Goal: Task Accomplishment & Management: Complete application form

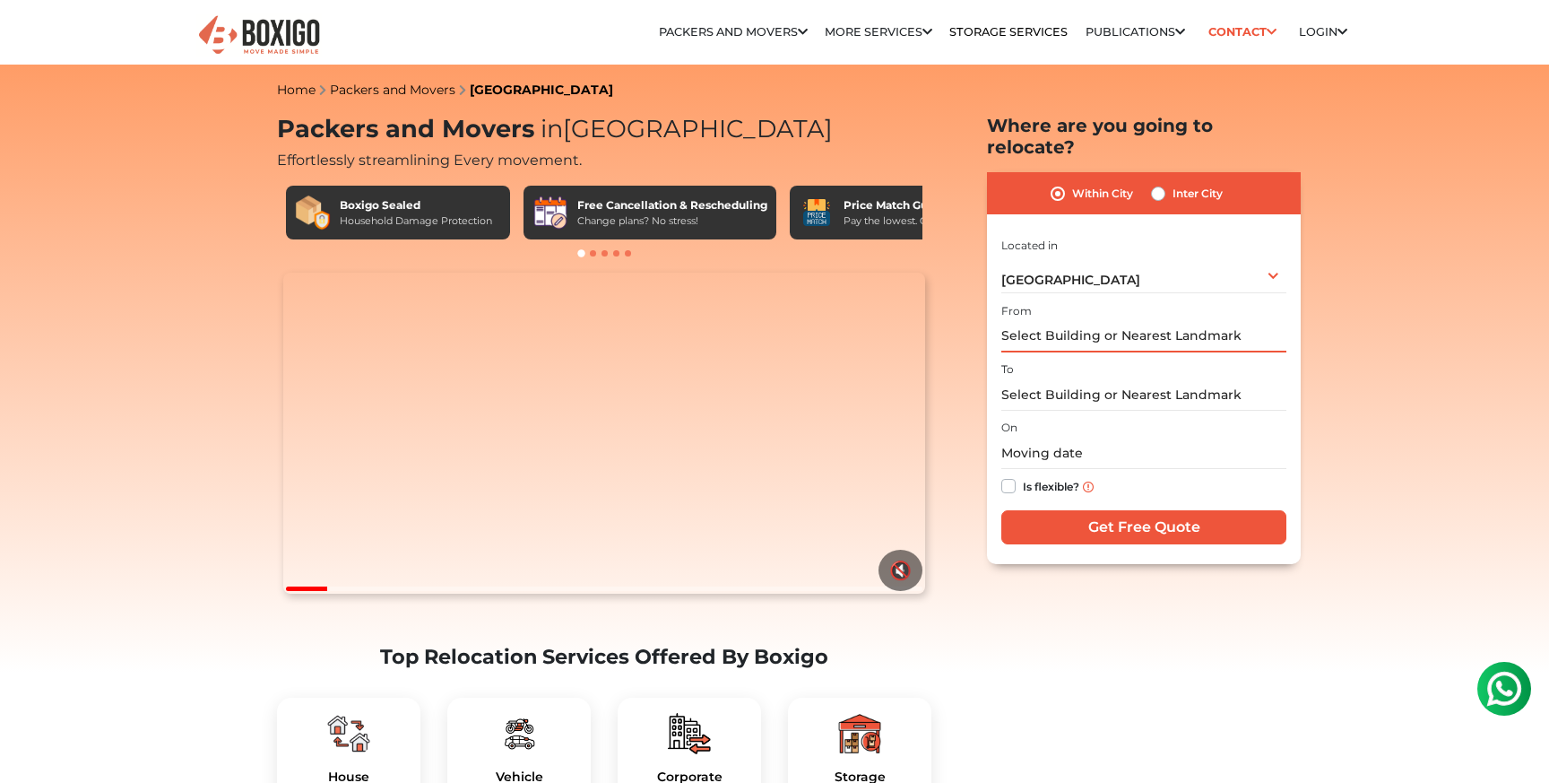
click at [1047, 321] on input "text" at bounding box center [1144, 336] width 285 height 31
click at [1063, 321] on input "text" at bounding box center [1144, 336] width 285 height 31
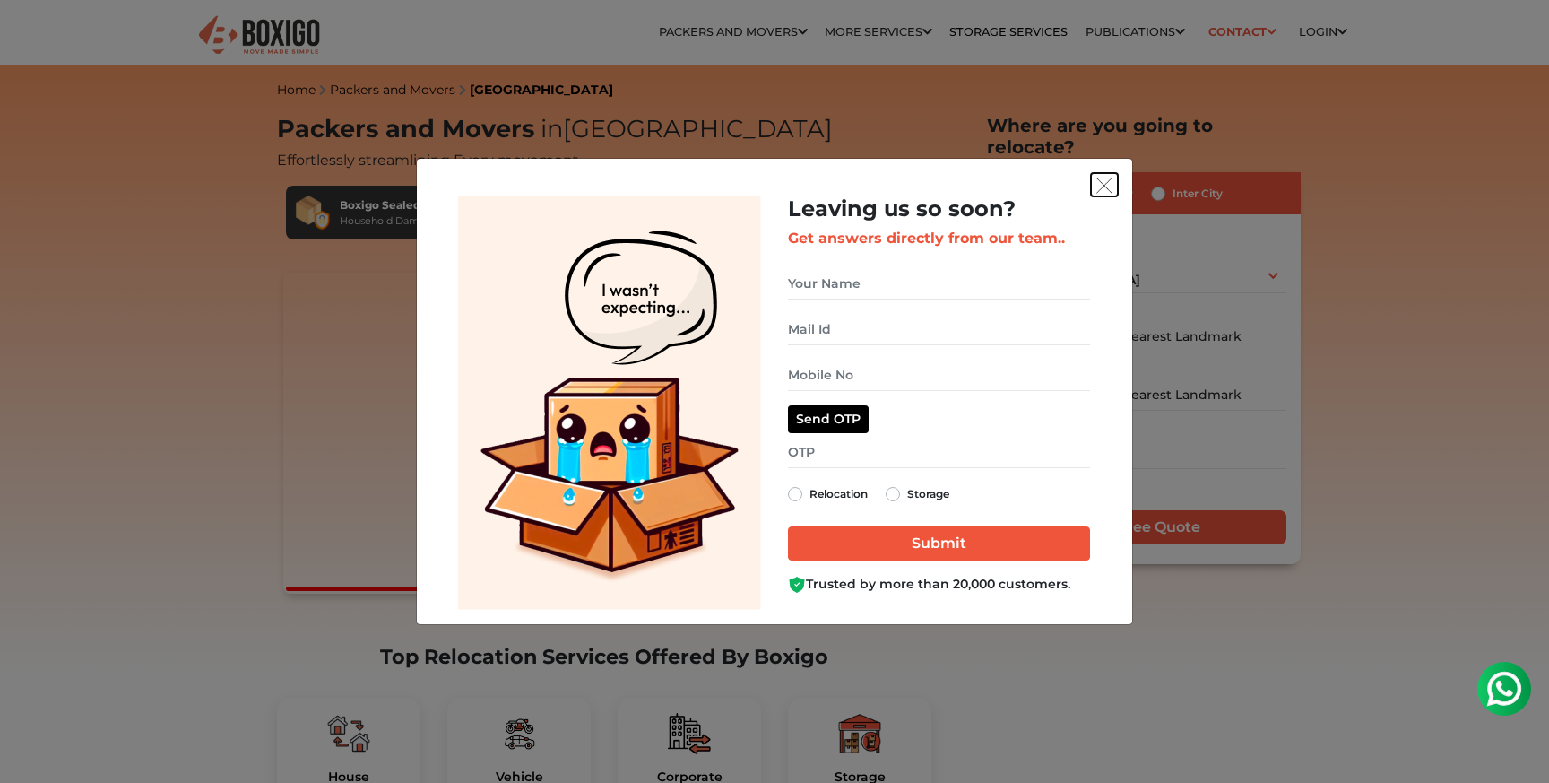
click at [1102, 179] on img "get free quote dialog" at bounding box center [1105, 186] width 16 height 16
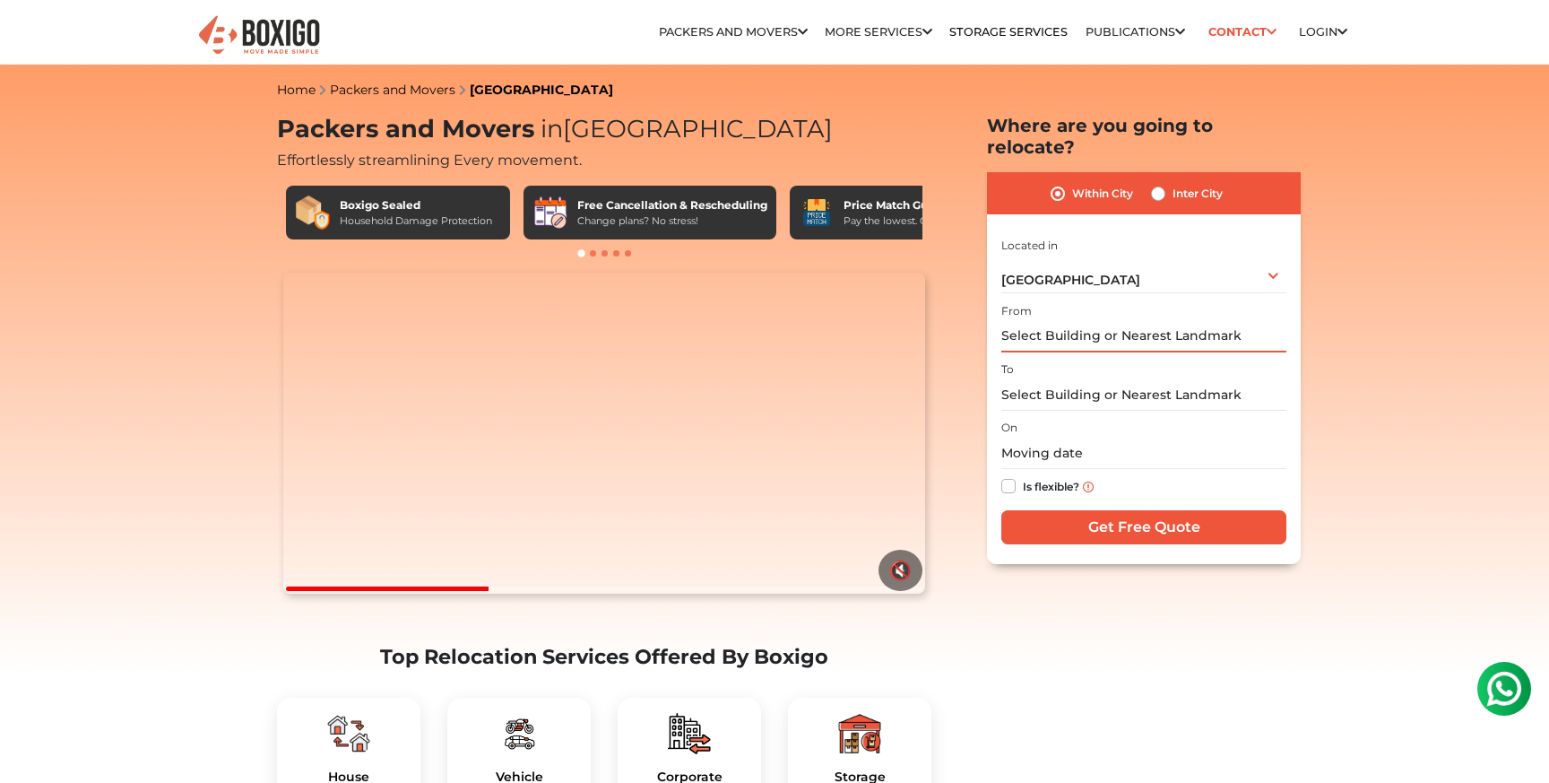
click at [1040, 321] on input "text" at bounding box center [1144, 336] width 285 height 31
paste input "[GEOGRAPHIC_DATA], [GEOGRAPHIC_DATA],"
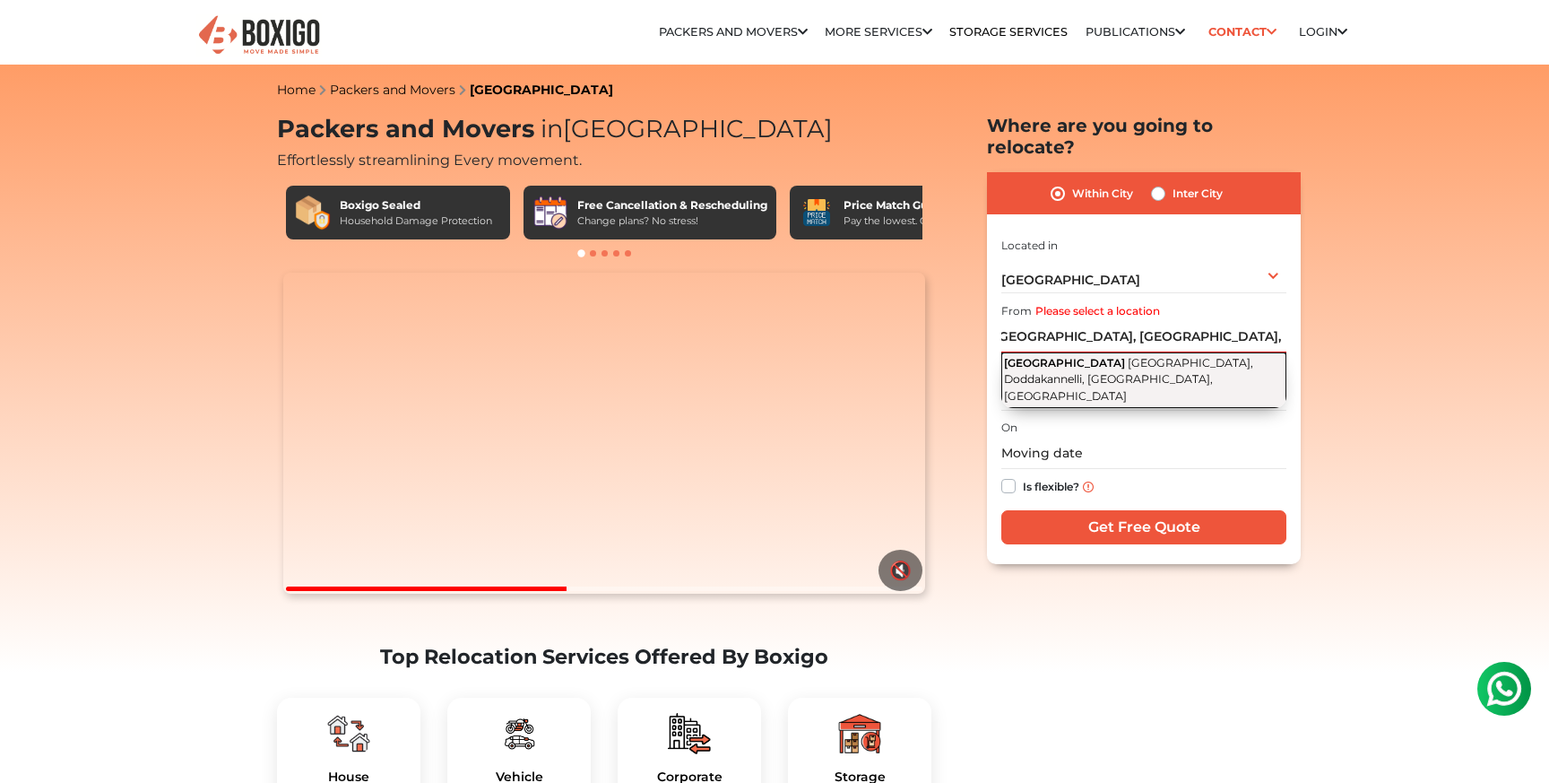
click at [1101, 352] on button "[GEOGRAPHIC_DATA], [GEOGRAPHIC_DATA], [GEOGRAPHIC_DATA], [GEOGRAPHIC_DATA]" at bounding box center [1144, 380] width 285 height 56
type input "[GEOGRAPHIC_DATA], [GEOGRAPHIC_DATA], [GEOGRAPHIC_DATA], [GEOGRAPHIC_DATA]"
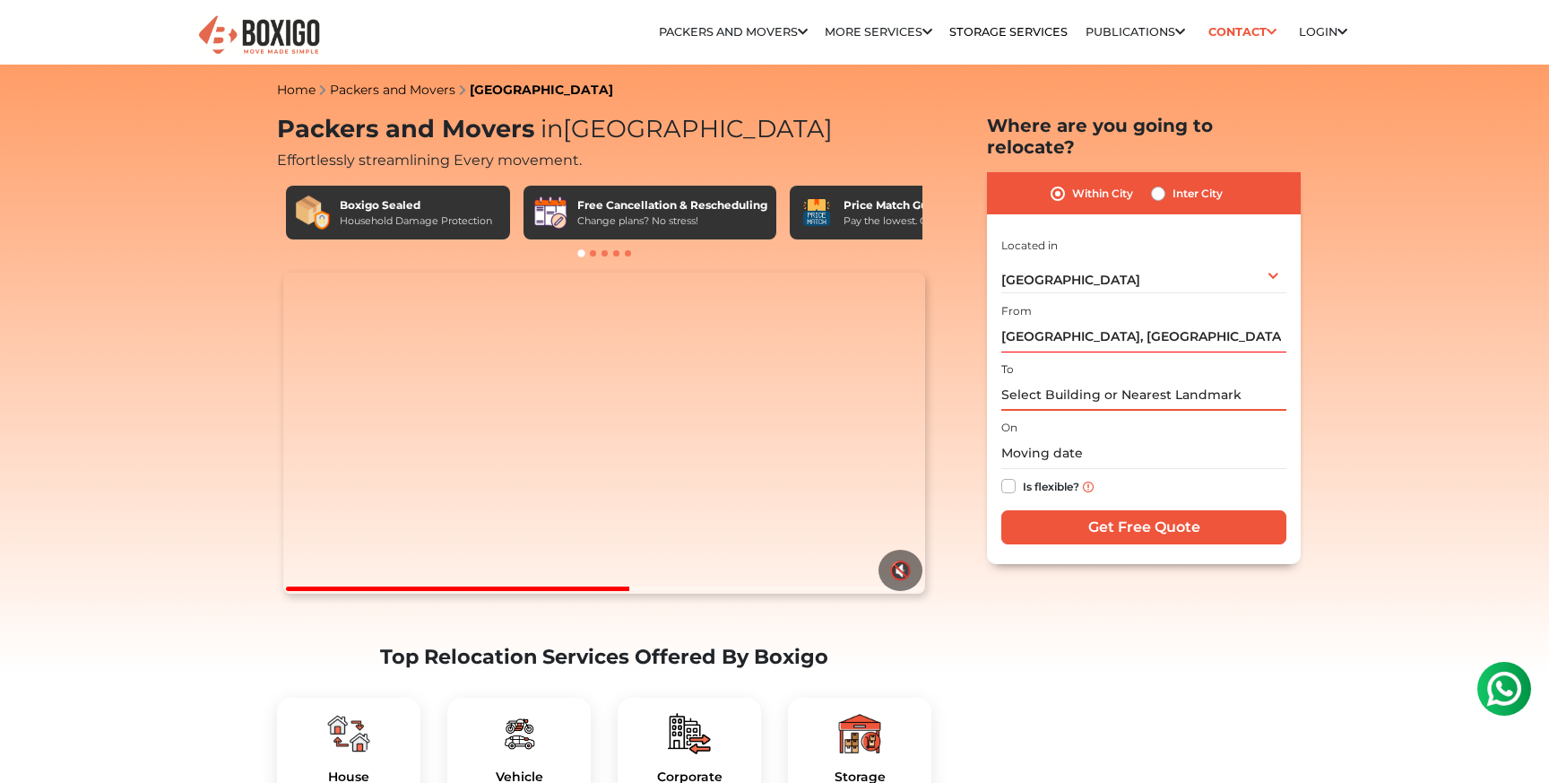
click at [1031, 379] on input "text" at bounding box center [1144, 394] width 285 height 31
paste input "[GEOGRAPHIC_DATA] Bed, [GEOGRAPHIC_DATA],"
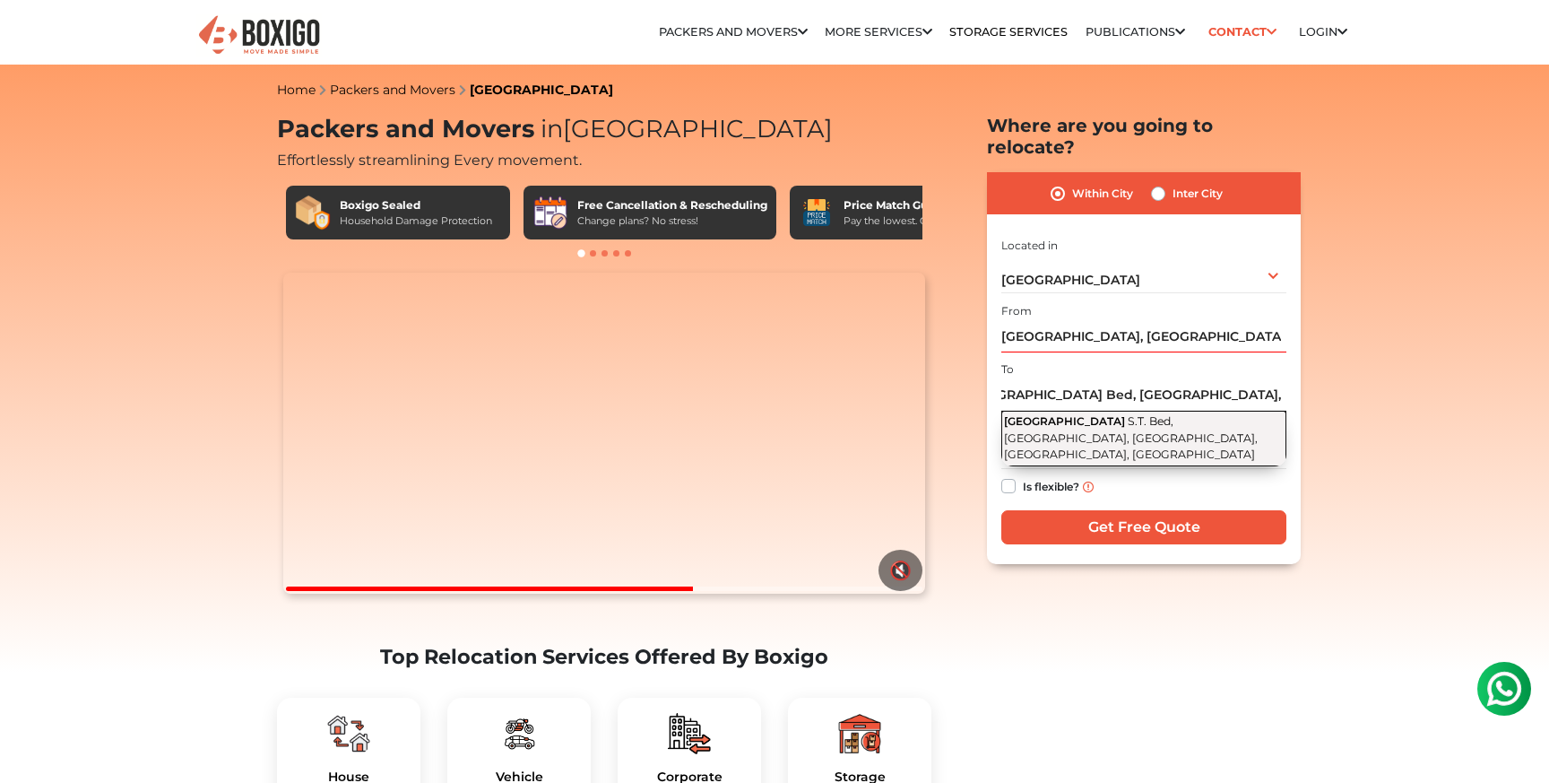
click at [1133, 414] on span "S.T. Bed, [GEOGRAPHIC_DATA], [GEOGRAPHIC_DATA], [GEOGRAPHIC_DATA], [GEOGRAPHIC_…" at bounding box center [1131, 437] width 254 height 47
type input "[GEOGRAPHIC_DATA] Bed, [GEOGRAPHIC_DATA], [GEOGRAPHIC_DATA], [GEOGRAPHIC_DATA],…"
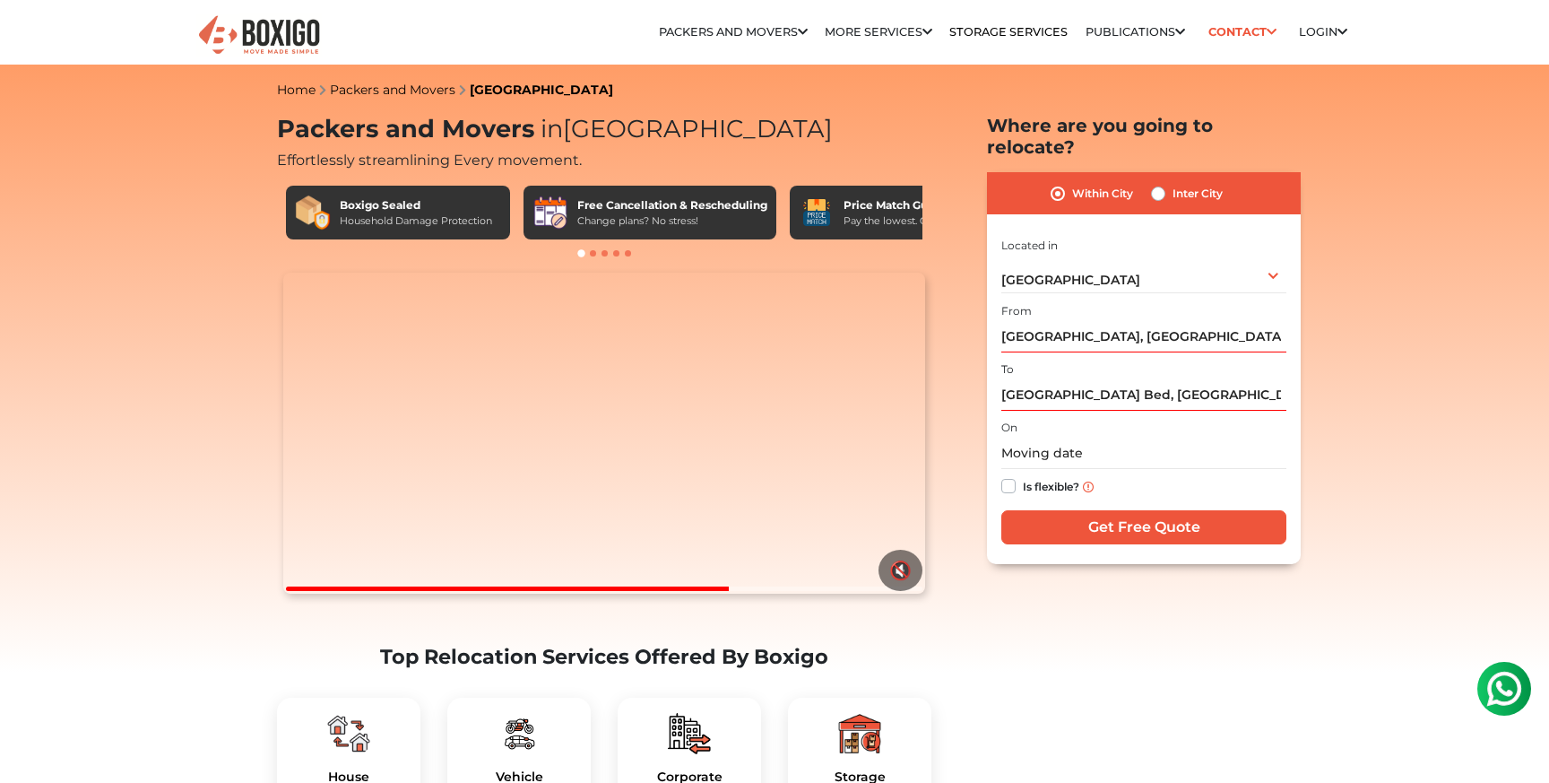
click at [1023, 475] on label "Is flexible?" at bounding box center [1051, 484] width 56 height 19
click at [1005, 475] on input "Is flexible?" at bounding box center [1009, 484] width 14 height 18
checkbox input "true"
click at [1112, 510] on input "Get Free Quote" at bounding box center [1144, 527] width 285 height 34
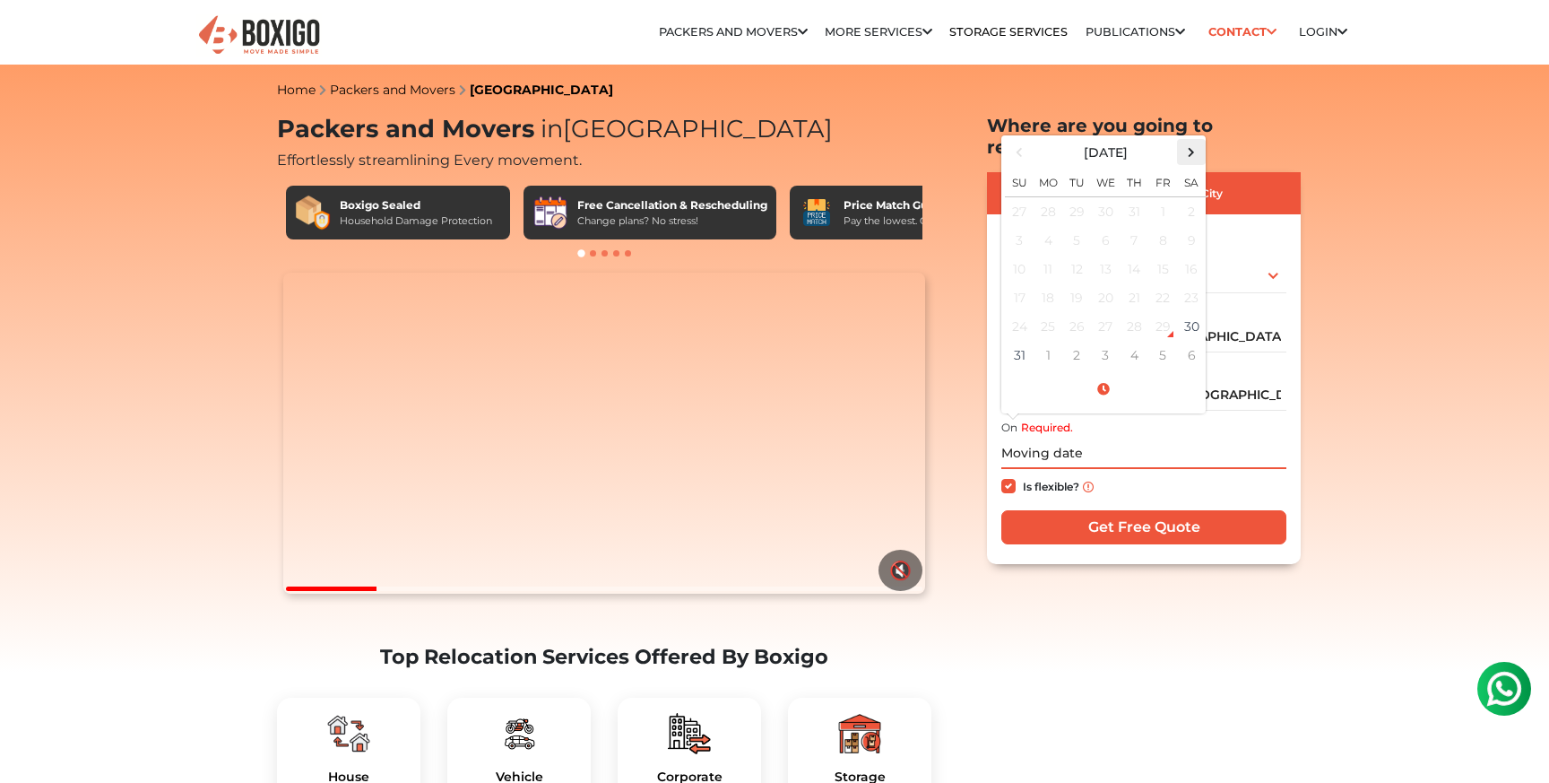
click at [1193, 140] on span at bounding box center [1192, 152] width 24 height 24
click at [1098, 197] on td "3" at bounding box center [1105, 212] width 29 height 30
type input "[DATE] 12:00 AM"
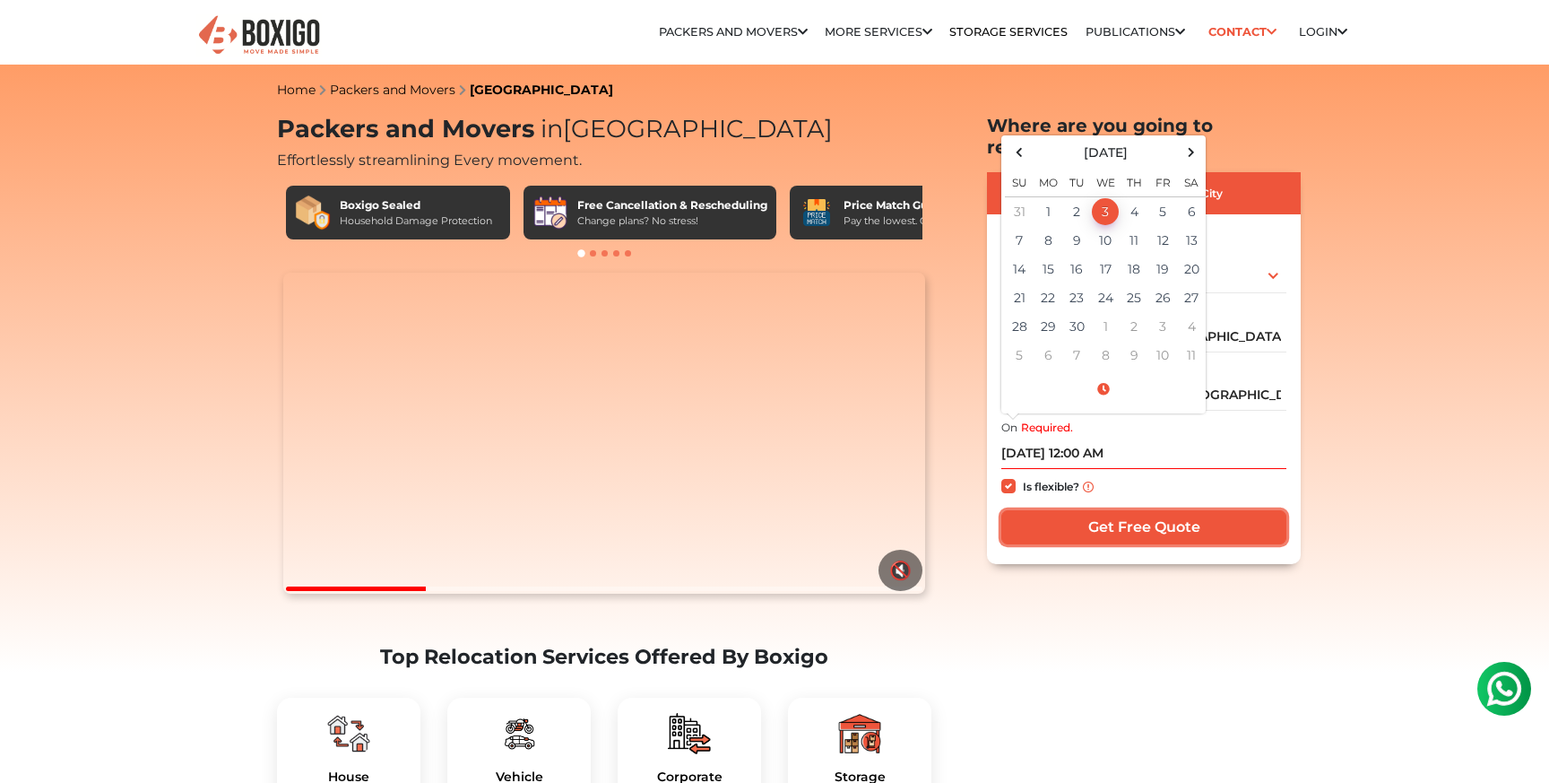
click at [1119, 510] on input "Get Free Quote" at bounding box center [1144, 527] width 285 height 34
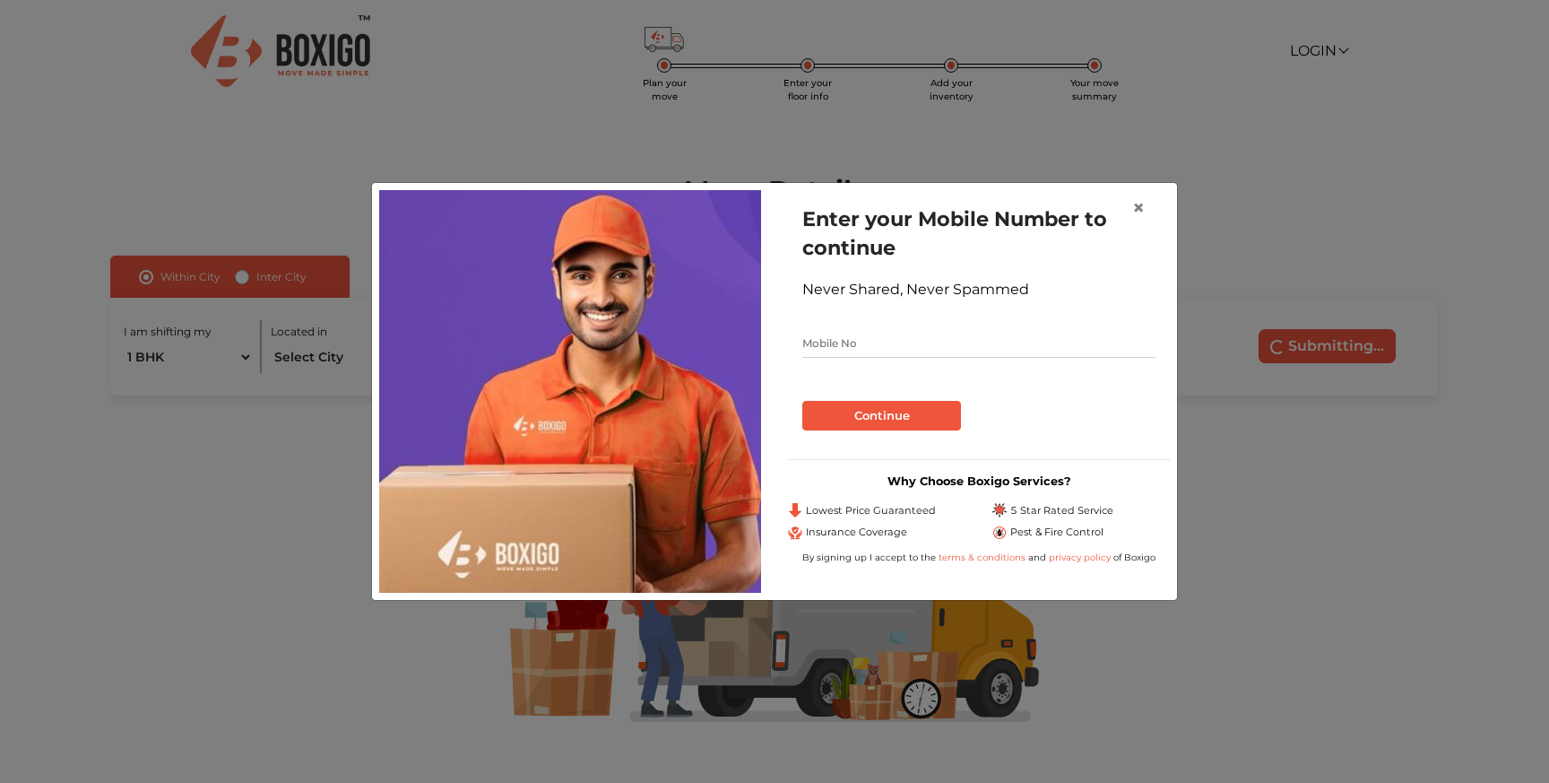
click at [832, 351] on input "text" at bounding box center [979, 343] width 353 height 29
type input "9424634463"
click at [803, 401] on button "Continue" at bounding box center [882, 416] width 159 height 30
click at [907, 402] on button "Continue" at bounding box center [882, 416] width 159 height 30
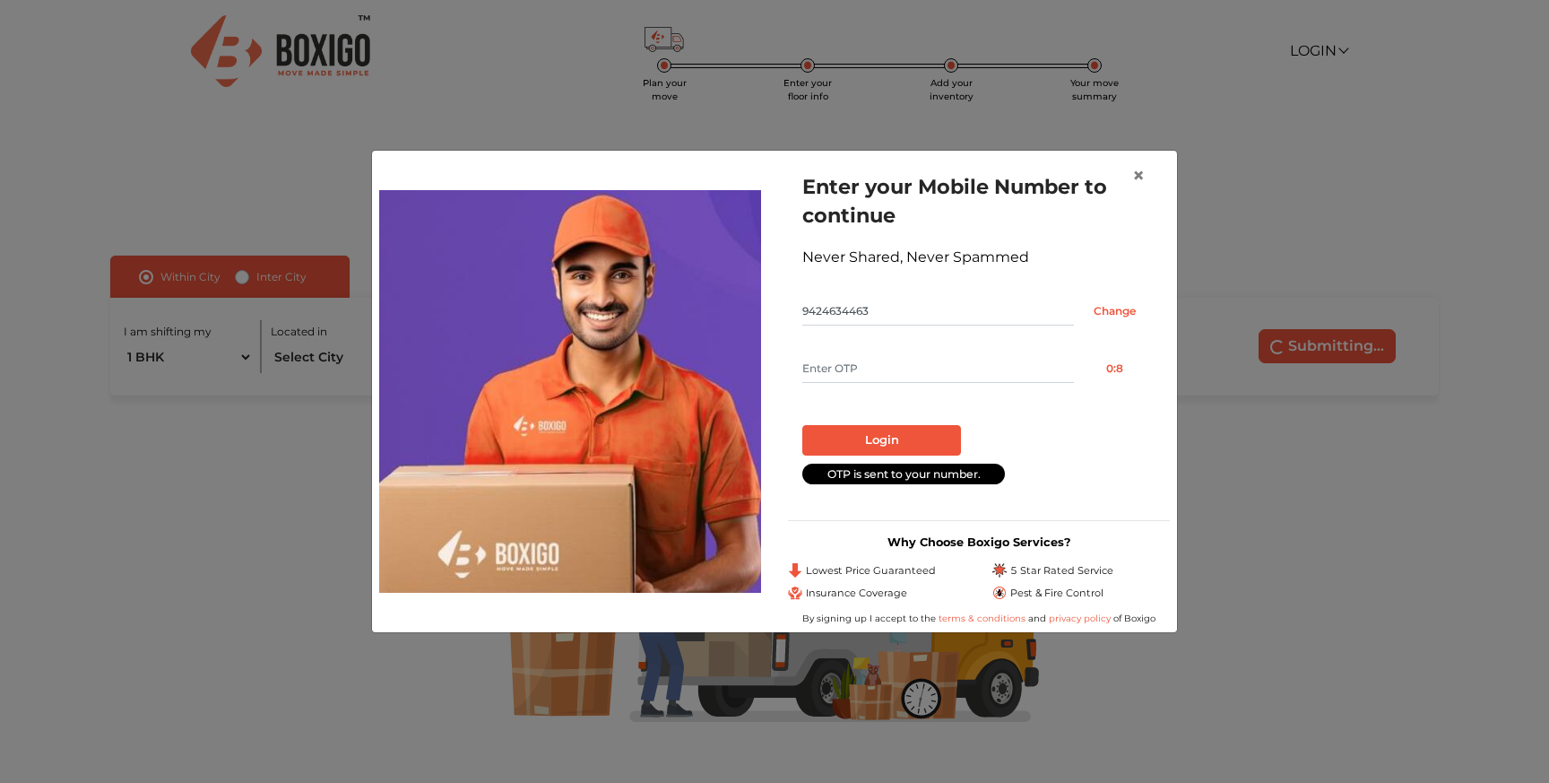
click at [949, 349] on form "Enter your Mobile Number to continue Never Shared, Never Spammed 9424634463 Cha…" at bounding box center [979, 327] width 353 height 311
click at [936, 358] on input "text" at bounding box center [939, 368] width 272 height 29
type input "2337"
click at [924, 445] on button "Login" at bounding box center [882, 440] width 159 height 30
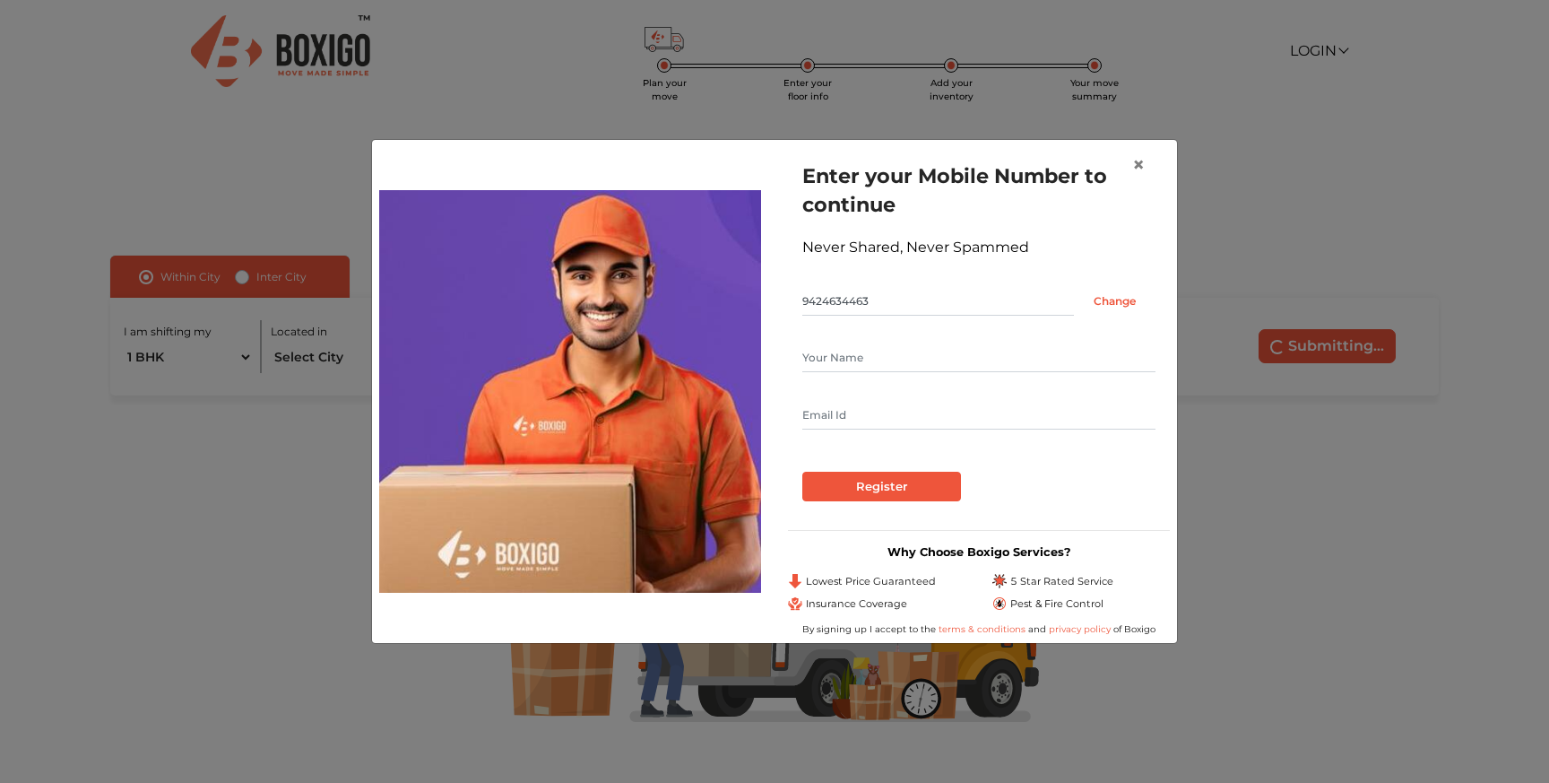
click at [932, 357] on input "text" at bounding box center [979, 357] width 353 height 29
type input "Mohit Nama"
type input "mohitnama.jaipur@gmail.com"
click at [898, 490] on input "Register" at bounding box center [882, 487] width 159 height 30
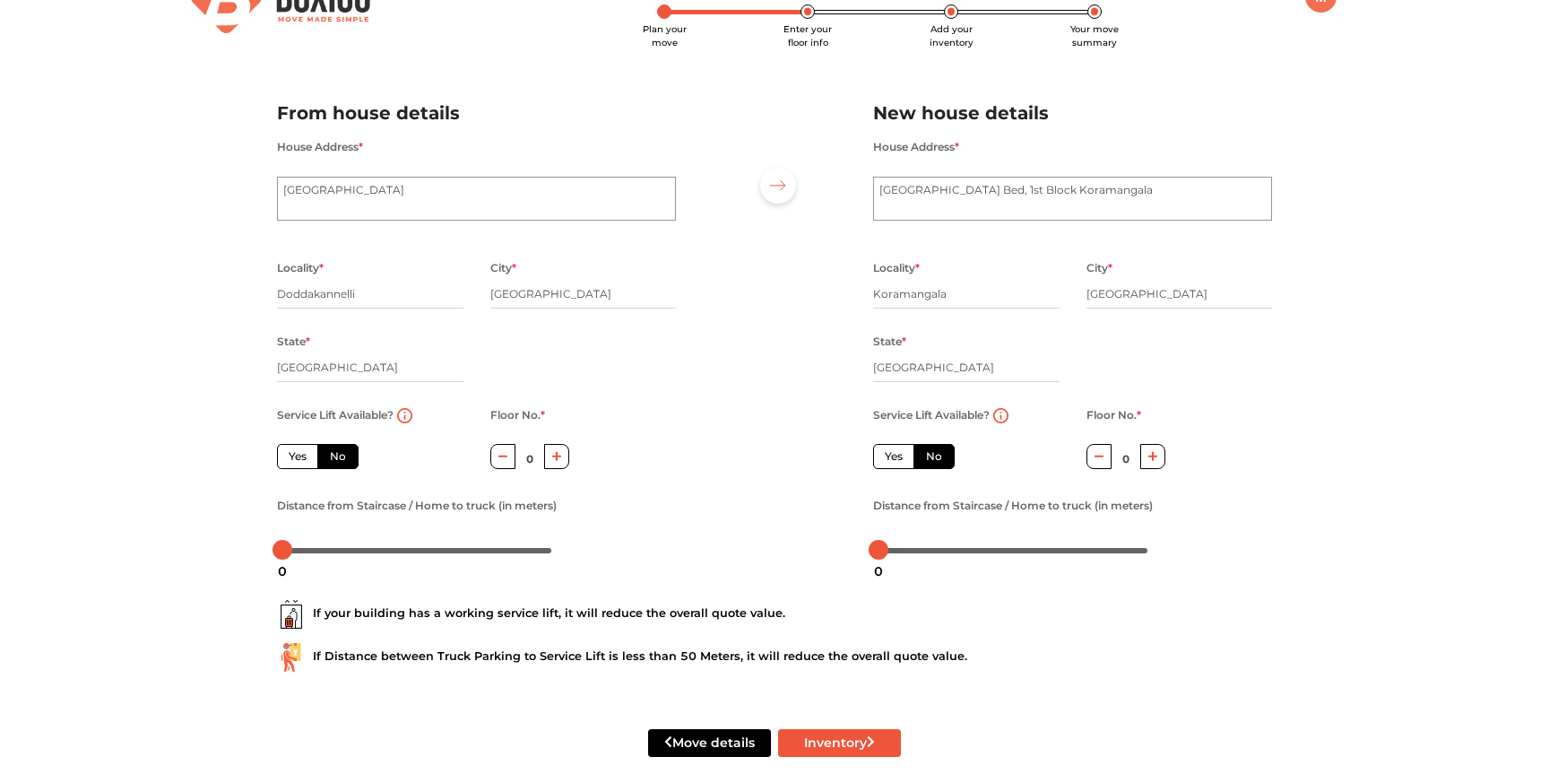
scroll to position [74, 0]
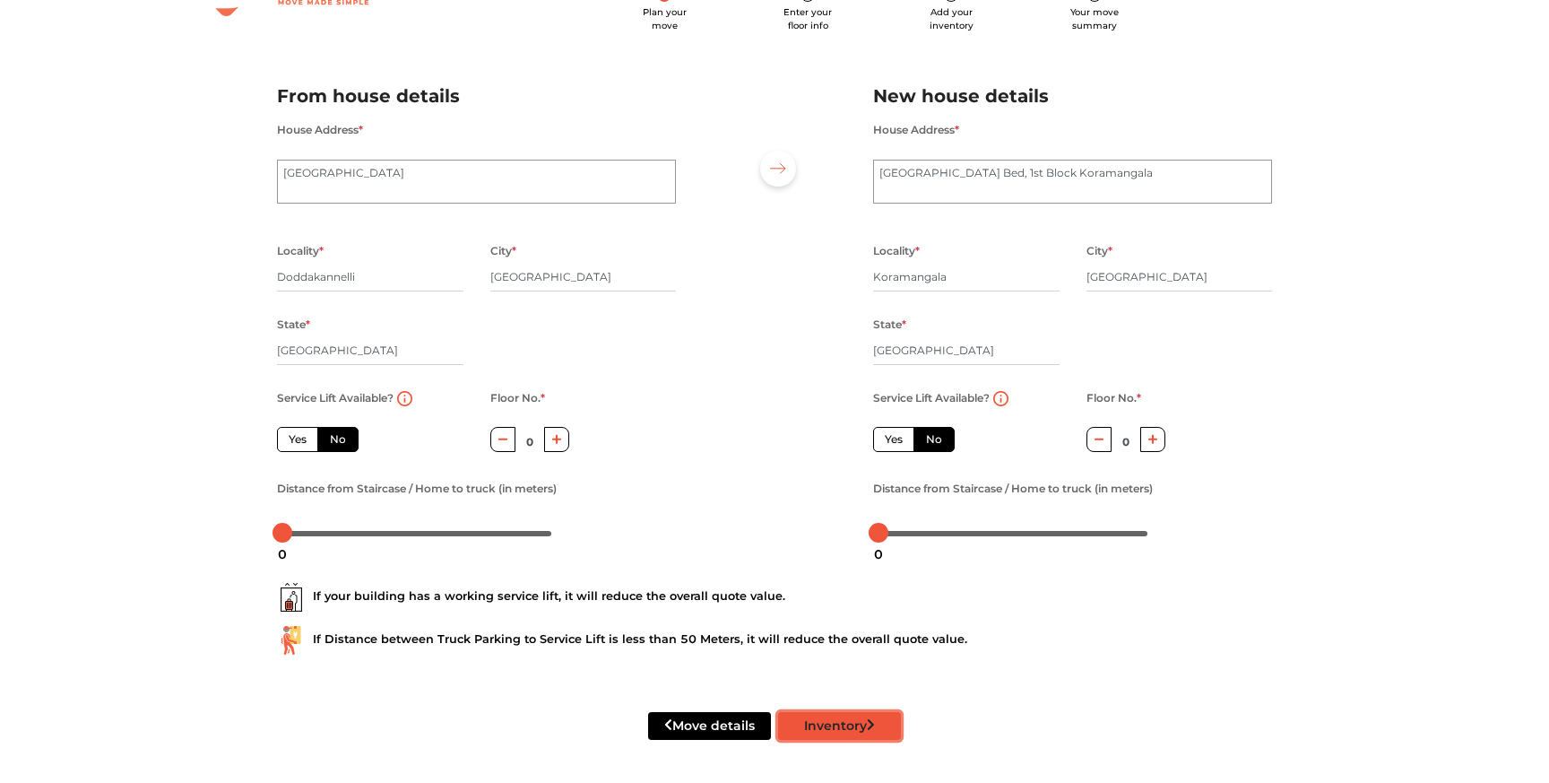
click at [839, 727] on button "Inventory" at bounding box center [839, 726] width 123 height 28
radio input "true"
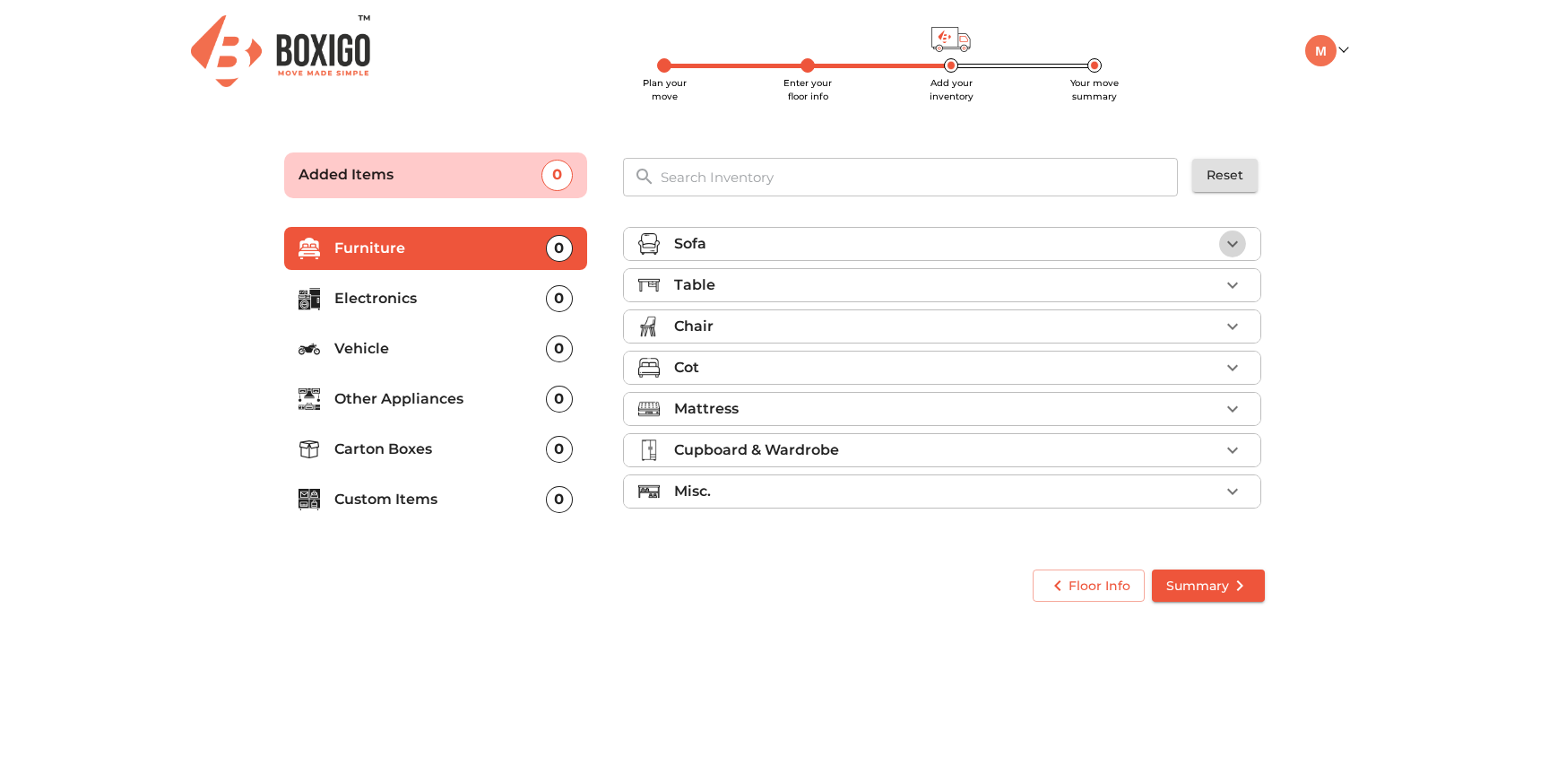
click at [1237, 234] on icon "button" at bounding box center [1233, 244] width 22 height 22
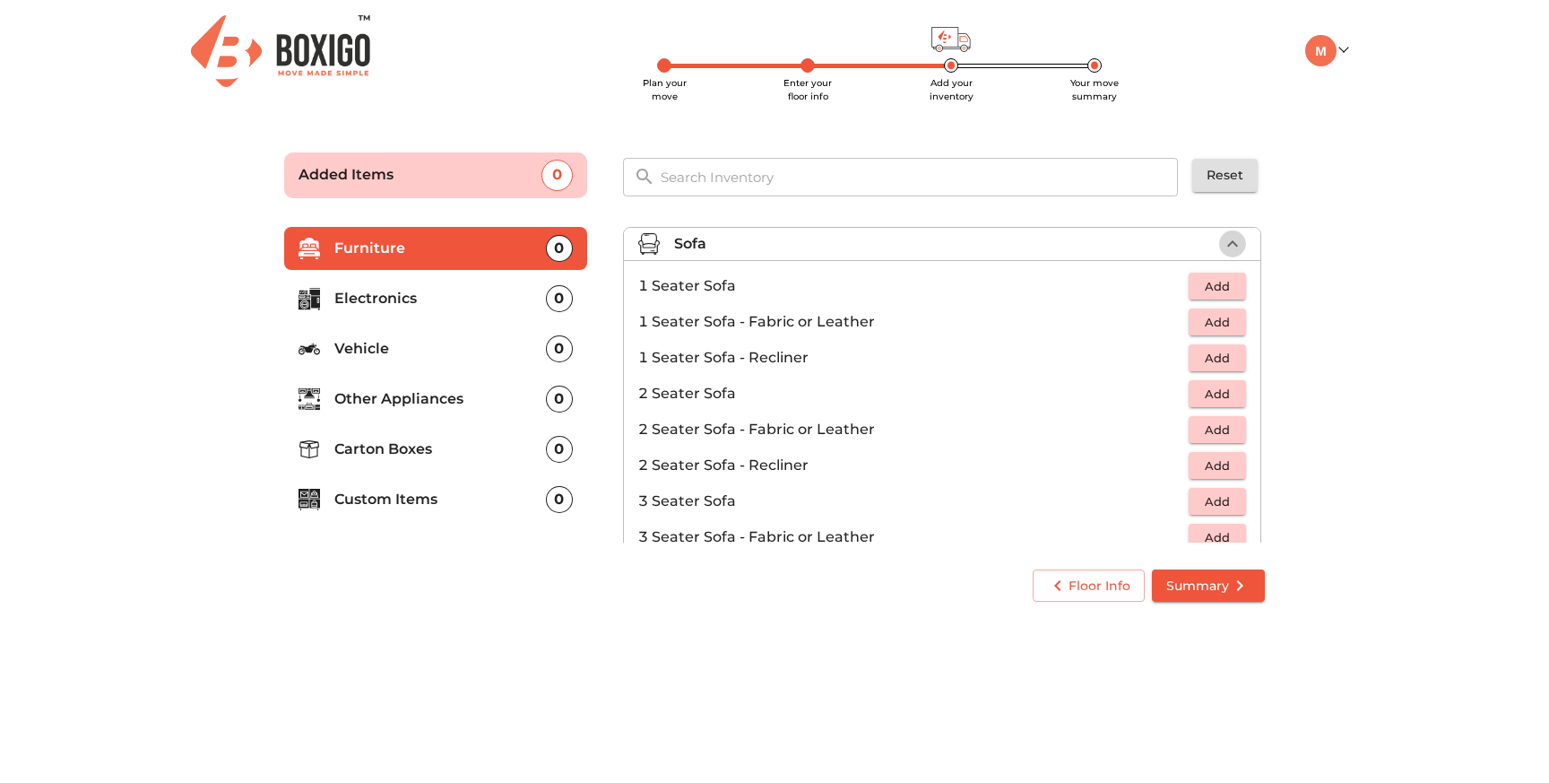
click at [1237, 234] on icon "button" at bounding box center [1233, 244] width 22 height 22
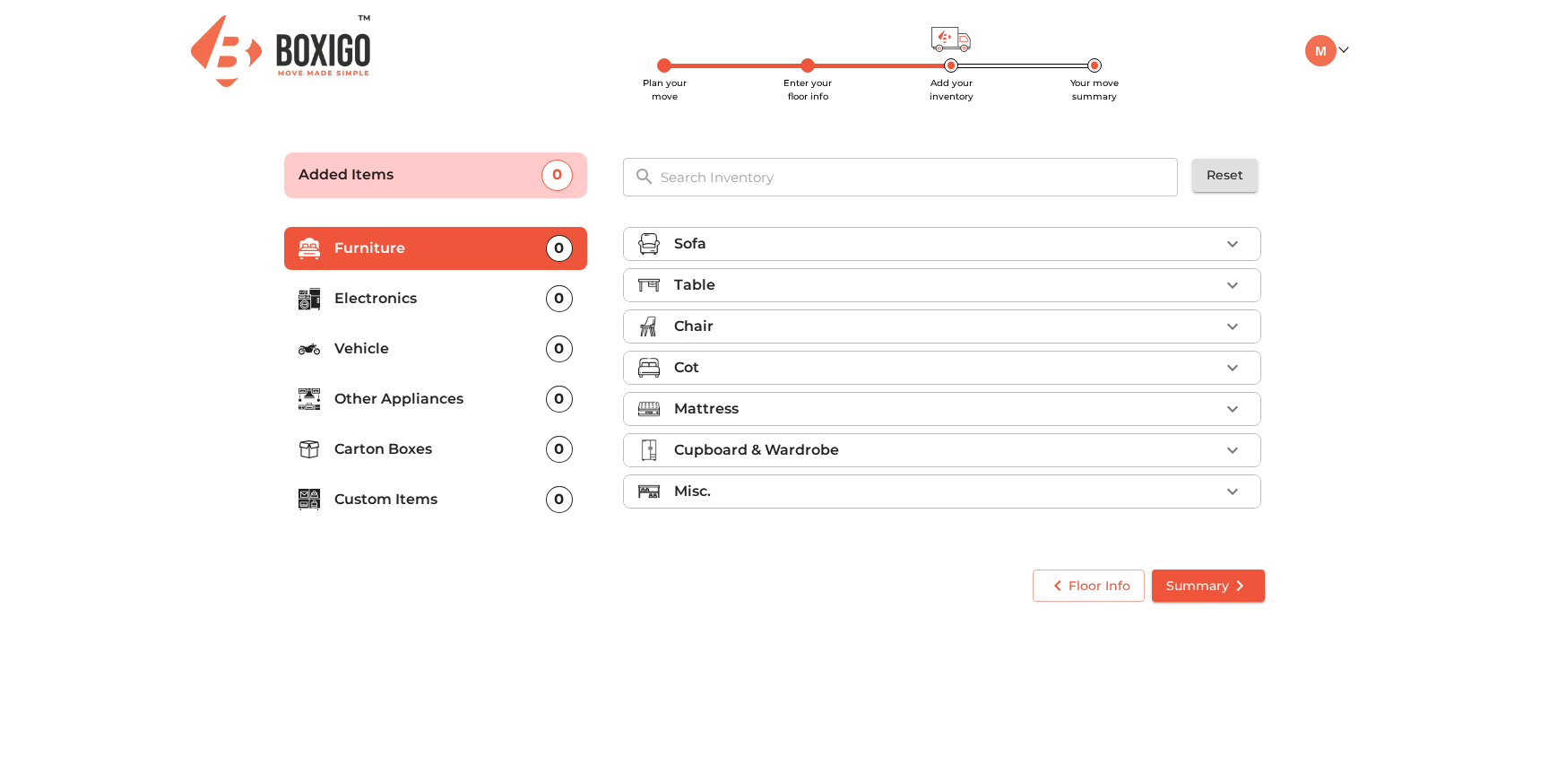
click at [1243, 487] on icon "button" at bounding box center [1233, 492] width 22 height 22
click at [398, 301] on p "Electronics" at bounding box center [440, 299] width 212 height 22
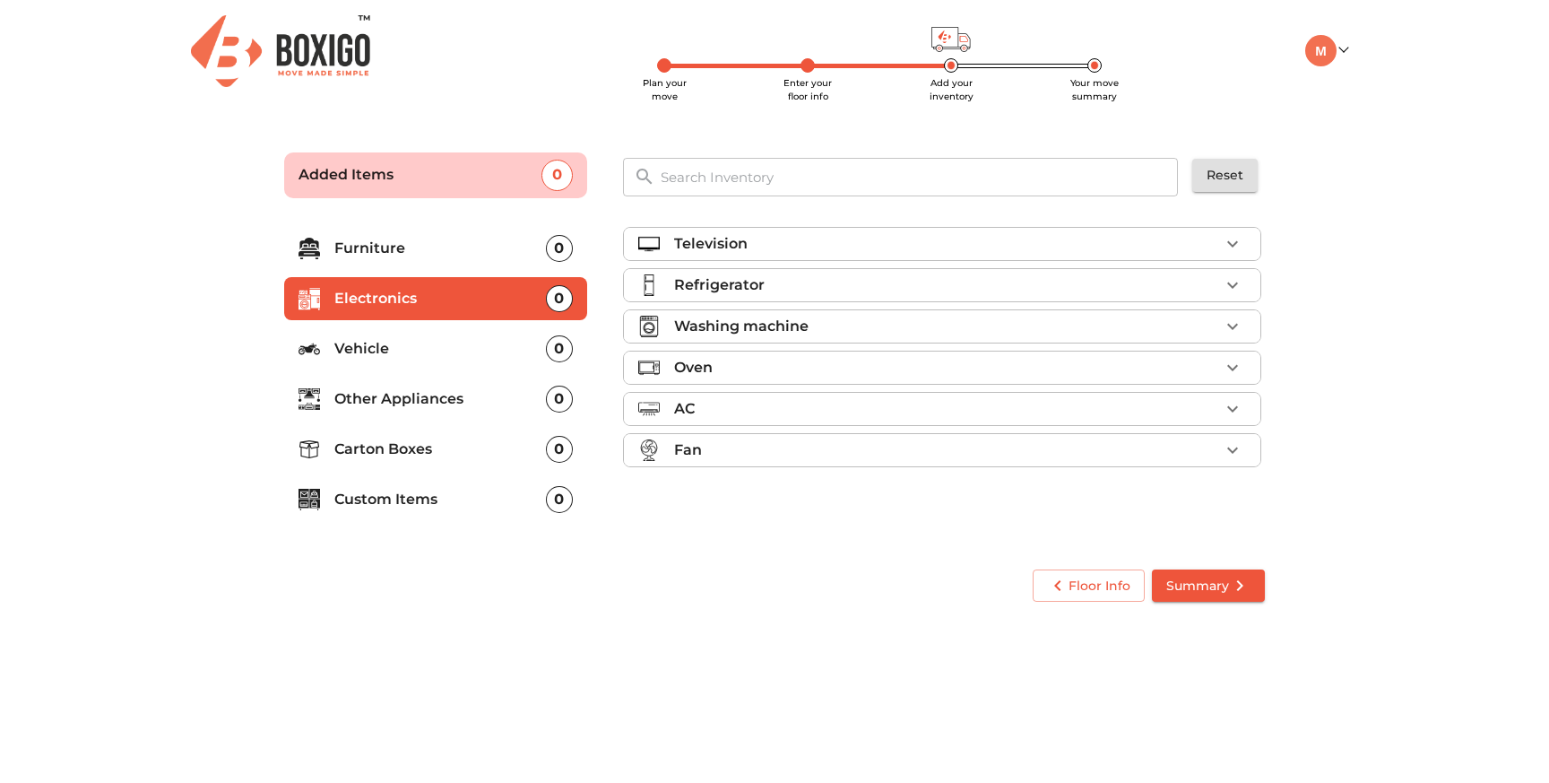
click at [746, 282] on p "Refrigerator" at bounding box center [719, 285] width 91 height 22
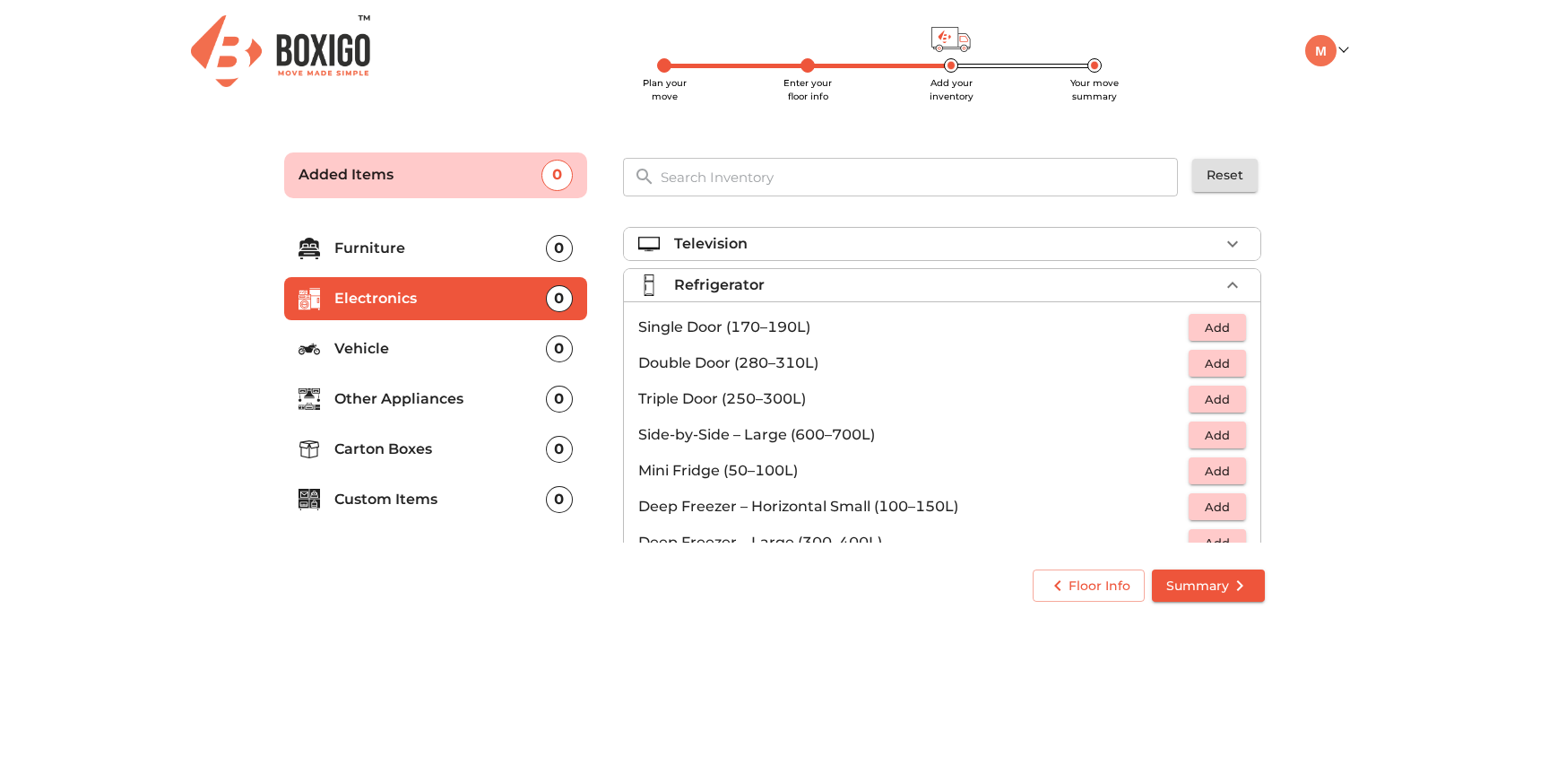
click at [701, 327] on p "Single Door (170–190L)" at bounding box center [913, 328] width 551 height 22
click at [1215, 314] on button "Add" at bounding box center [1217, 328] width 57 height 28
click at [1234, 276] on icon "button" at bounding box center [1233, 285] width 22 height 22
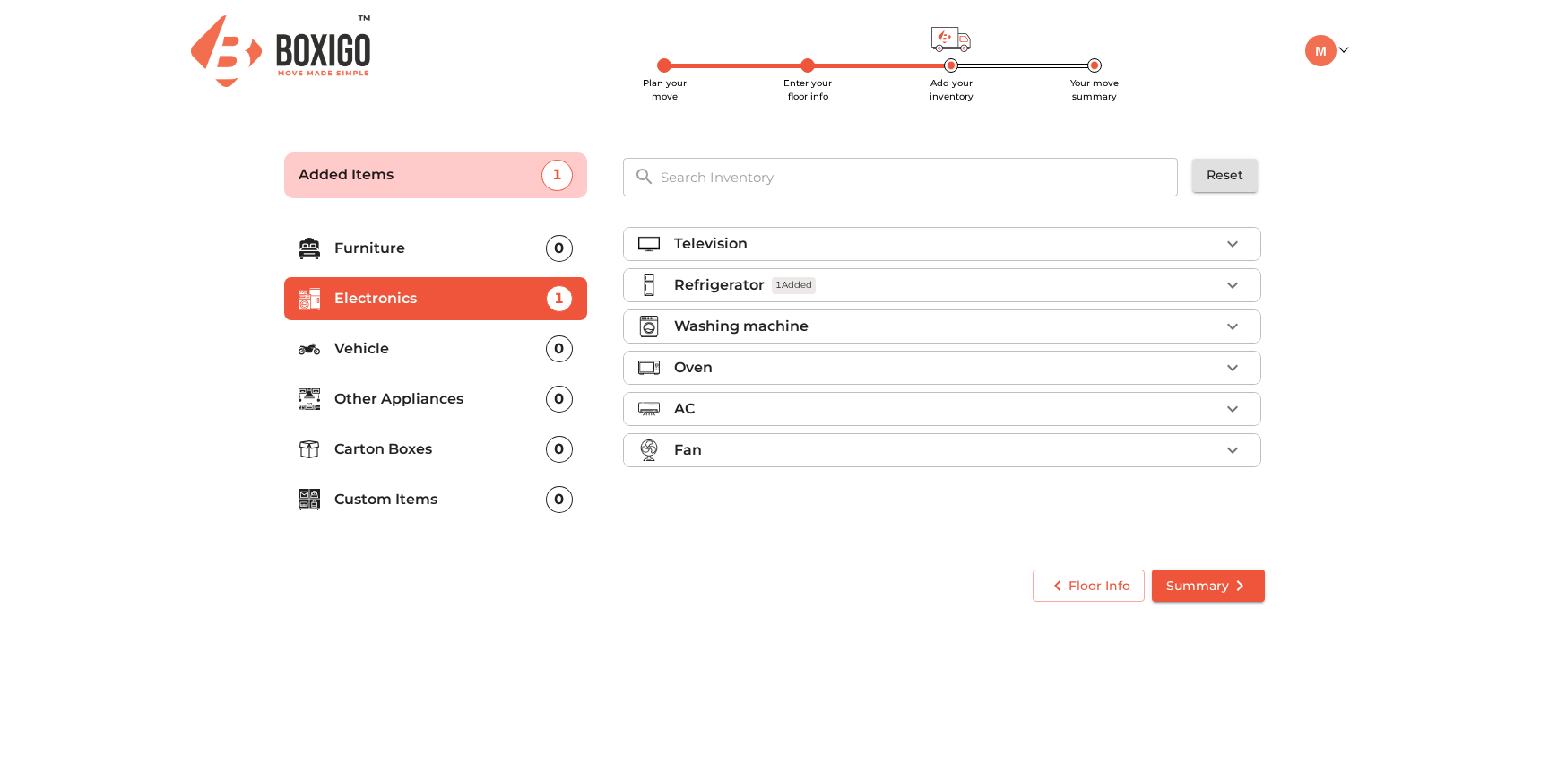
click at [1234, 276] on icon "button" at bounding box center [1233, 285] width 22 height 22
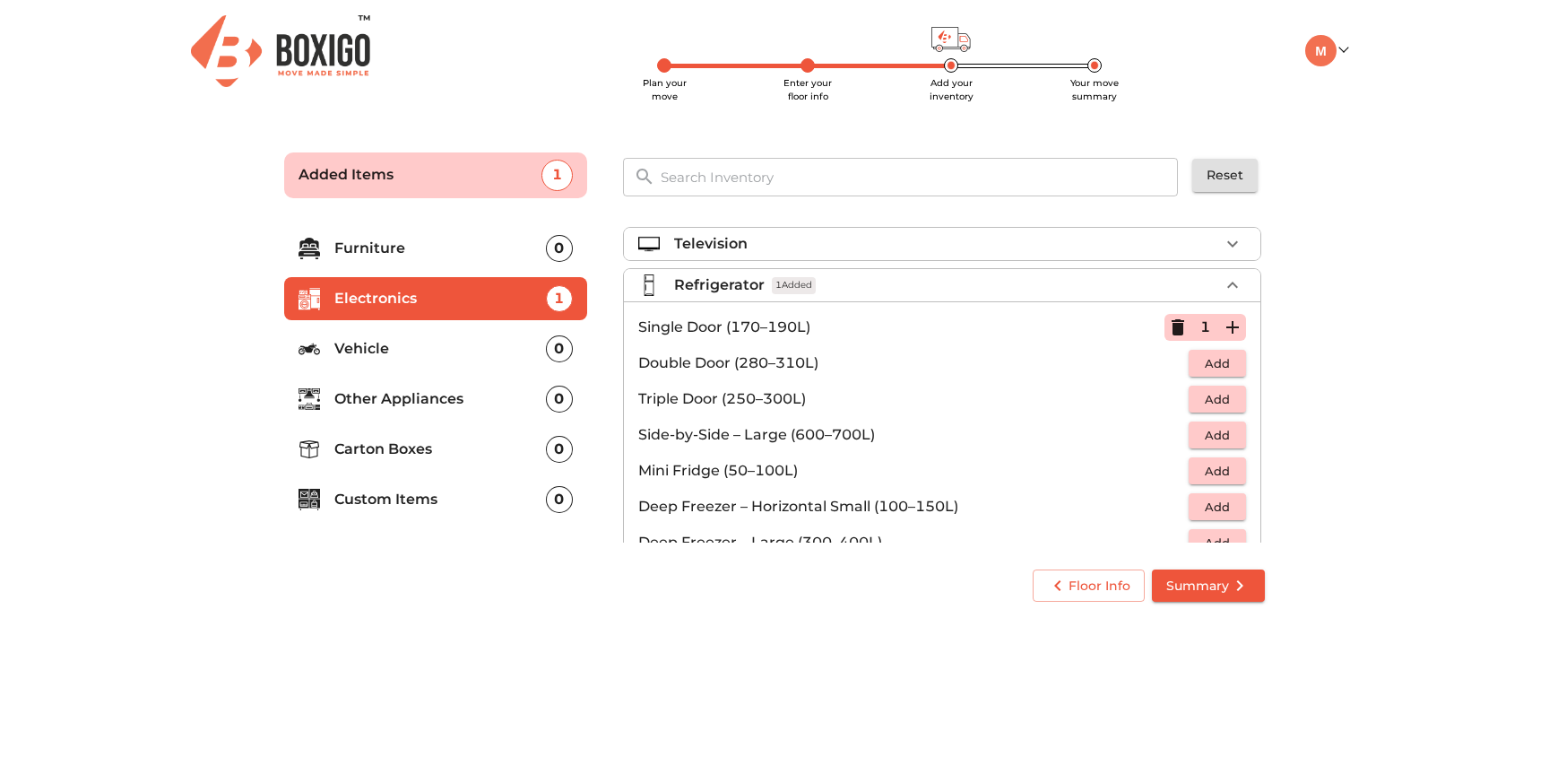
click at [1234, 278] on icon "button" at bounding box center [1233, 285] width 22 height 22
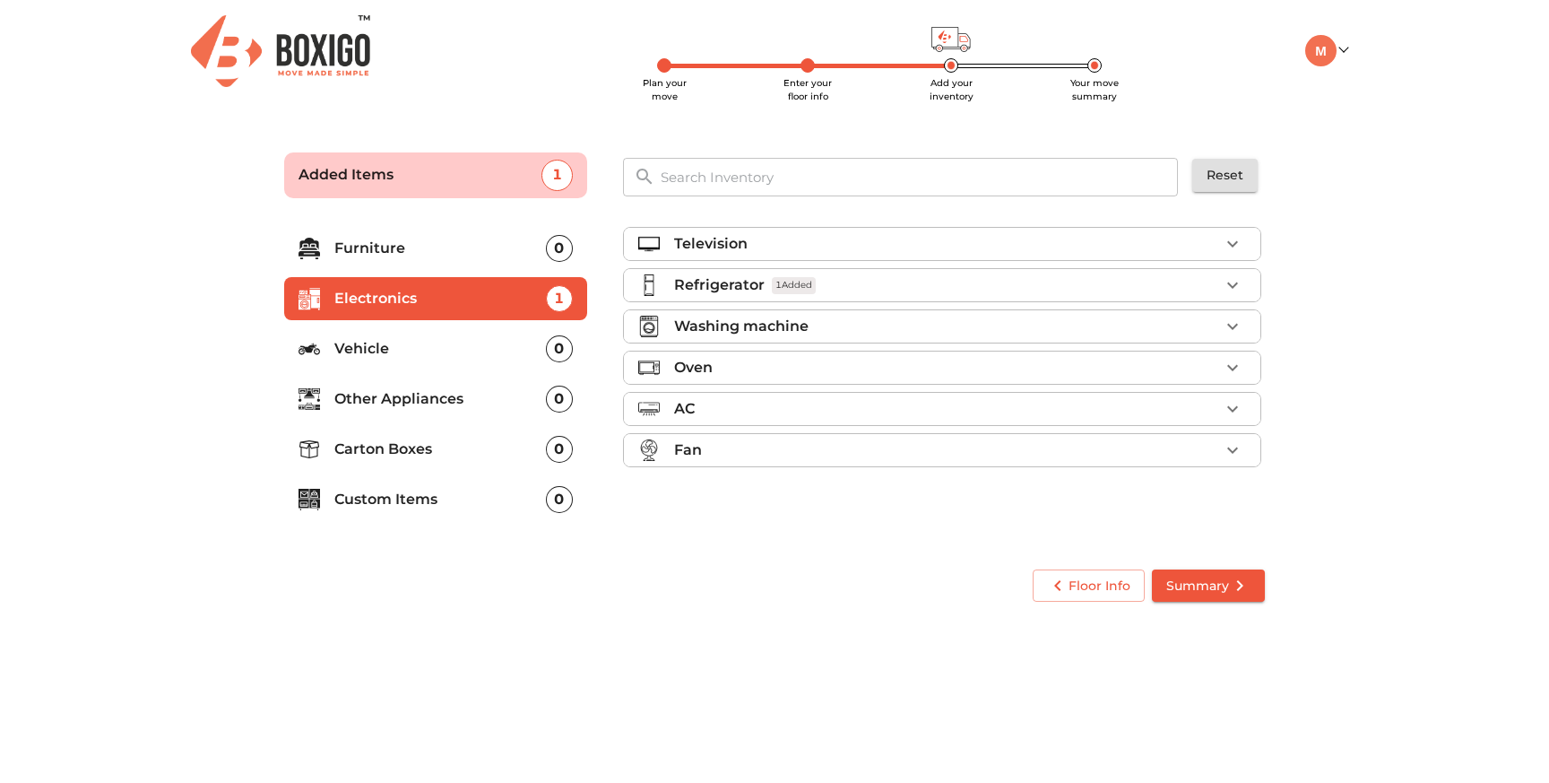
click at [1229, 321] on icon "button" at bounding box center [1233, 327] width 22 height 22
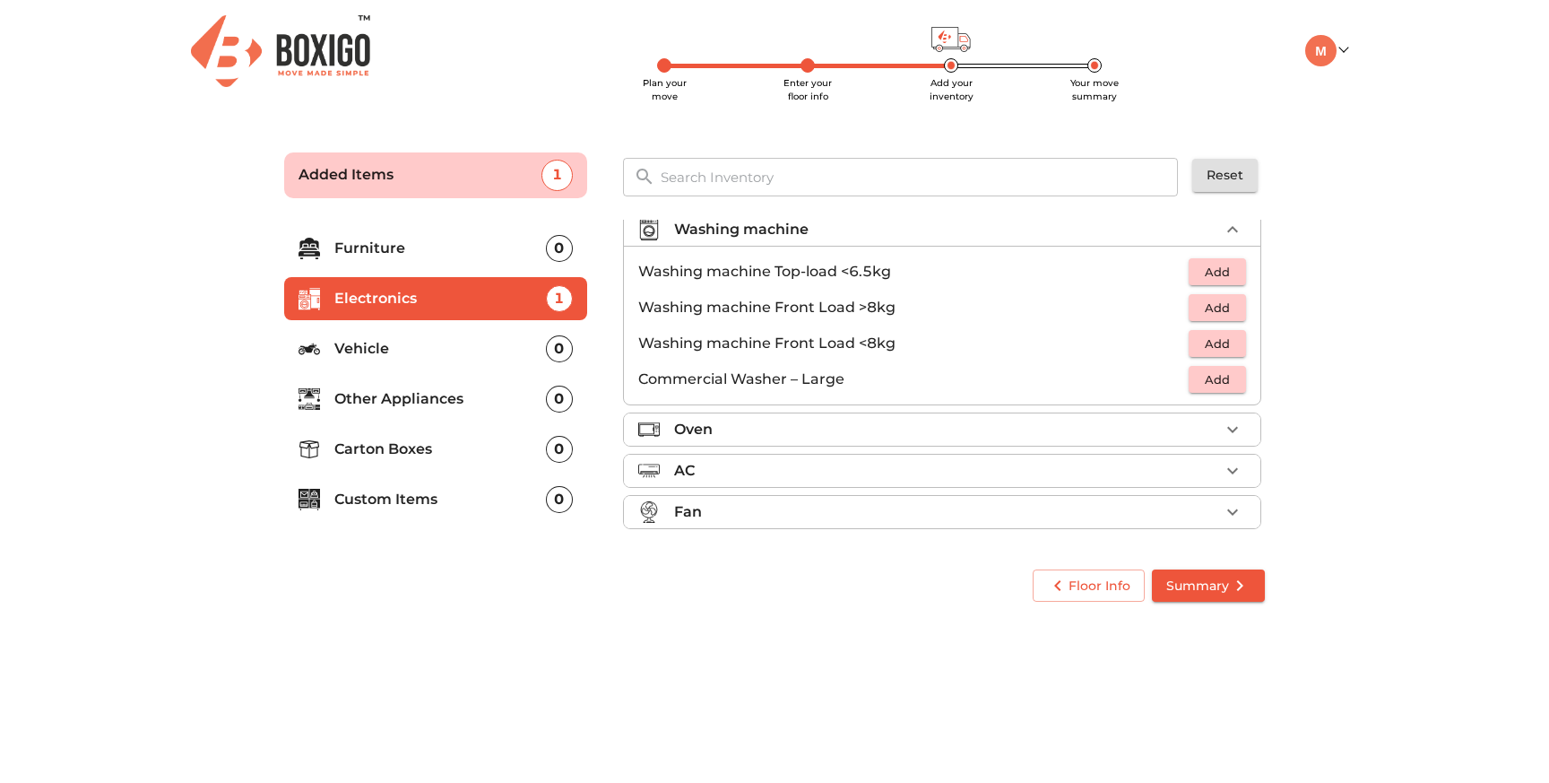
scroll to position [98, 0]
click at [1224, 270] on span "Add" at bounding box center [1217, 271] width 39 height 21
click at [1236, 226] on icon "button" at bounding box center [1233, 229] width 22 height 22
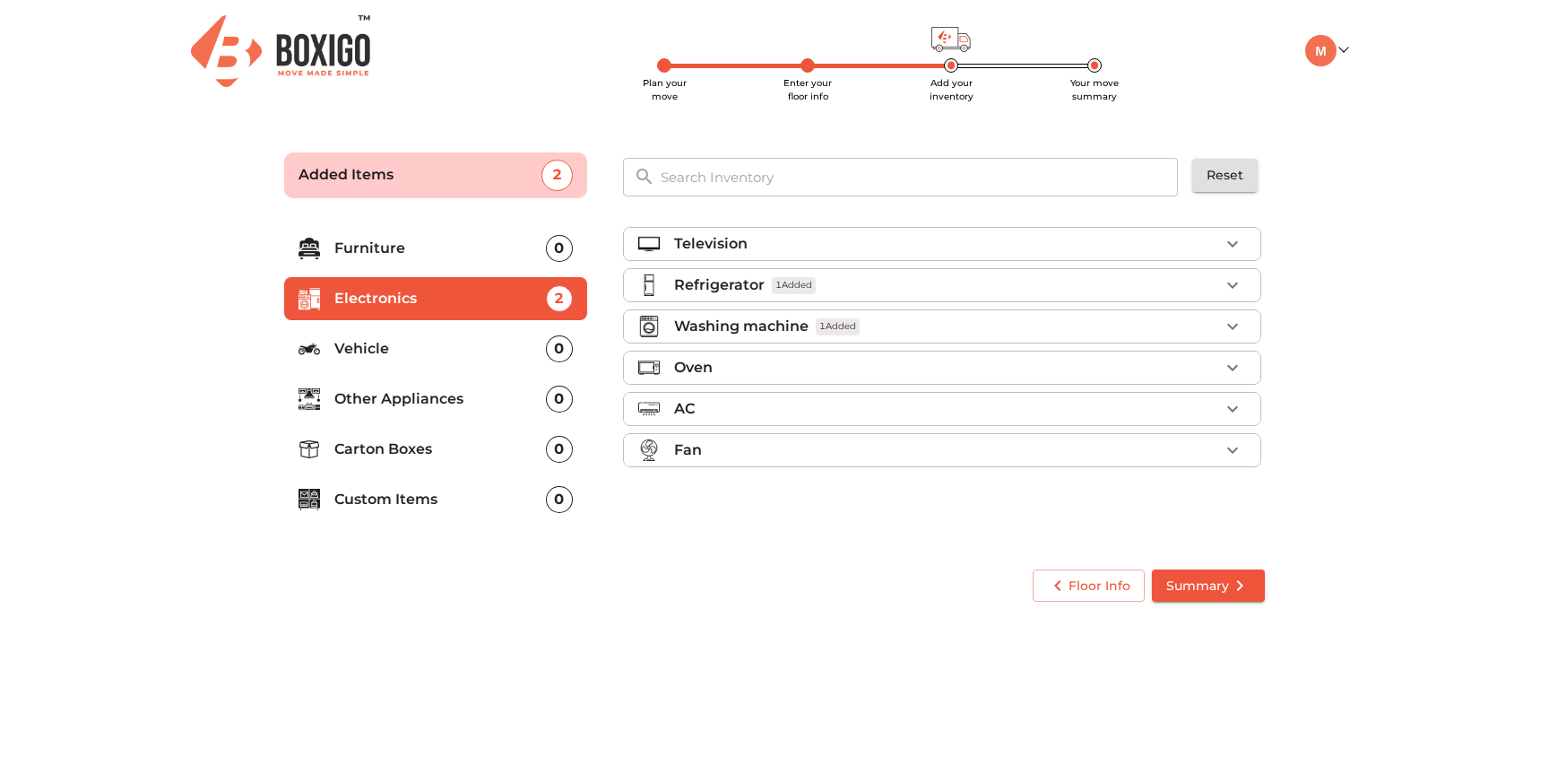
scroll to position [0, 0]
click at [886, 447] on div "Fan" at bounding box center [946, 450] width 545 height 22
click at [389, 496] on p "Custom Items" at bounding box center [440, 500] width 212 height 22
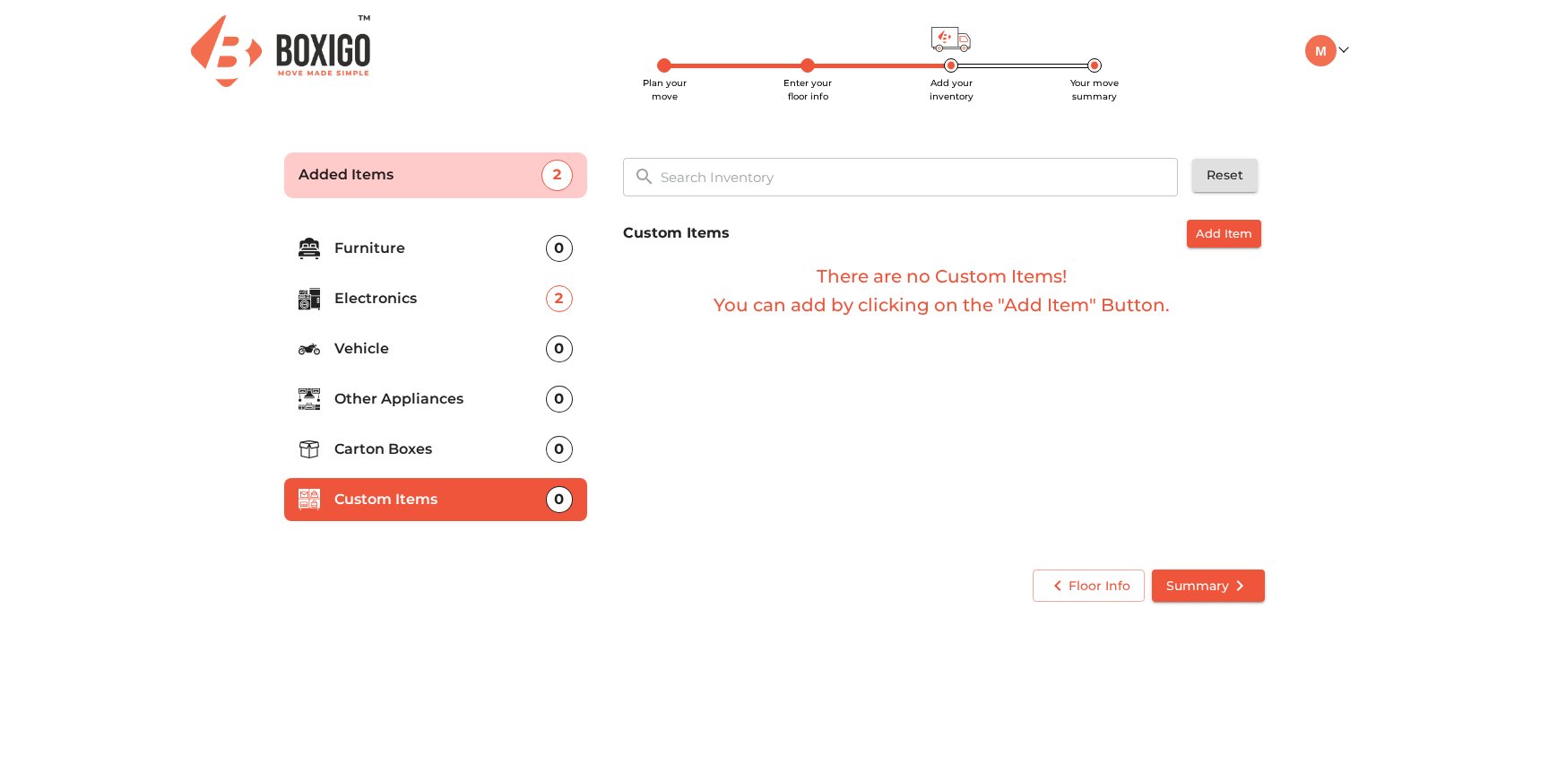
click at [386, 436] on li "Carton Boxes 0" at bounding box center [435, 449] width 303 height 43
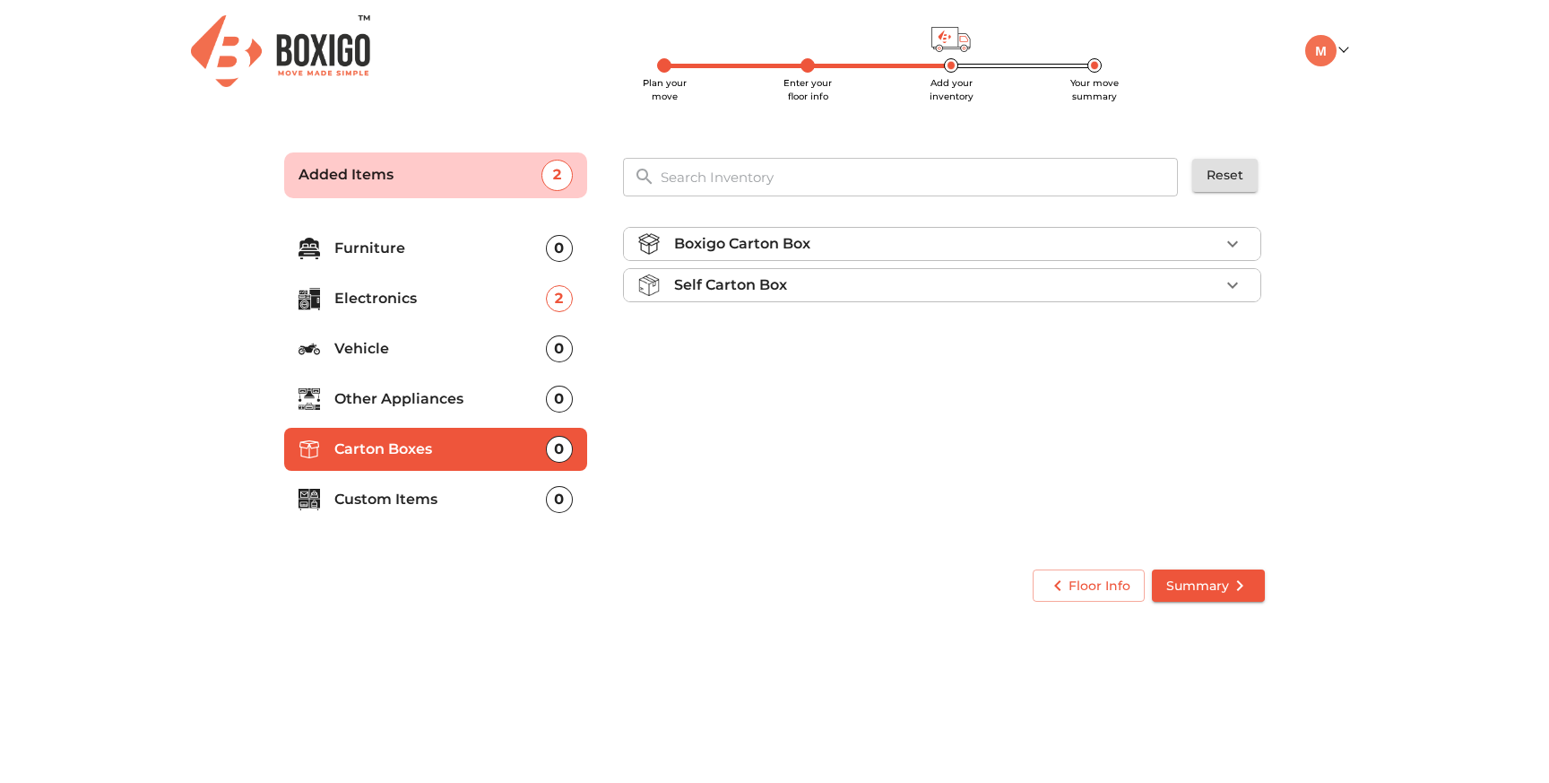
click at [386, 384] on li "Other Appliances 0" at bounding box center [435, 399] width 303 height 43
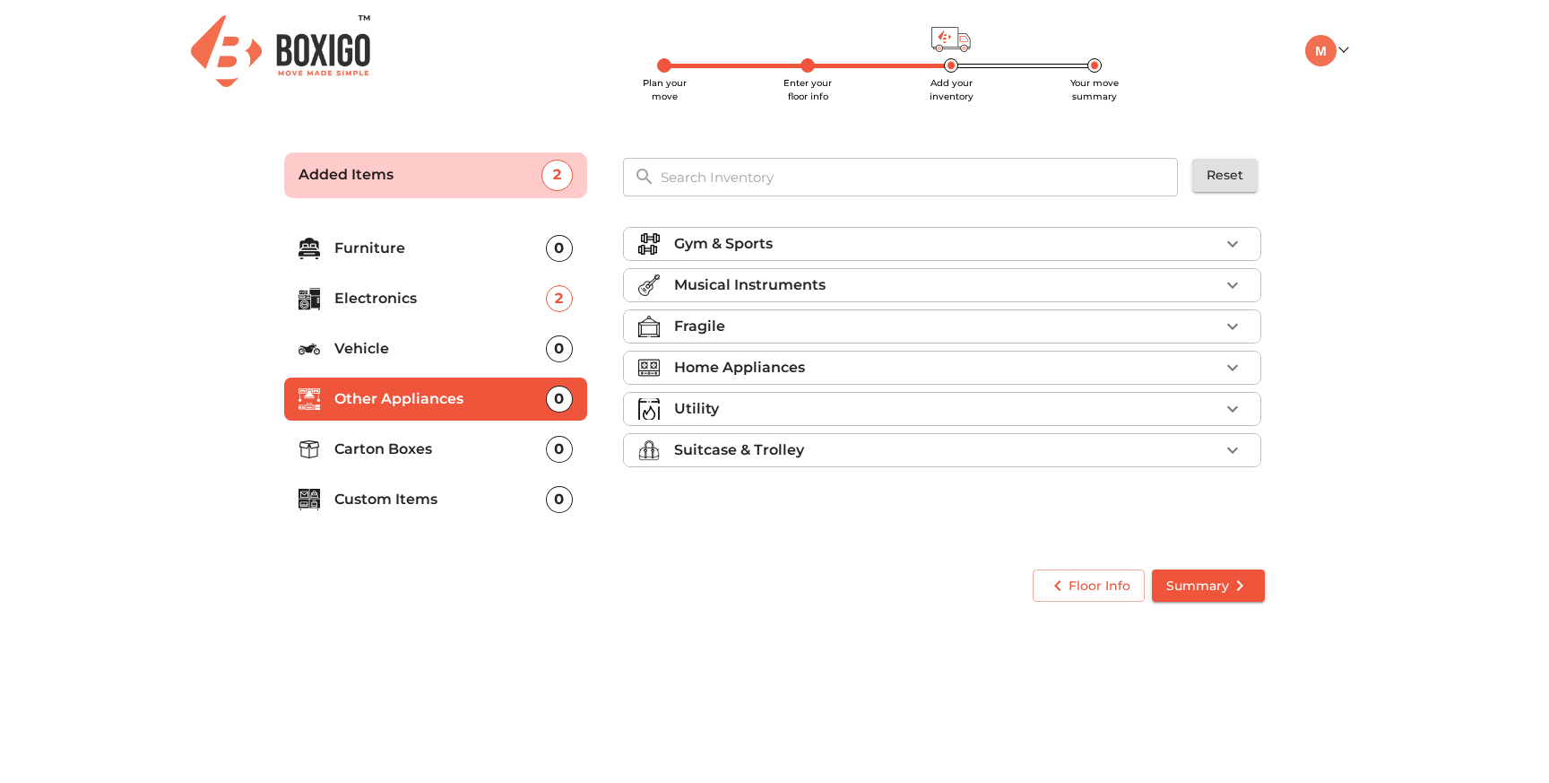
click at [753, 377] on p "Home Appliances" at bounding box center [739, 368] width 131 height 22
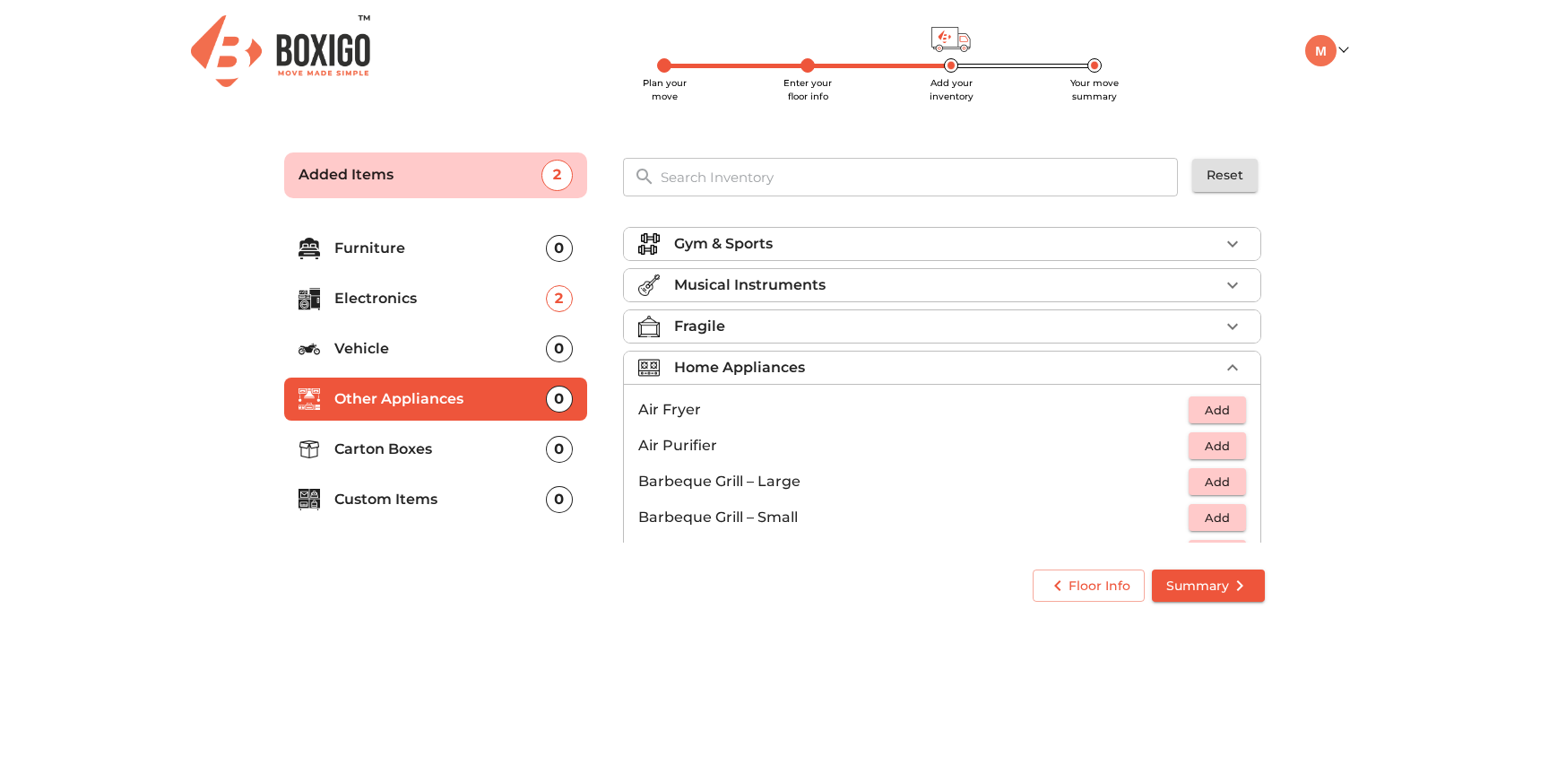
click at [760, 370] on p "Home Appliances" at bounding box center [739, 368] width 131 height 22
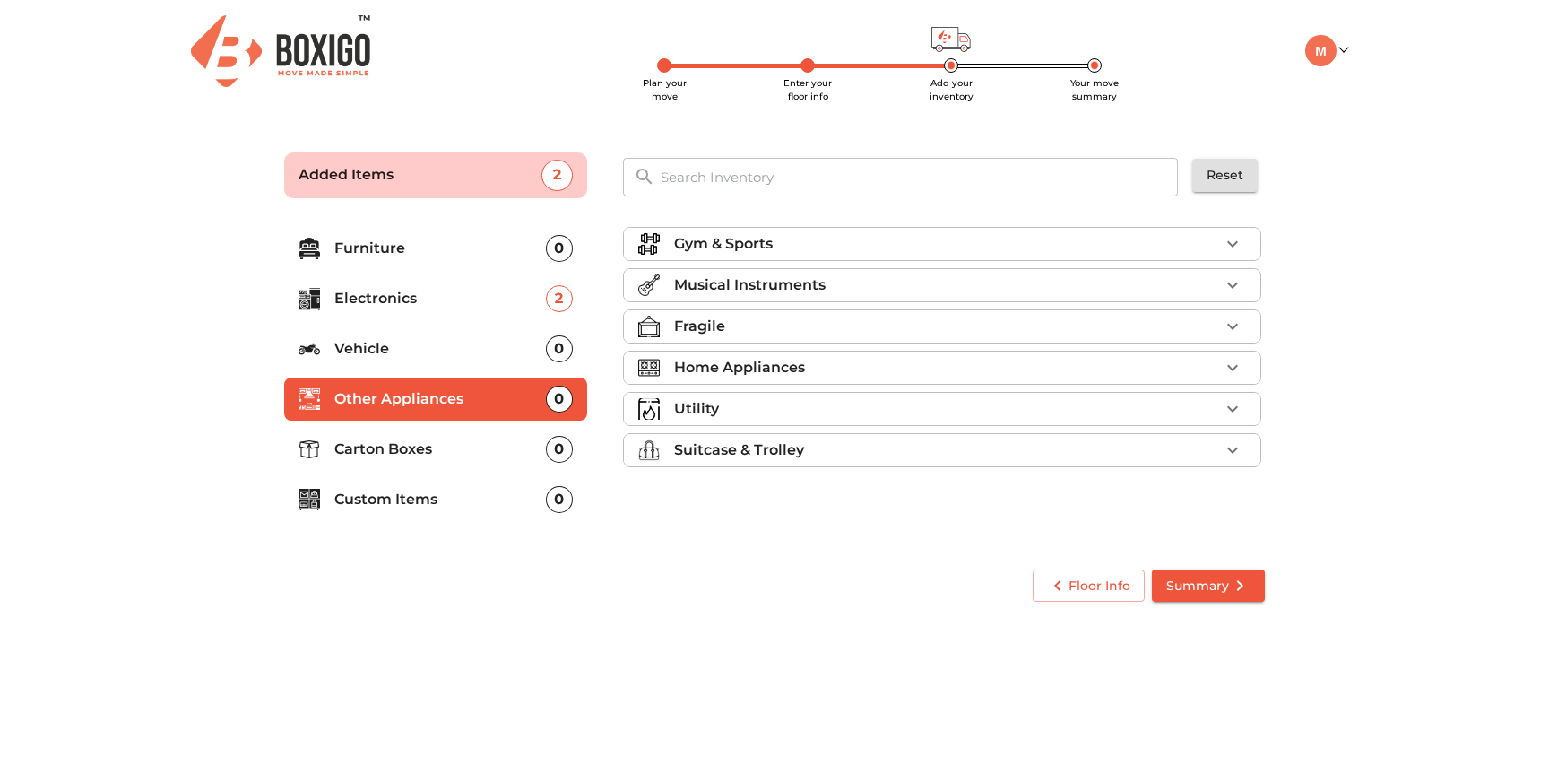
click at [364, 246] on p "Furniture" at bounding box center [440, 249] width 212 height 22
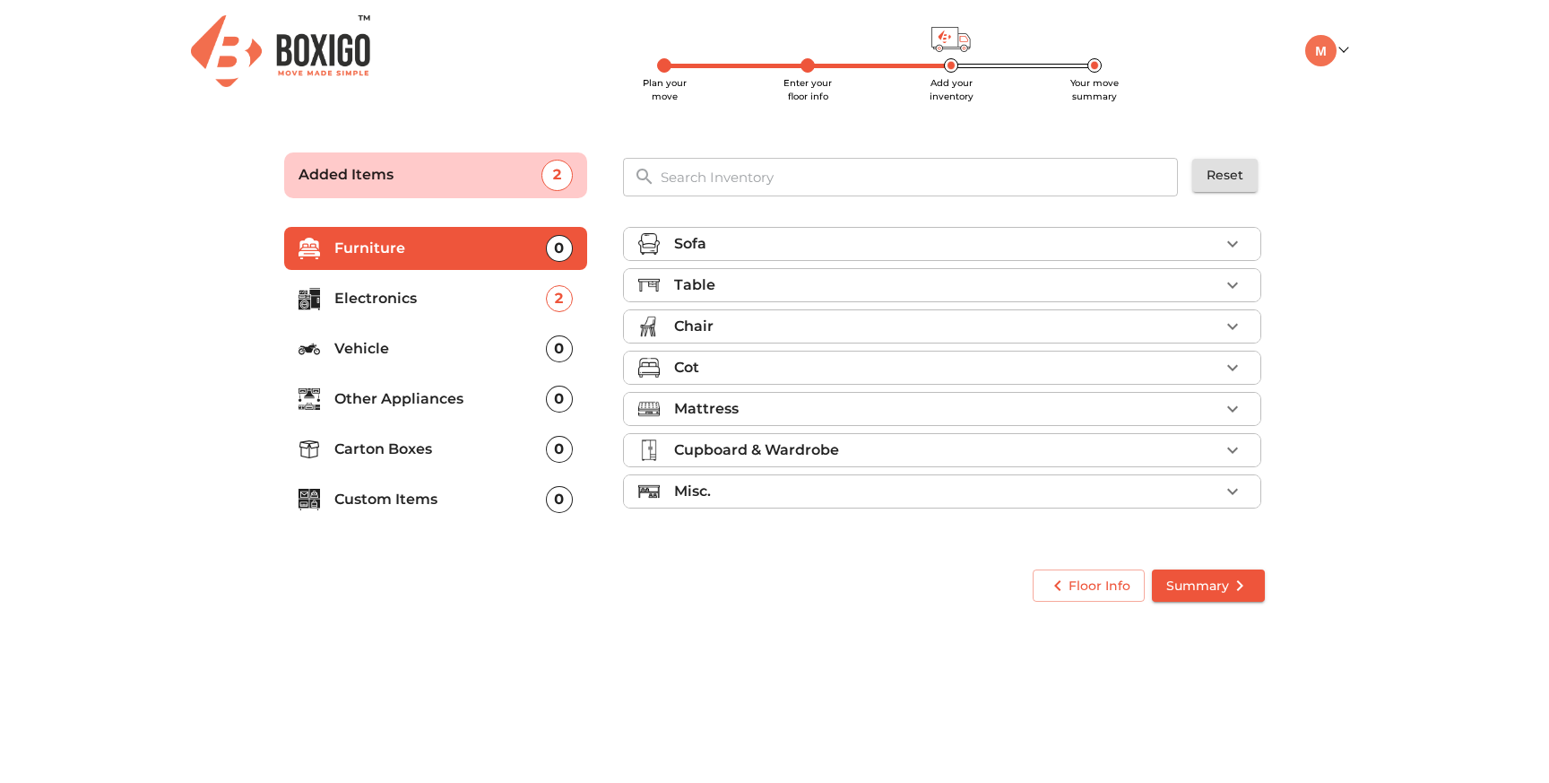
click at [777, 416] on div "Mattress" at bounding box center [946, 409] width 545 height 22
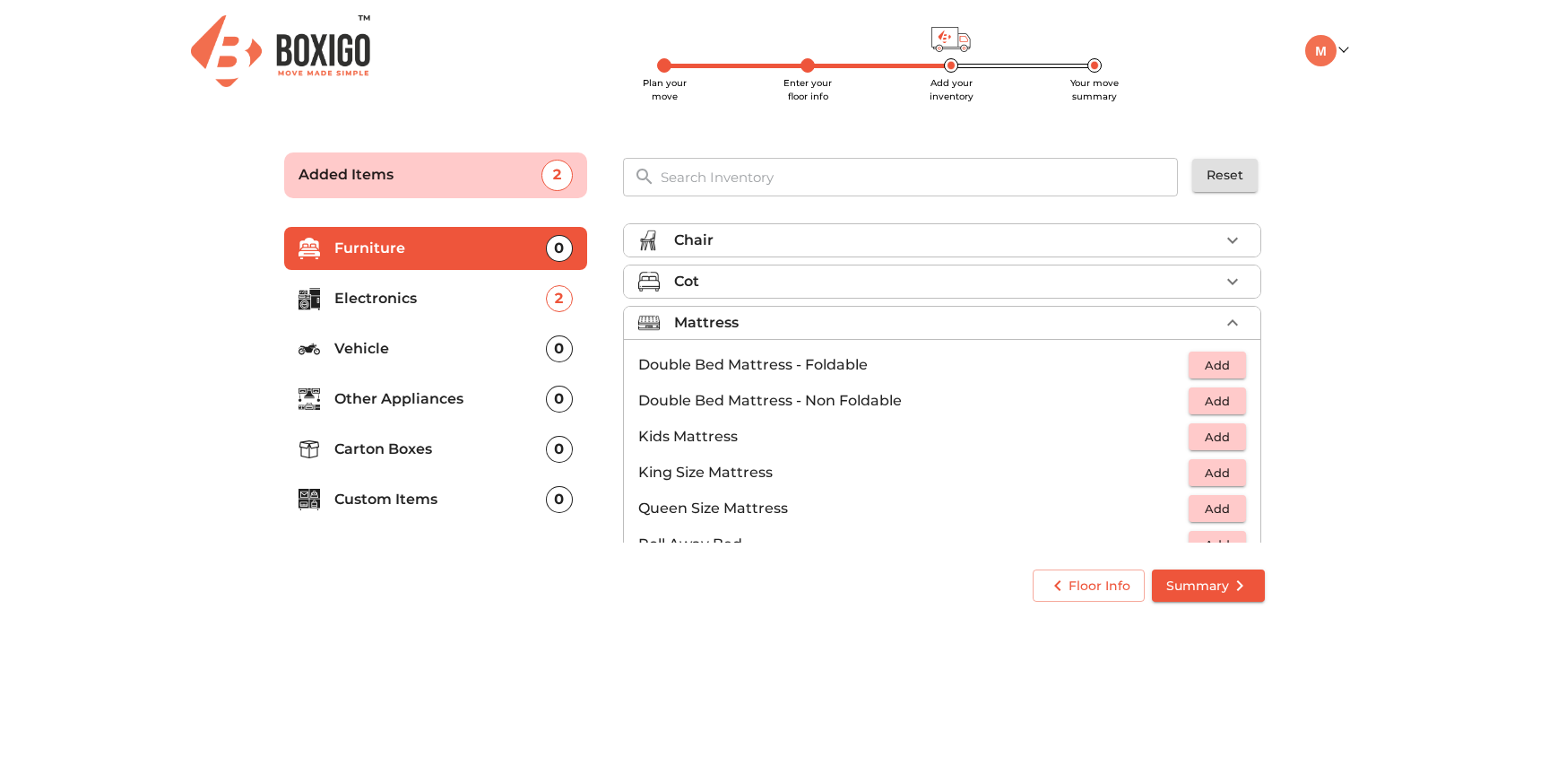
scroll to position [38, 0]
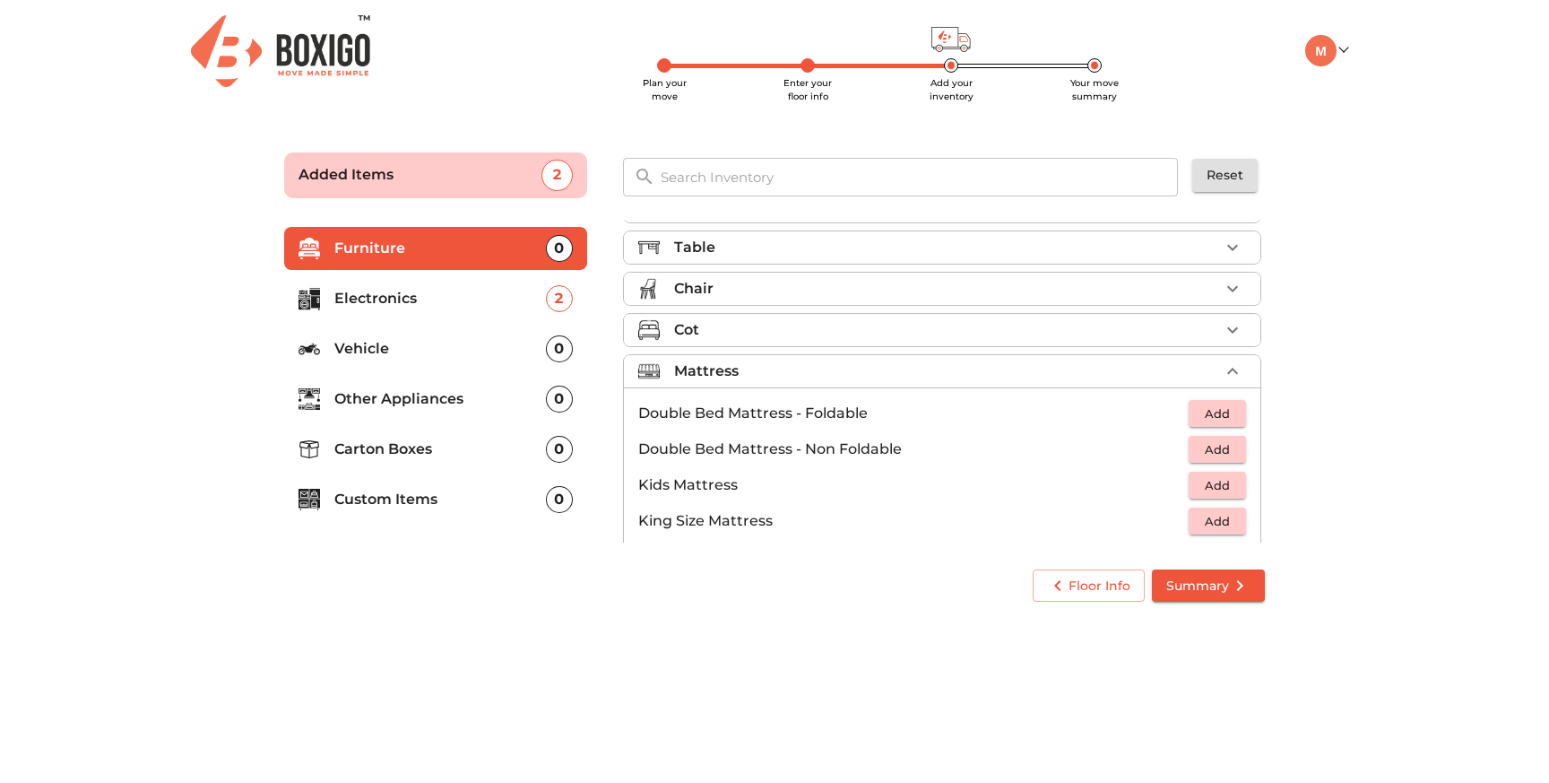
click at [1229, 369] on icon "button" at bounding box center [1233, 371] width 22 height 22
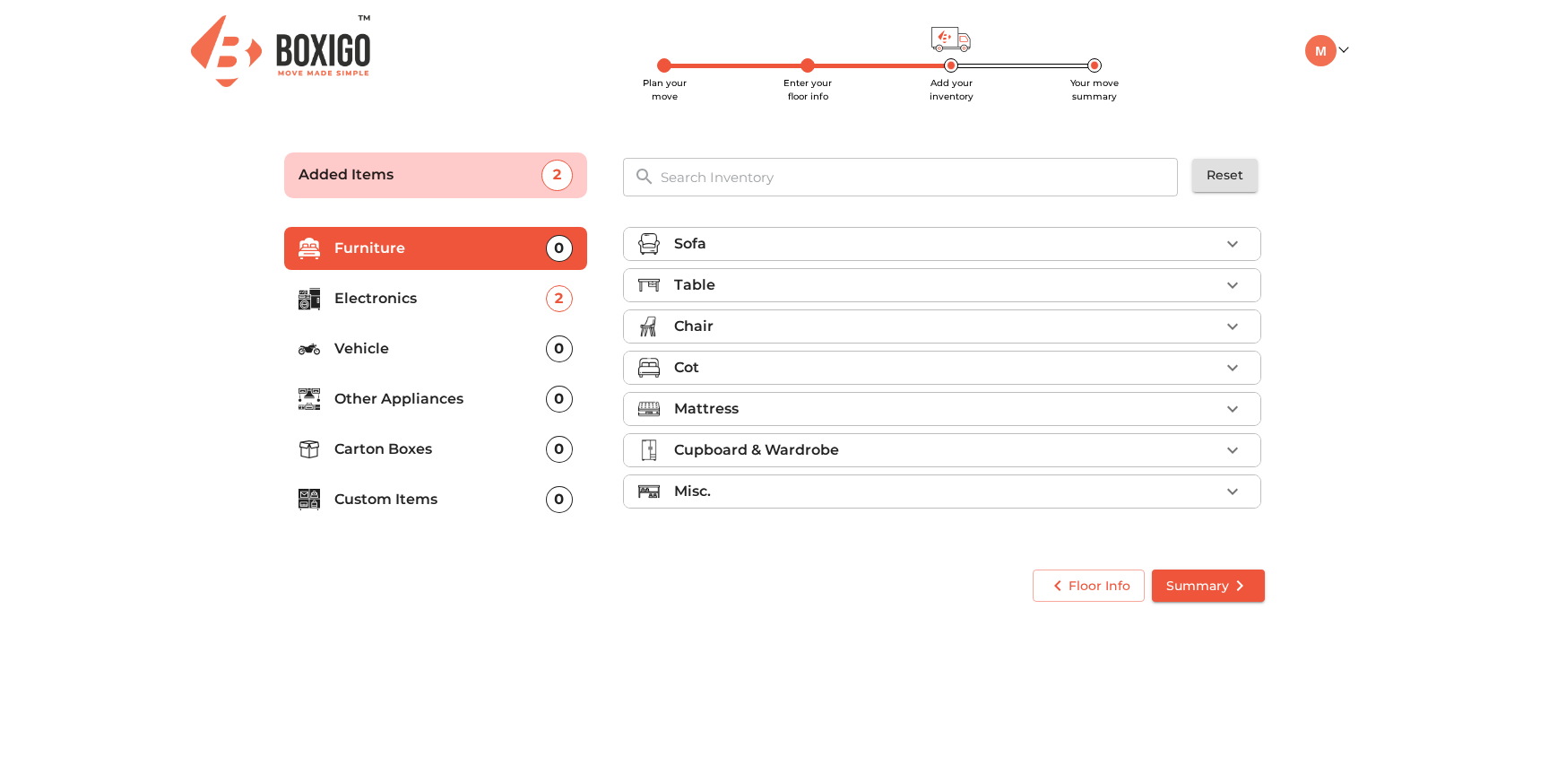
scroll to position [0, 0]
click at [900, 439] on div "Cupboard & Wardrobe" at bounding box center [946, 450] width 545 height 22
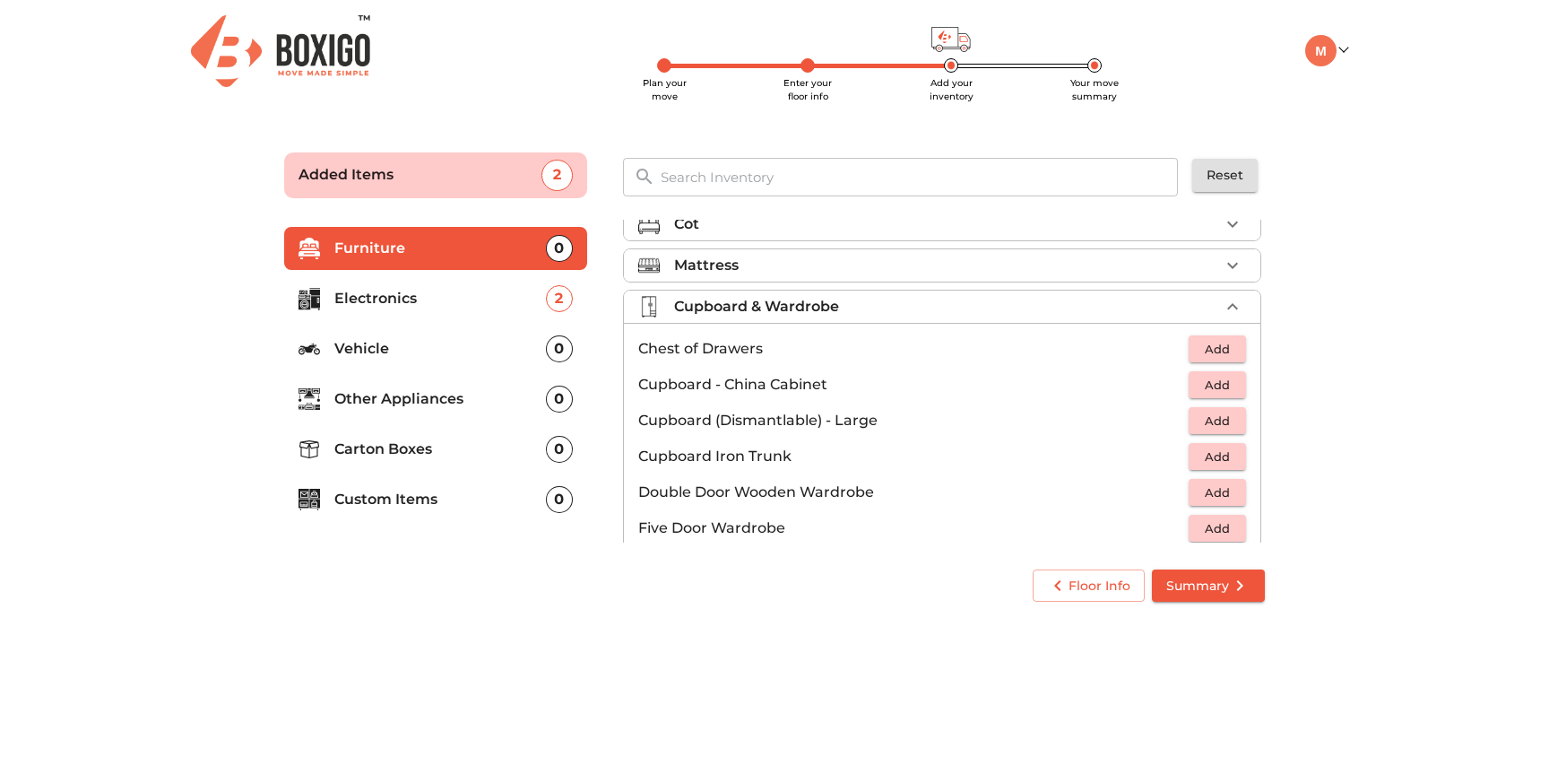
scroll to position [120, 0]
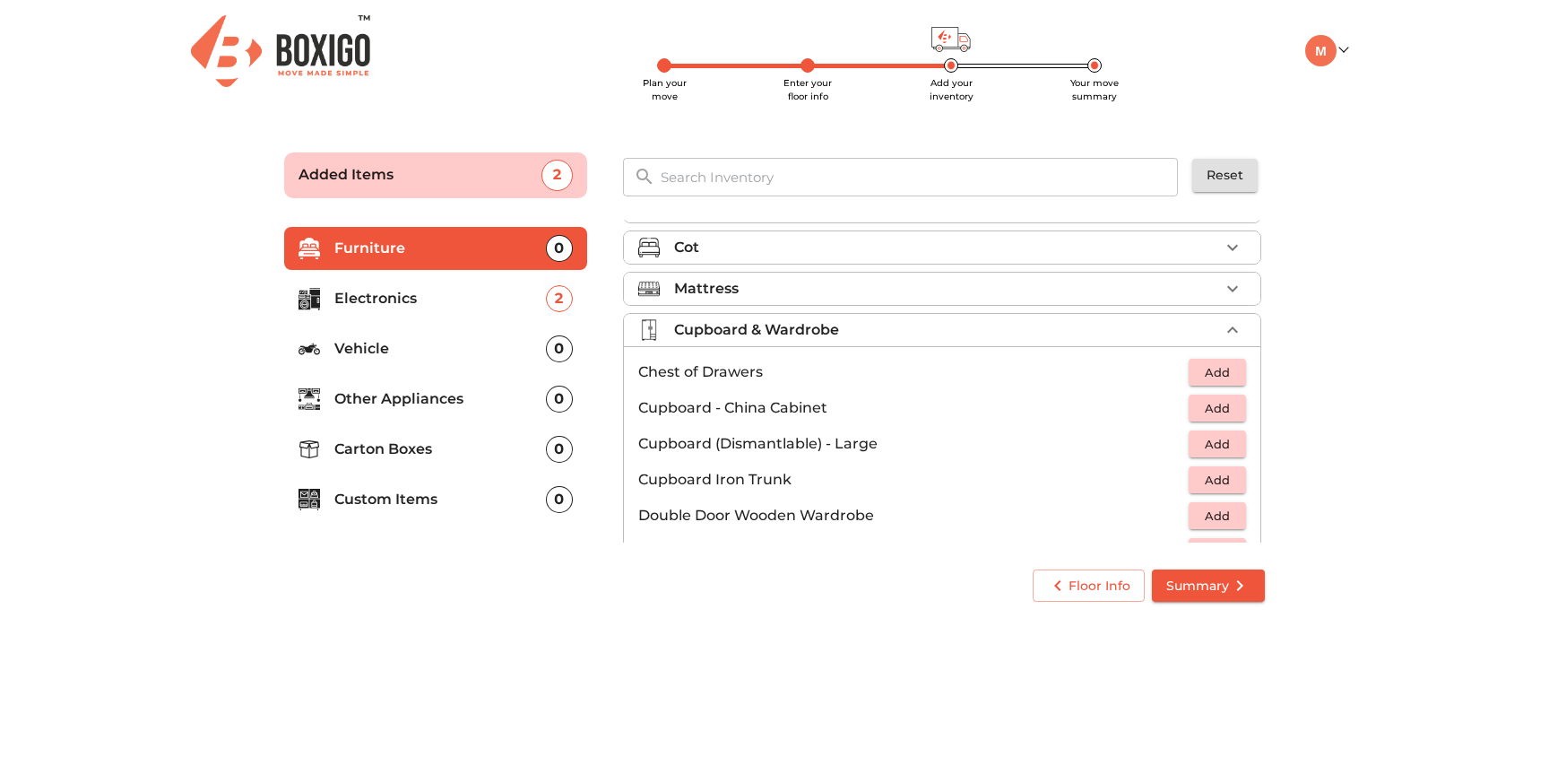
click at [1235, 314] on li "Cupboard & Wardrobe" at bounding box center [942, 330] width 637 height 32
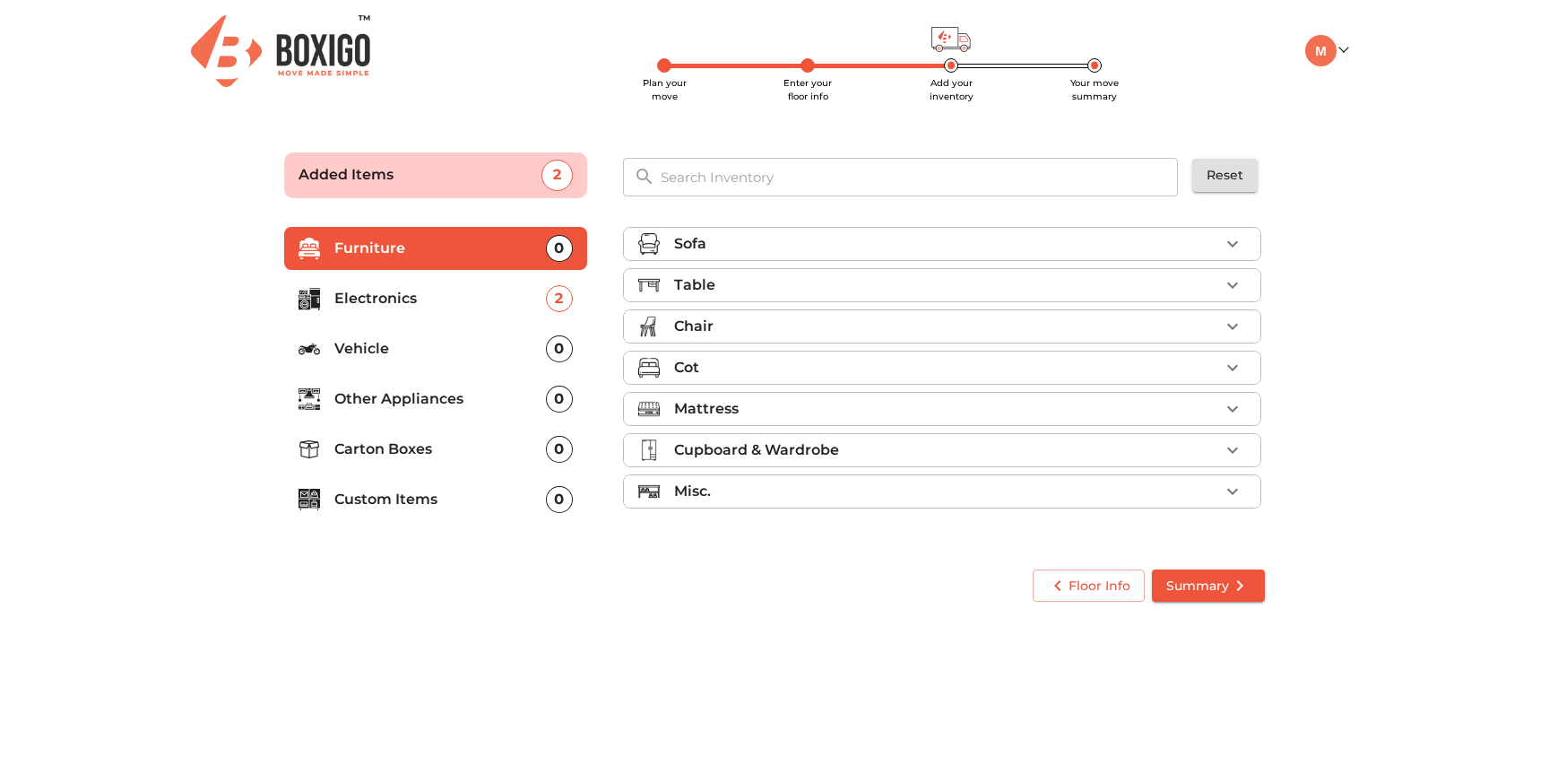
scroll to position [0, 0]
click at [1229, 230] on button "button" at bounding box center [1232, 243] width 27 height 27
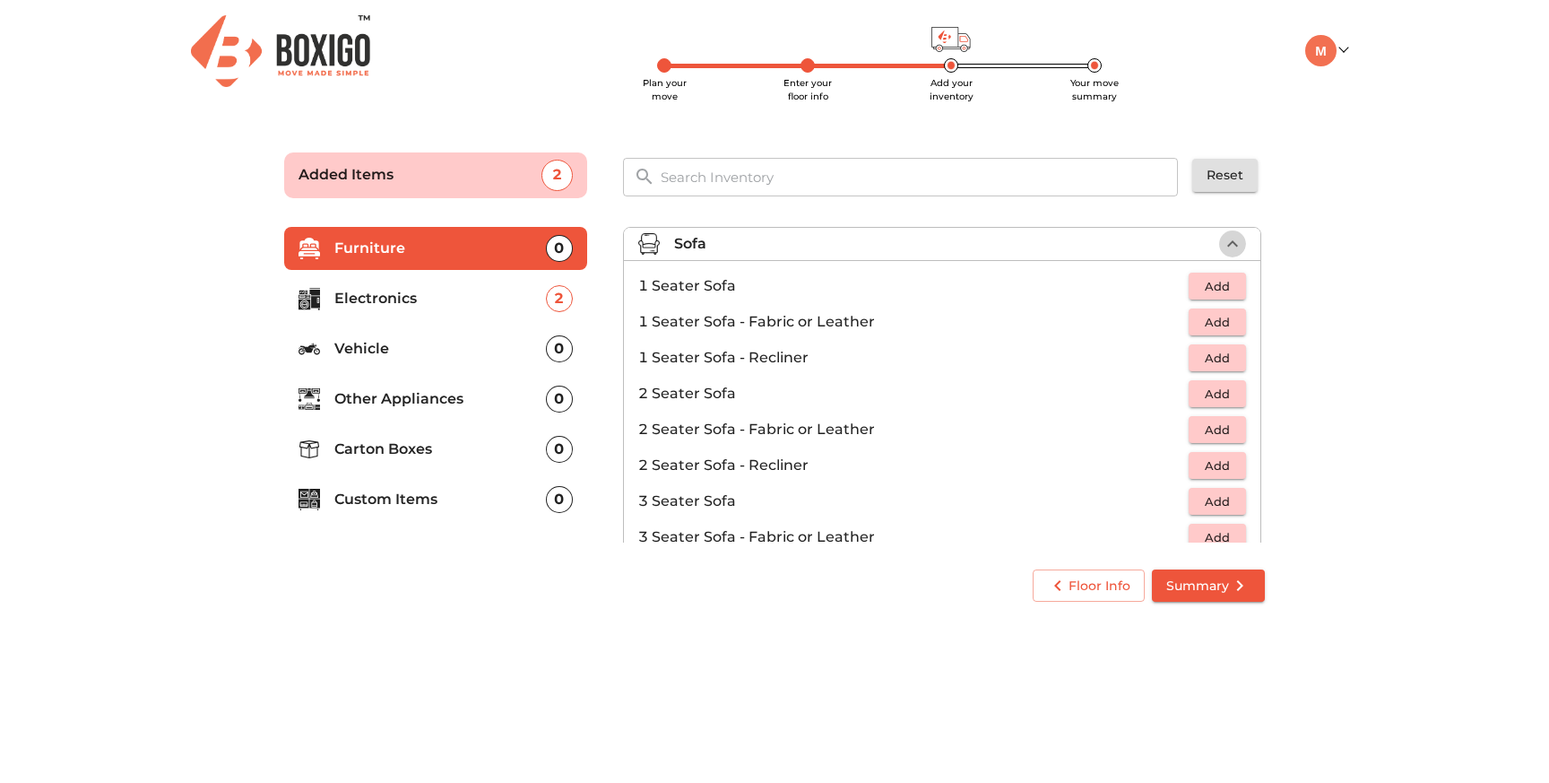
click at [1241, 239] on icon "button" at bounding box center [1233, 244] width 22 height 22
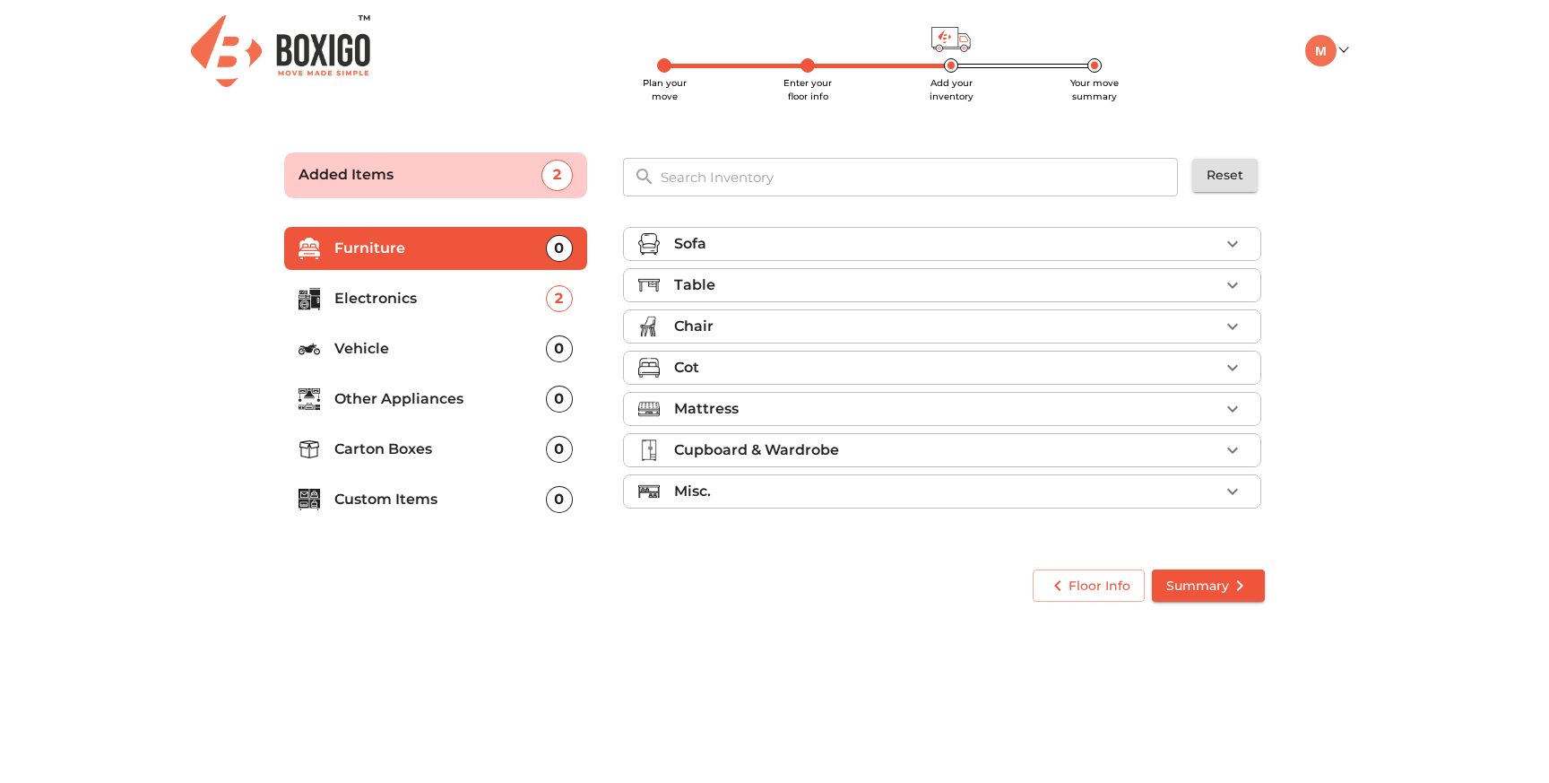
click at [1228, 281] on icon "button" at bounding box center [1233, 285] width 22 height 22
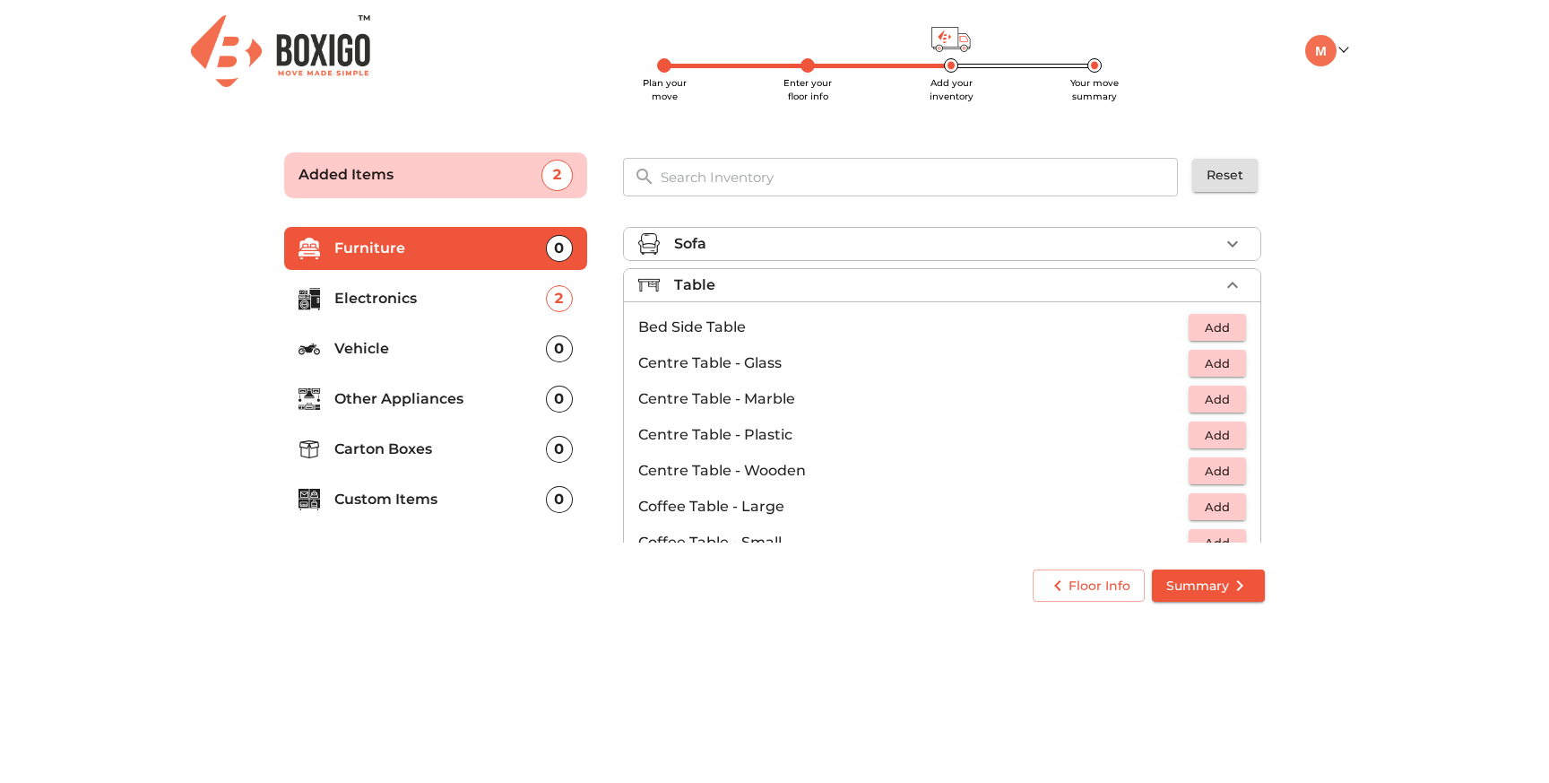
click at [1230, 283] on icon "button" at bounding box center [1233, 285] width 22 height 22
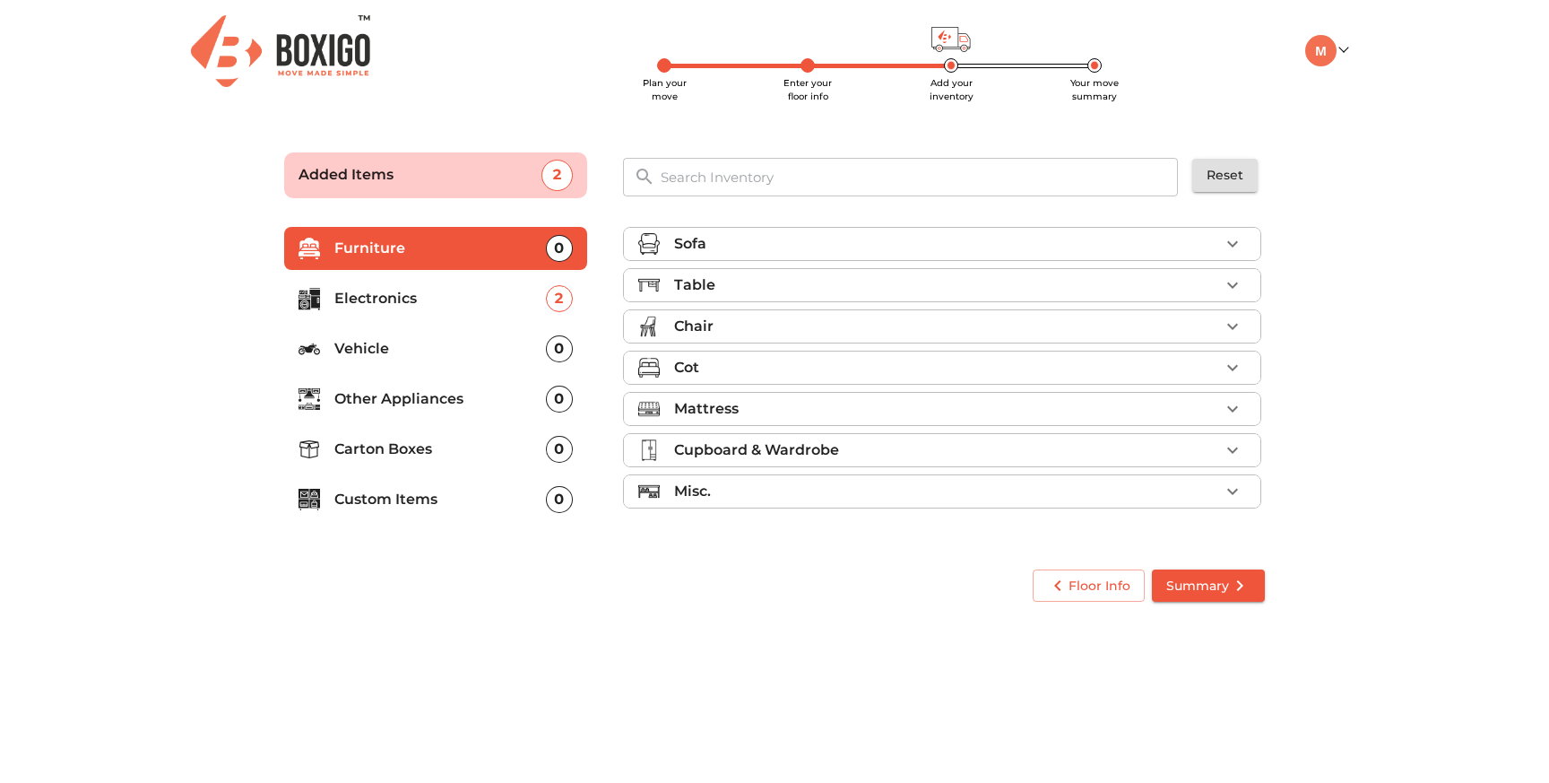
click at [1234, 488] on icon "button" at bounding box center [1233, 492] width 22 height 22
click at [1229, 491] on icon "button" at bounding box center [1233, 491] width 11 height 6
click at [421, 495] on p "Custom Items" at bounding box center [440, 500] width 212 height 22
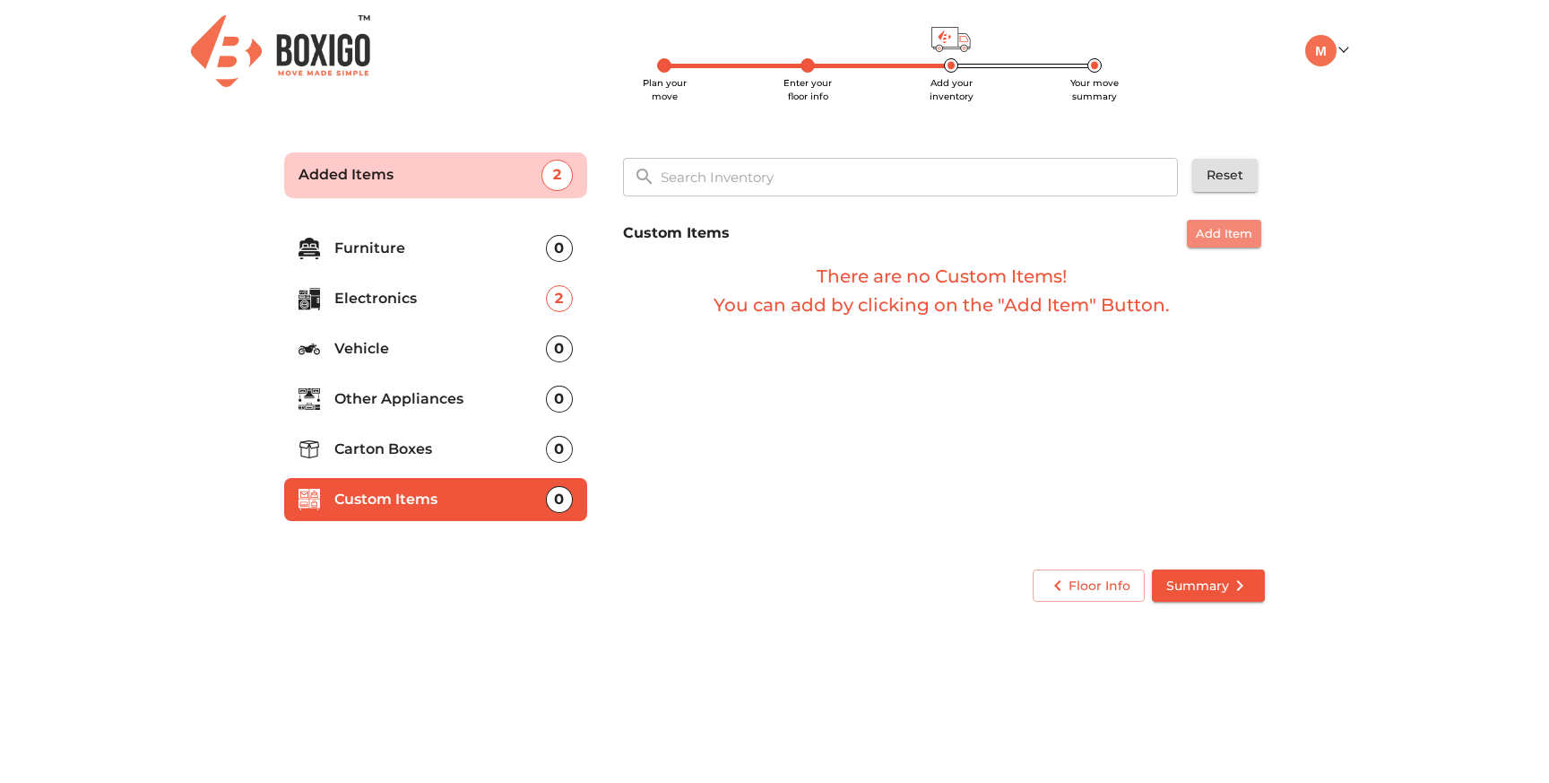
click at [1233, 234] on span "Add Item" at bounding box center [1224, 233] width 56 height 21
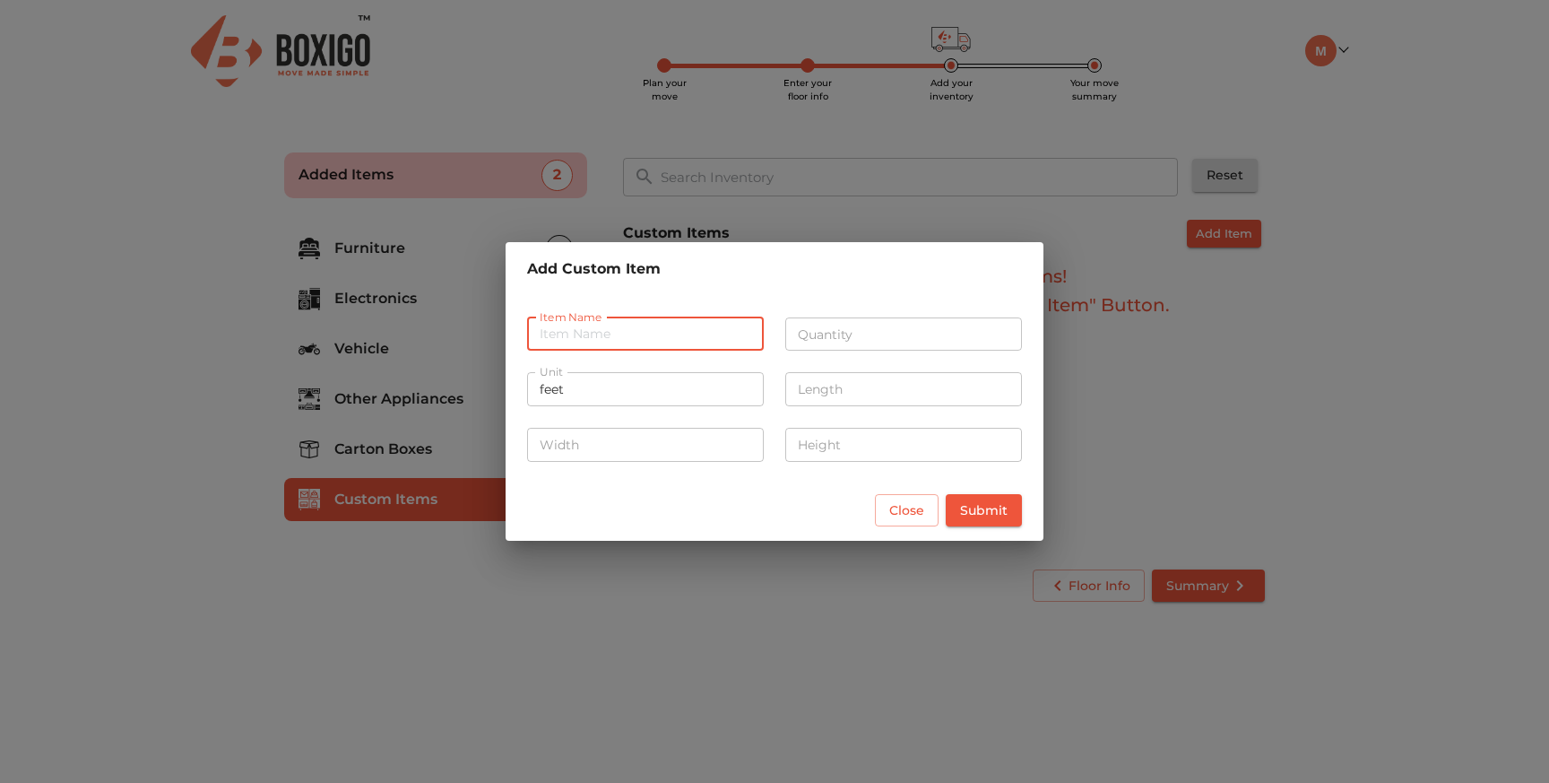
click at [684, 340] on input "text" at bounding box center [645, 334] width 237 height 34
click at [925, 520] on button "Close" at bounding box center [907, 510] width 64 height 33
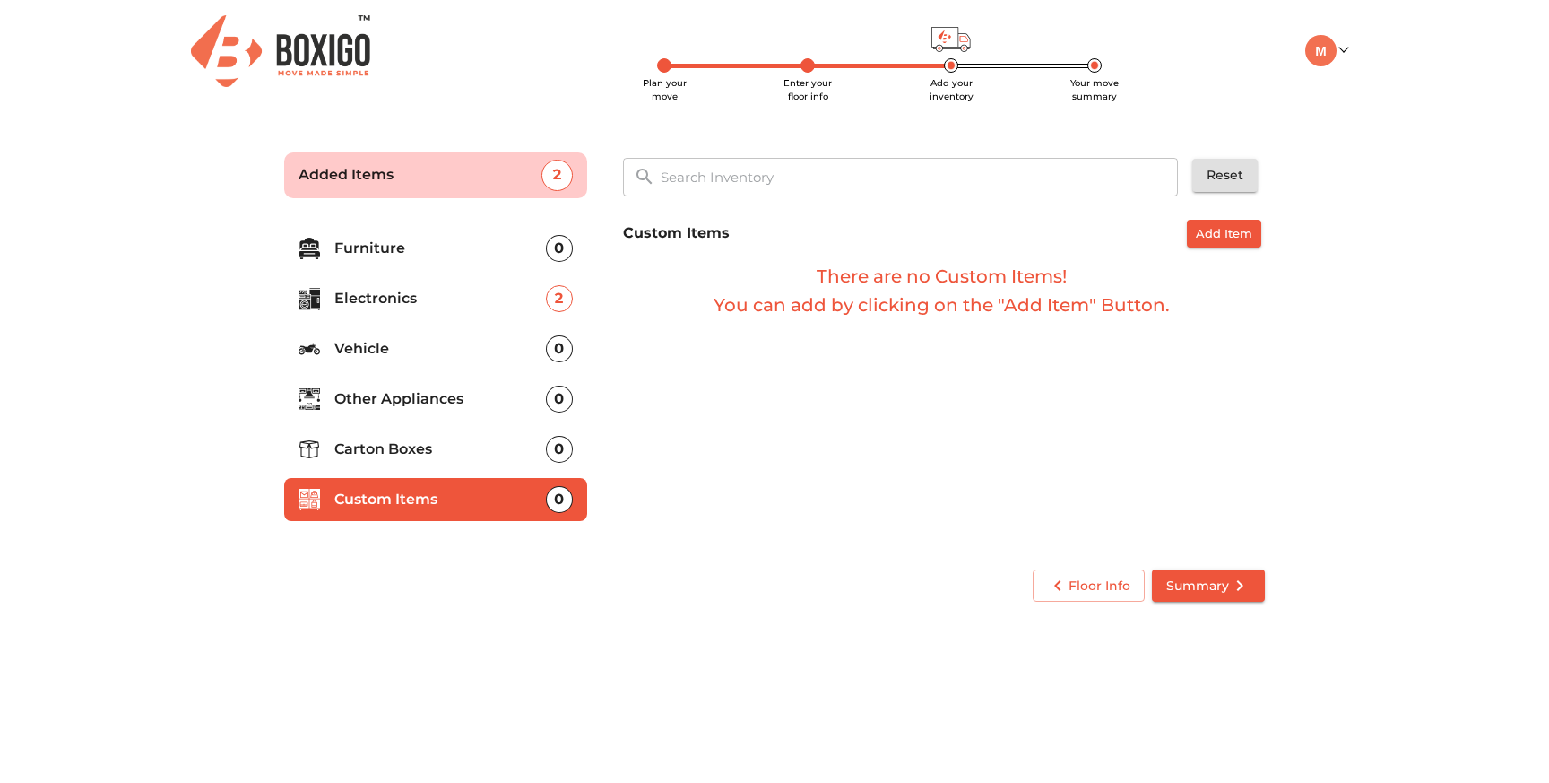
click at [356, 441] on p "Carton Boxes" at bounding box center [440, 449] width 212 height 22
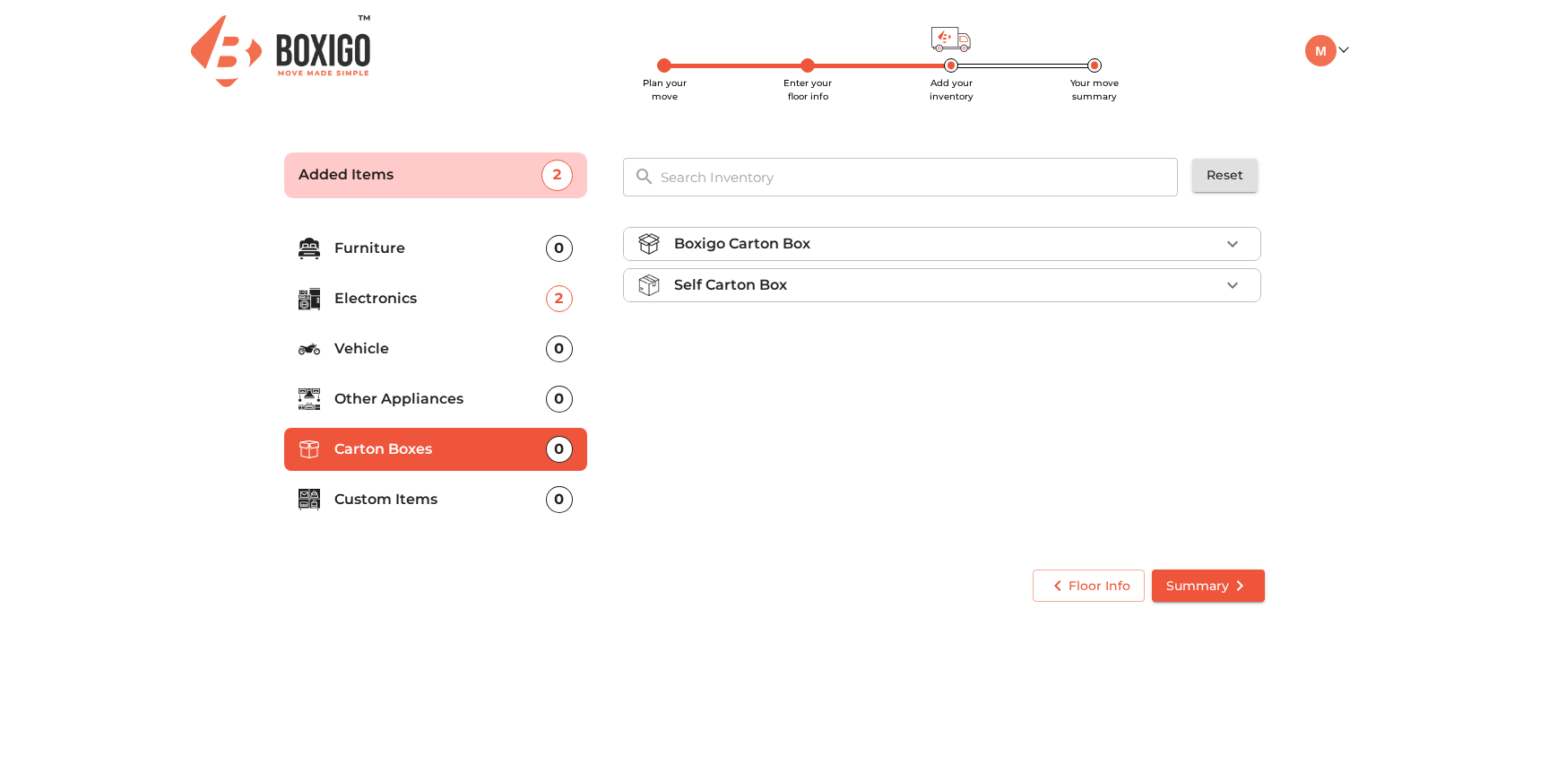
click at [370, 405] on p "Other Appliances" at bounding box center [440, 399] width 212 height 22
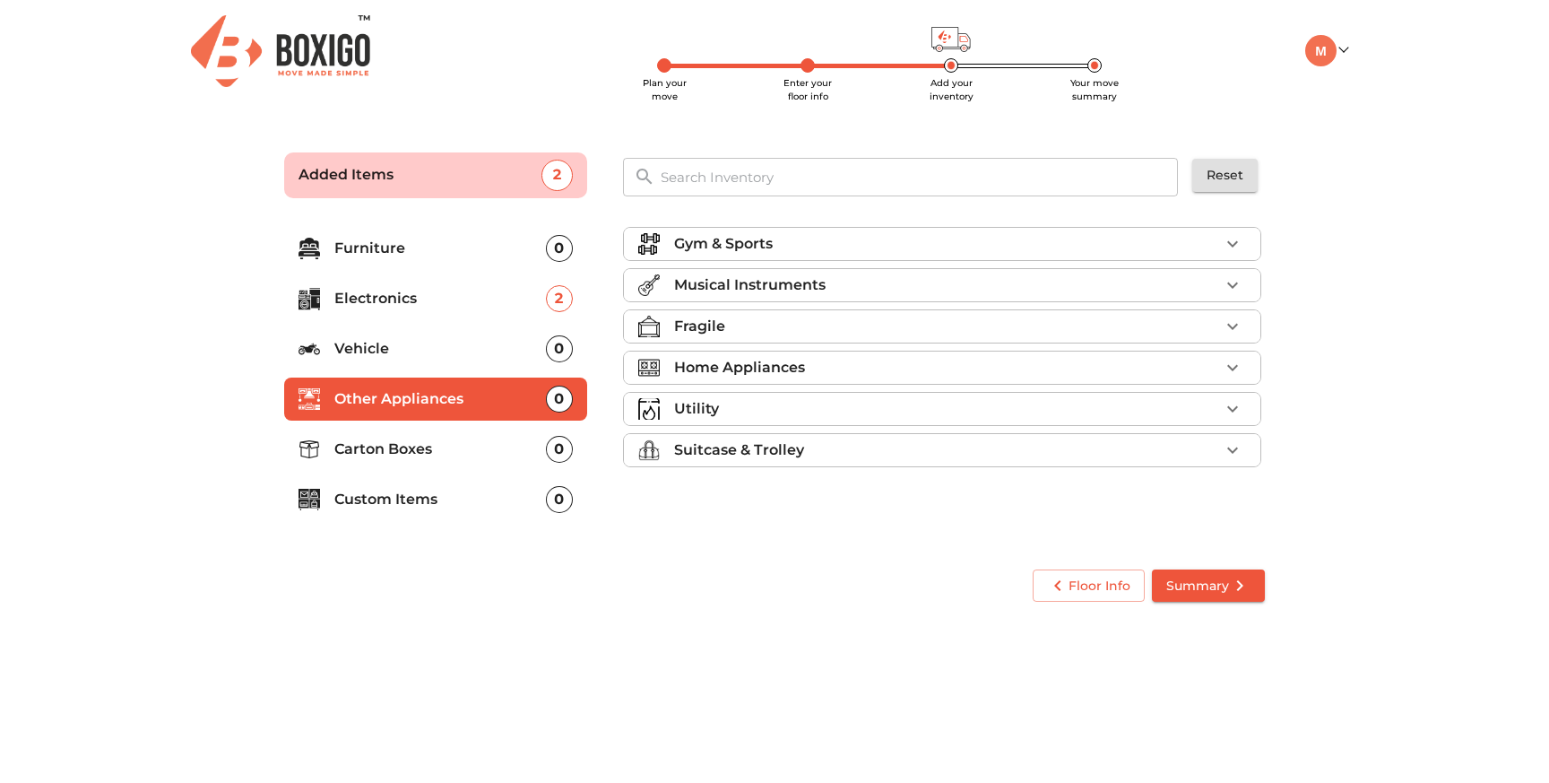
click at [690, 404] on p "Utility" at bounding box center [696, 409] width 45 height 22
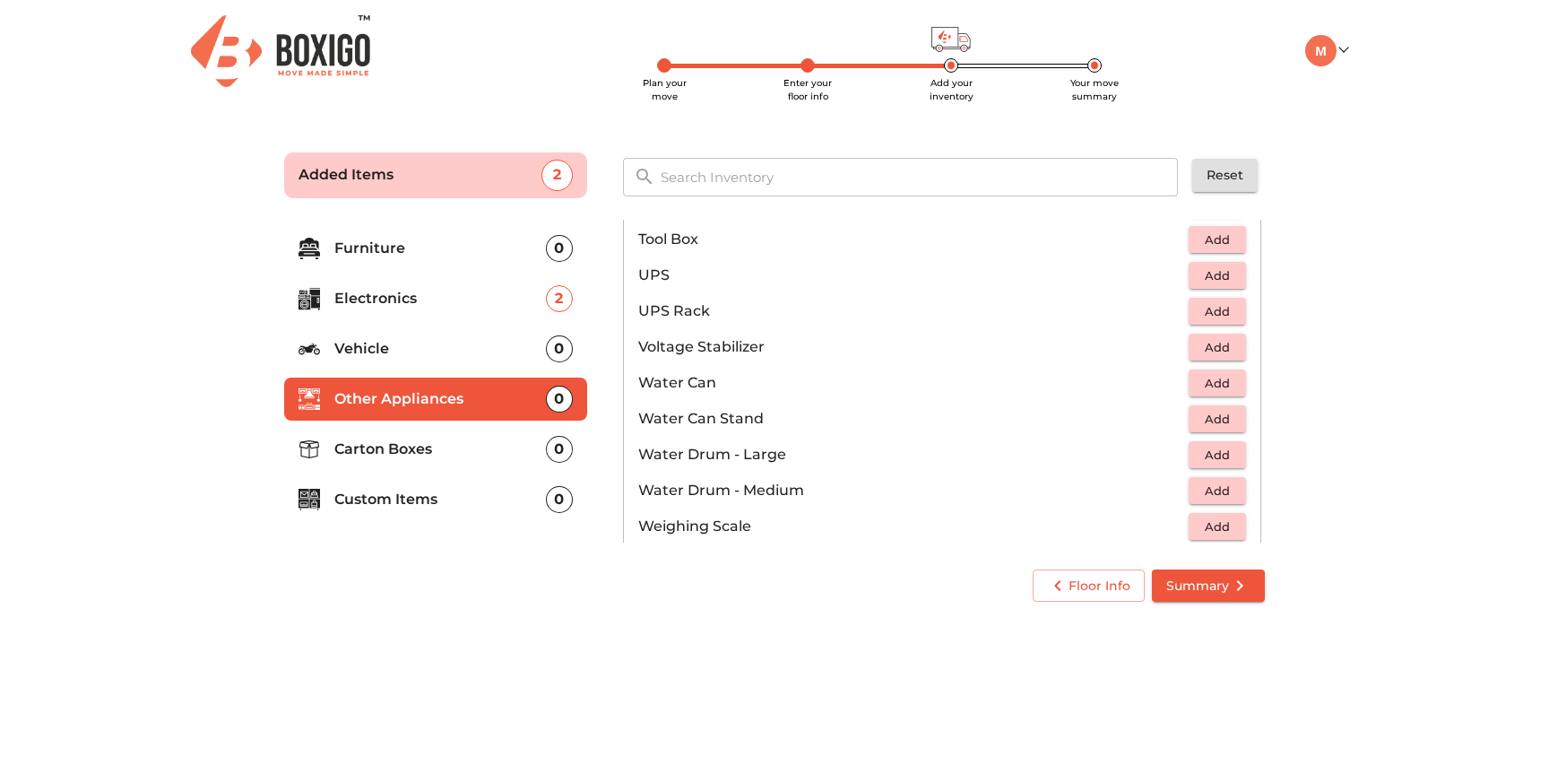
scroll to position [1219, 0]
click at [411, 259] on li "Furniture 0" at bounding box center [435, 248] width 303 height 43
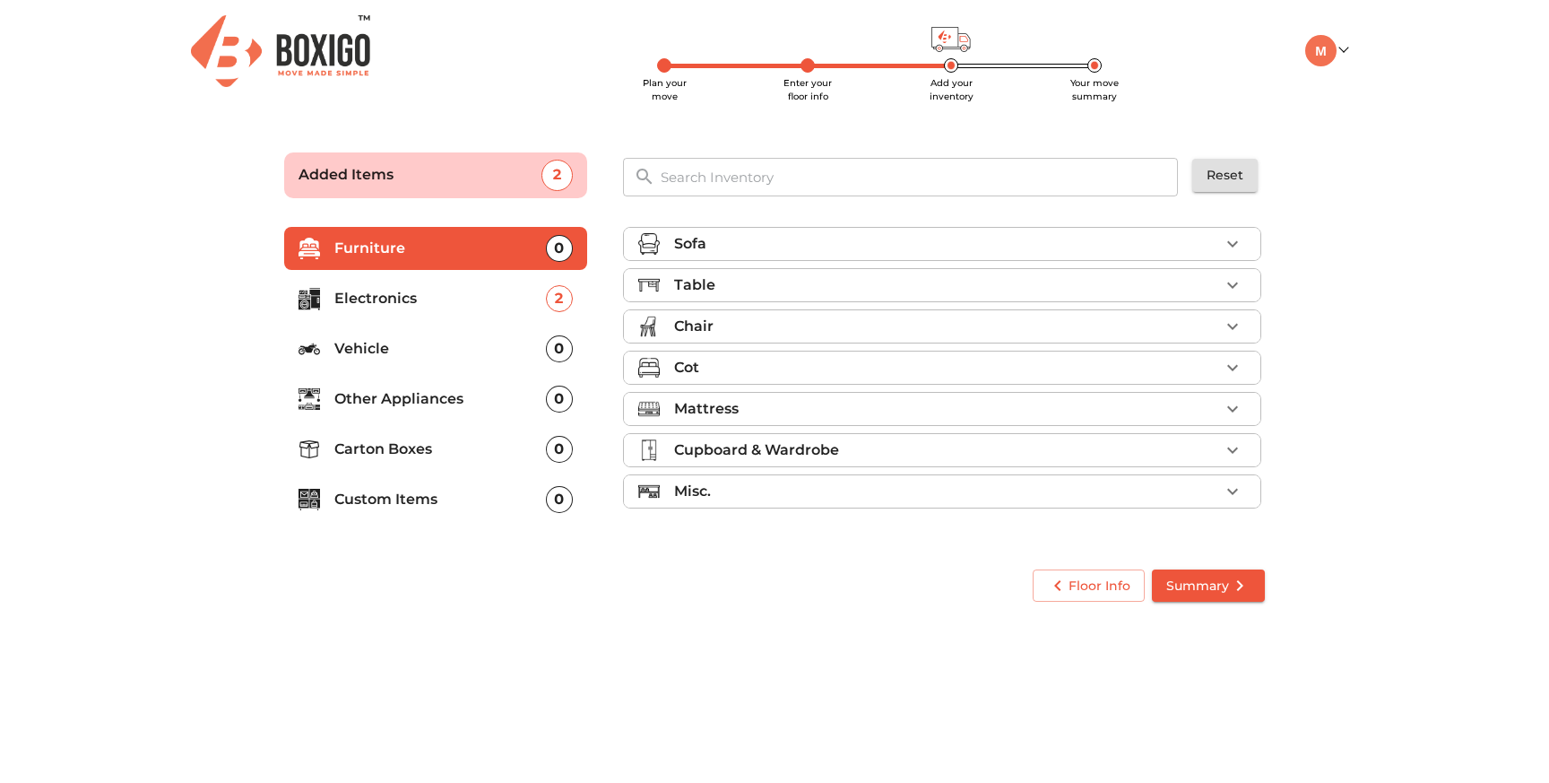
click at [725, 369] on div "Cot" at bounding box center [946, 368] width 545 height 22
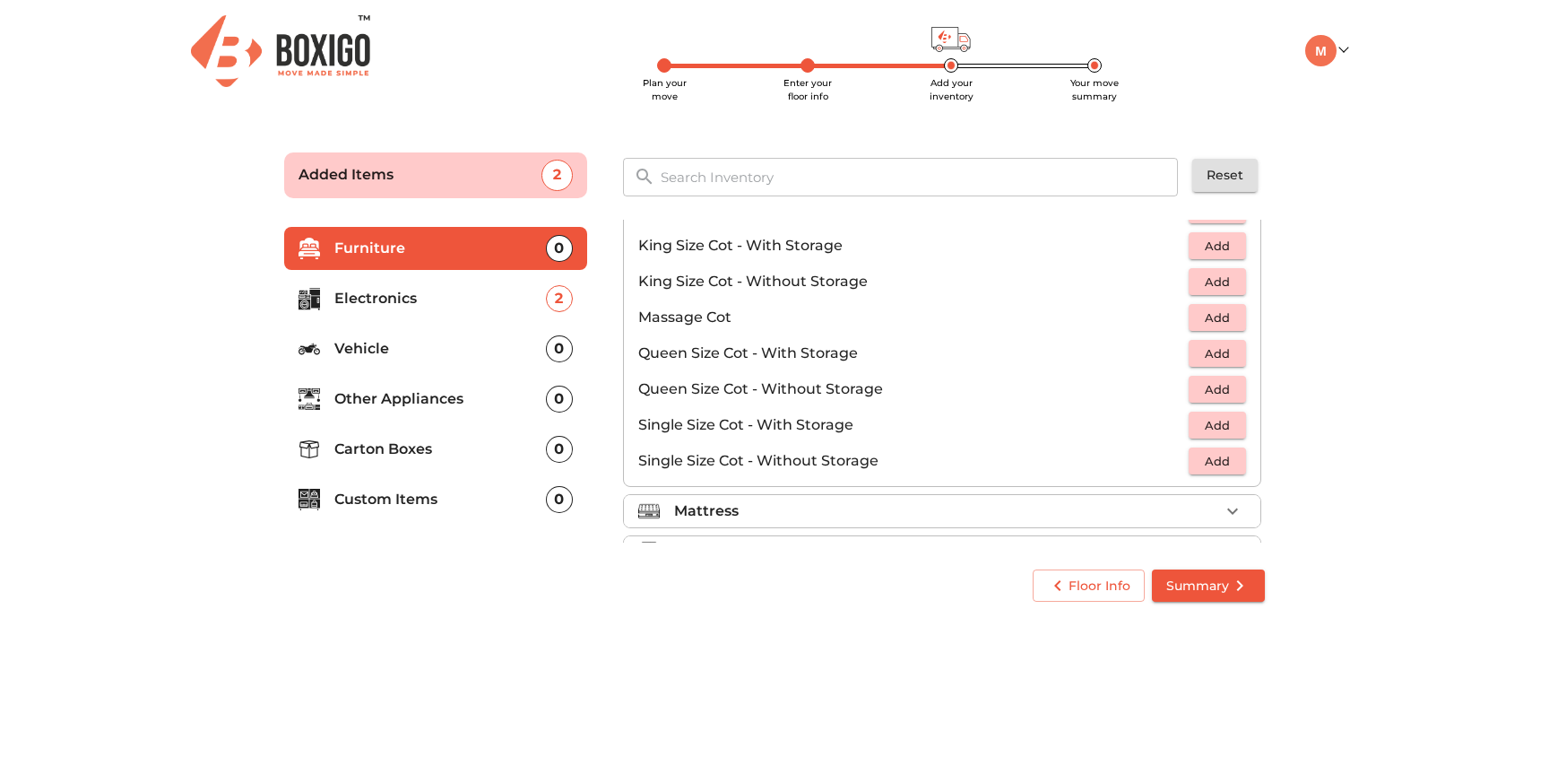
scroll to position [503, 0]
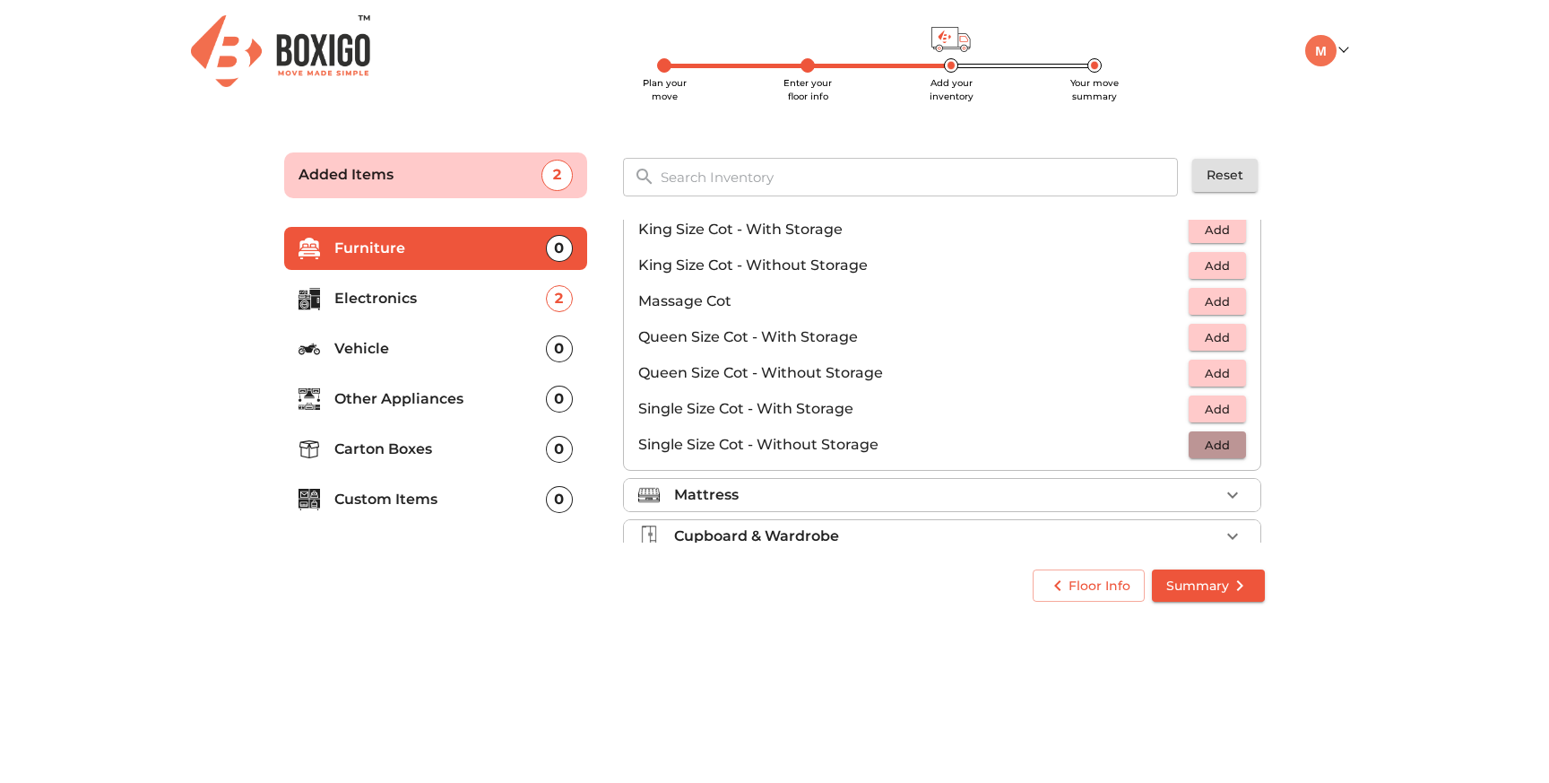
click at [1212, 439] on span "Add" at bounding box center [1217, 445] width 39 height 21
click at [1219, 589] on span "Summary" at bounding box center [1209, 586] width 84 height 22
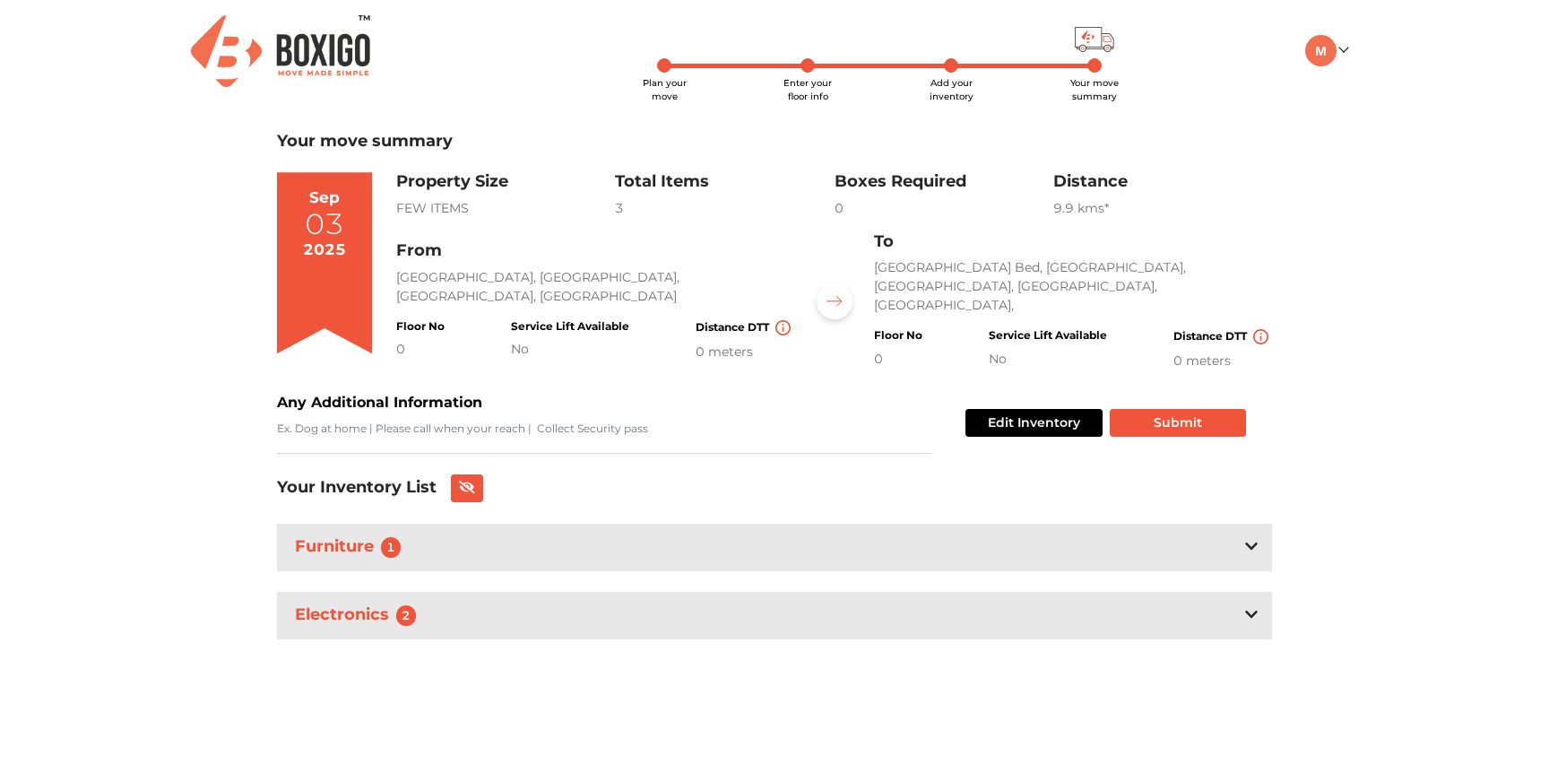
click at [1250, 604] on div at bounding box center [1251, 615] width 13 height 22
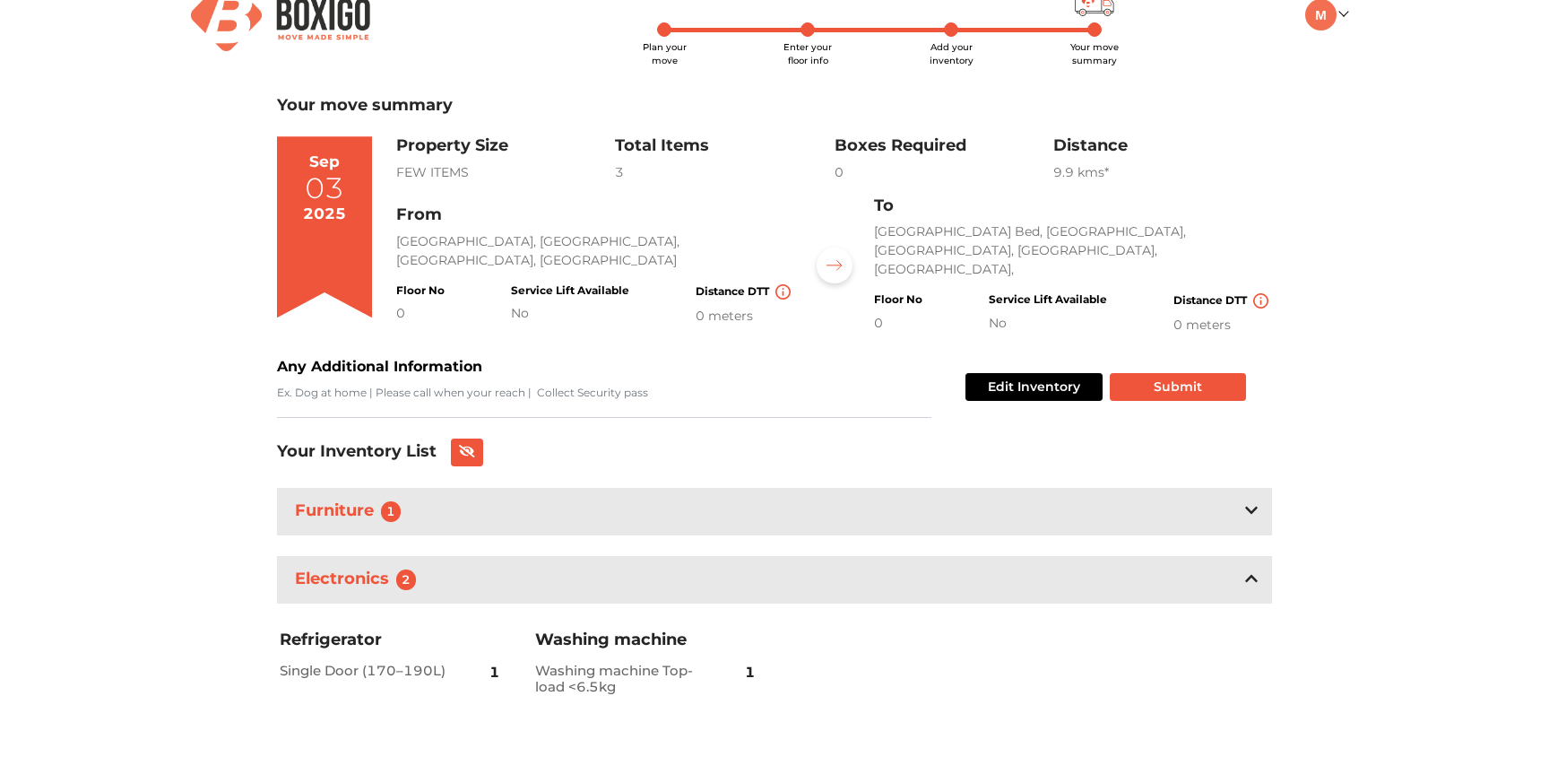
click at [1254, 512] on icon at bounding box center [1251, 510] width 13 height 14
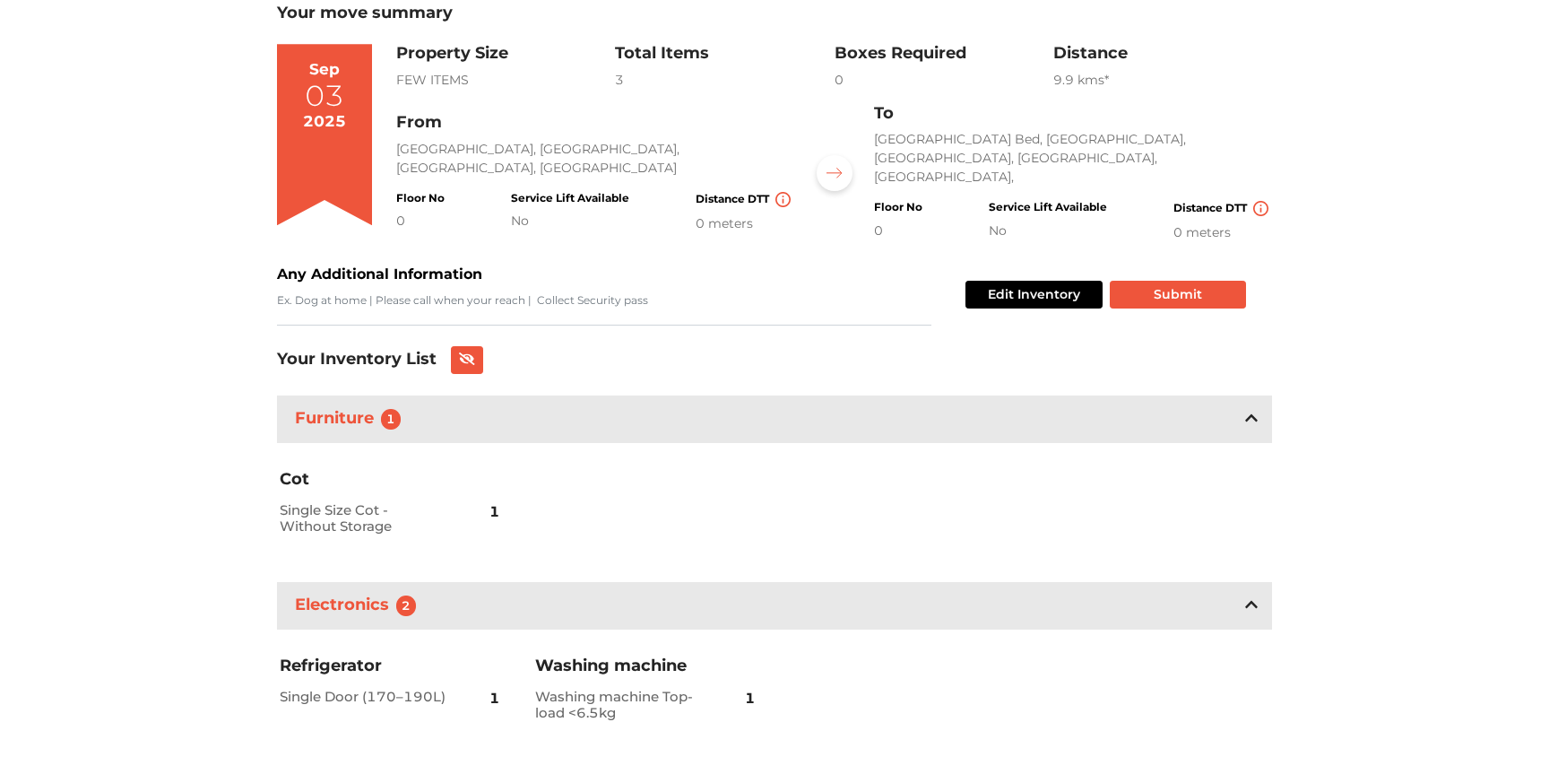
scroll to position [154, 0]
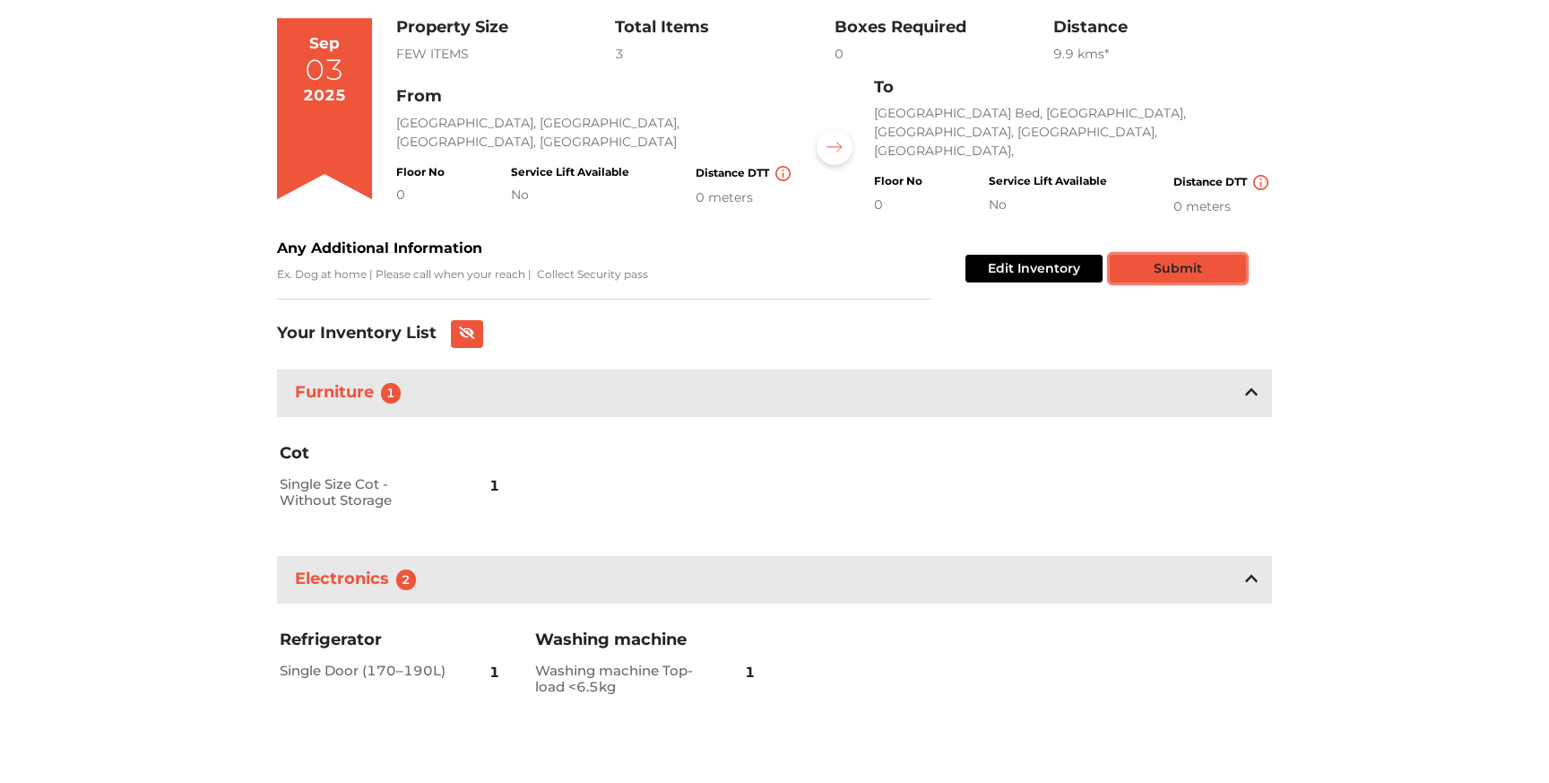
click at [1148, 265] on button "Submit" at bounding box center [1178, 269] width 136 height 28
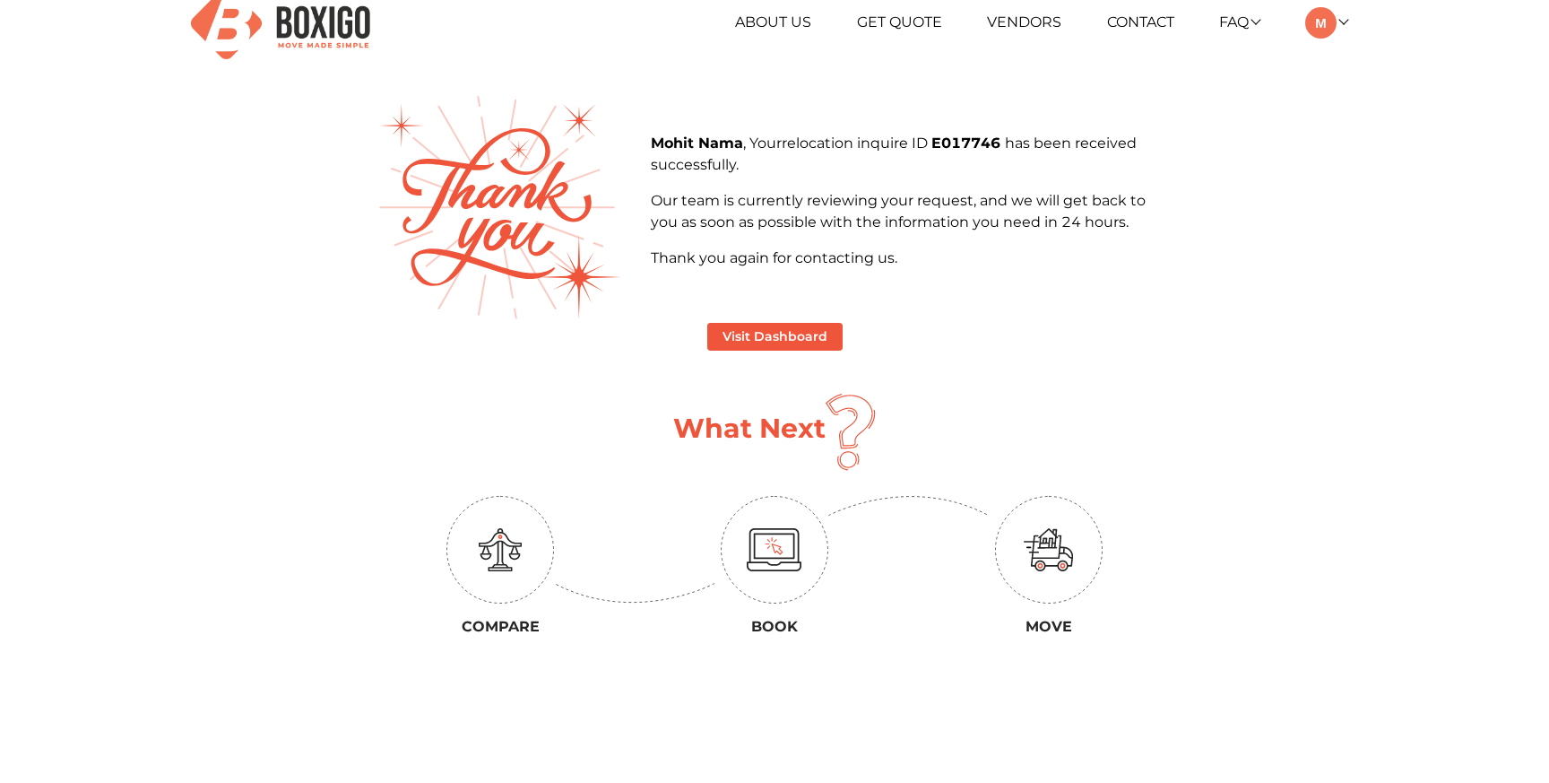
scroll to position [35, 0]
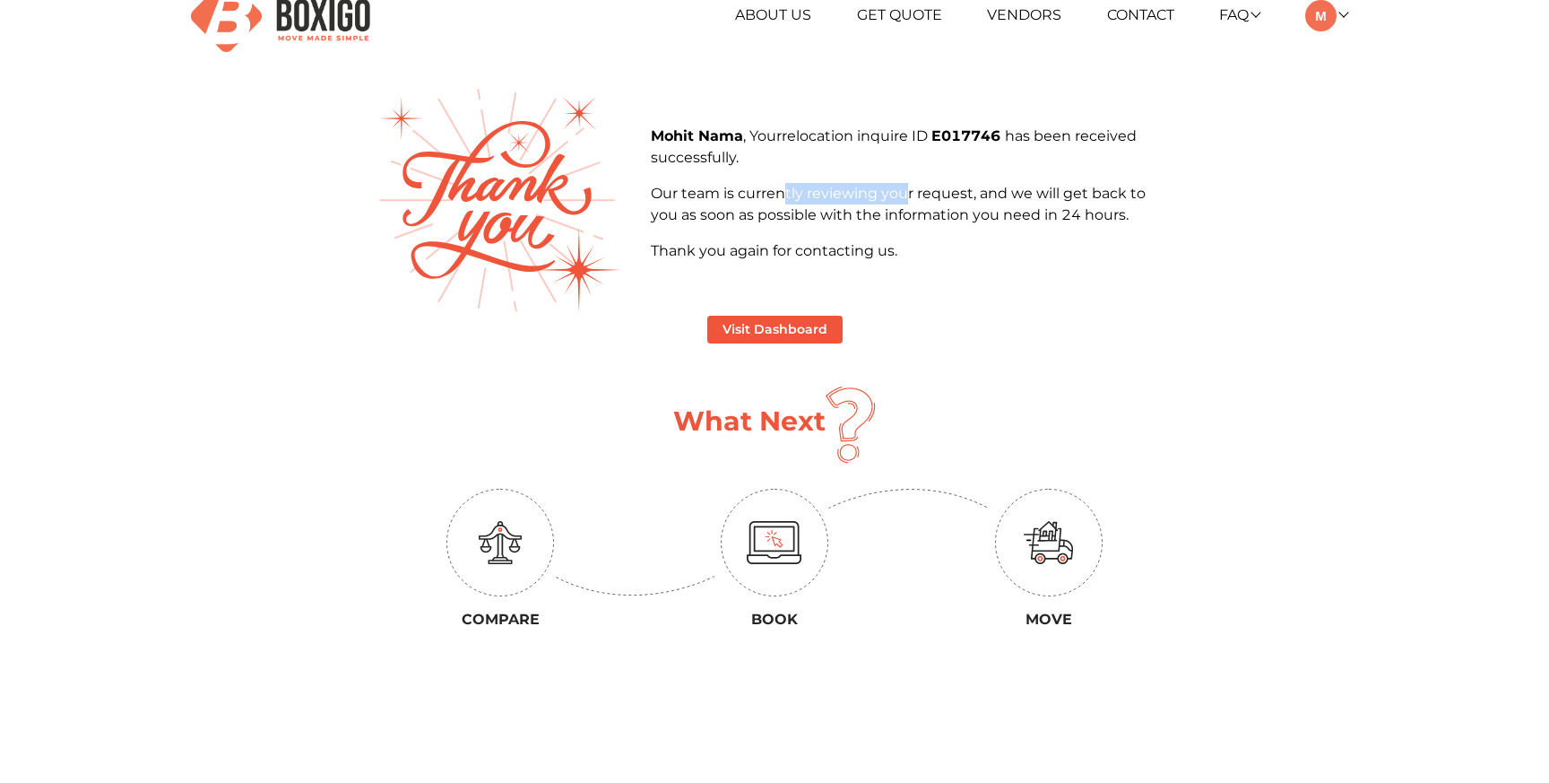
drag, startPoint x: 785, startPoint y: 190, endPoint x: 906, endPoint y: 189, distance: 120.2
click at [906, 190] on p "Our team is currently reviewing your request, and we will get back to you as so…" at bounding box center [912, 204] width 522 height 43
drag, startPoint x: 1007, startPoint y: 186, endPoint x: 1053, endPoint y: 184, distance: 45.8
click at [1053, 186] on p "Our team is currently reviewing your request, and we will get back to you as so…" at bounding box center [912, 204] width 522 height 43
drag, startPoint x: 881, startPoint y: 199, endPoint x: 1096, endPoint y: 175, distance: 215.7
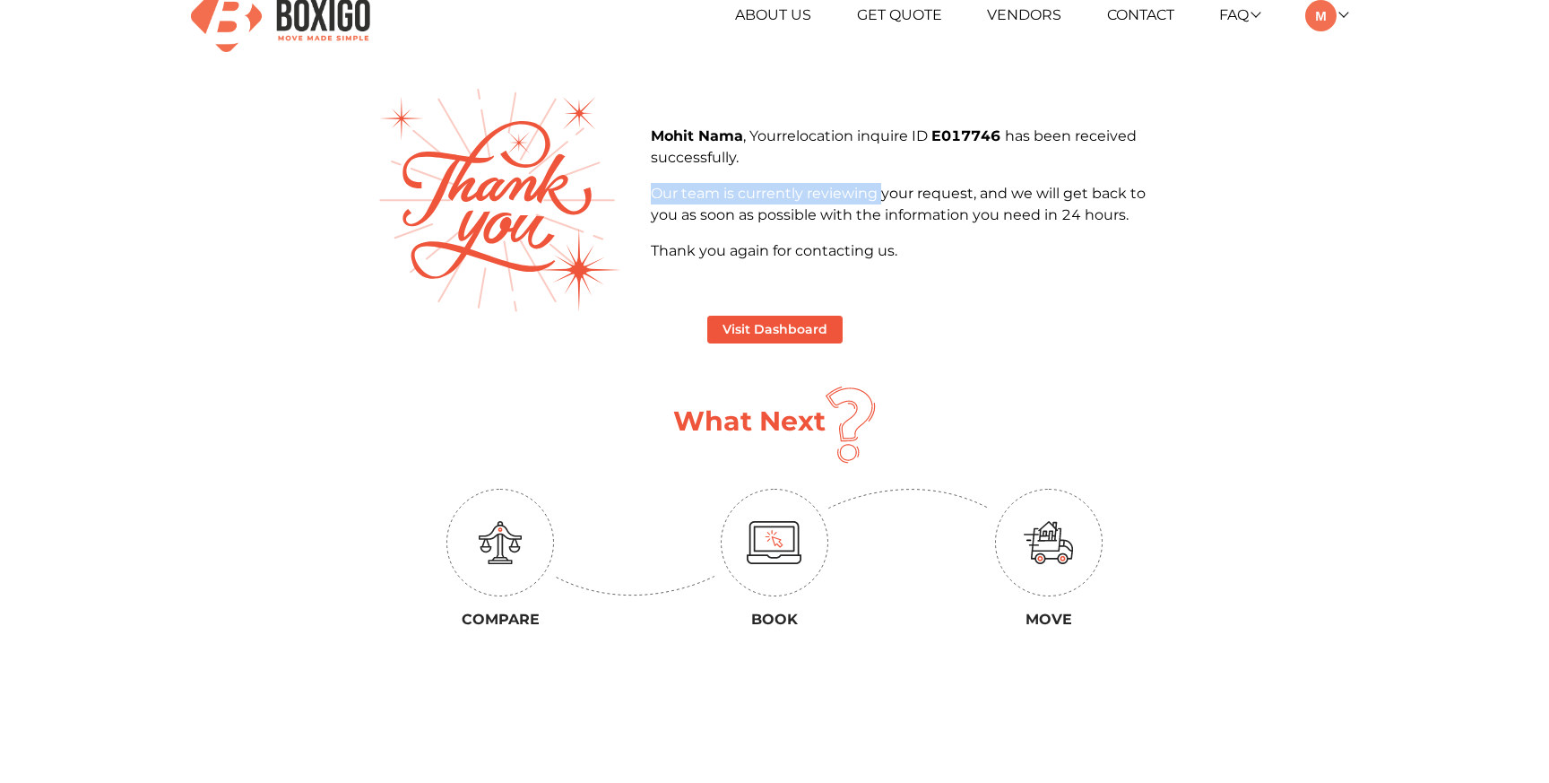
click at [1096, 178] on div "Mohit Nama , Your relocation inquire ID E017746 has been received successfully.…" at bounding box center [912, 194] width 522 height 136
click at [765, 256] on p "Thank you again for contacting us." at bounding box center [912, 251] width 522 height 22
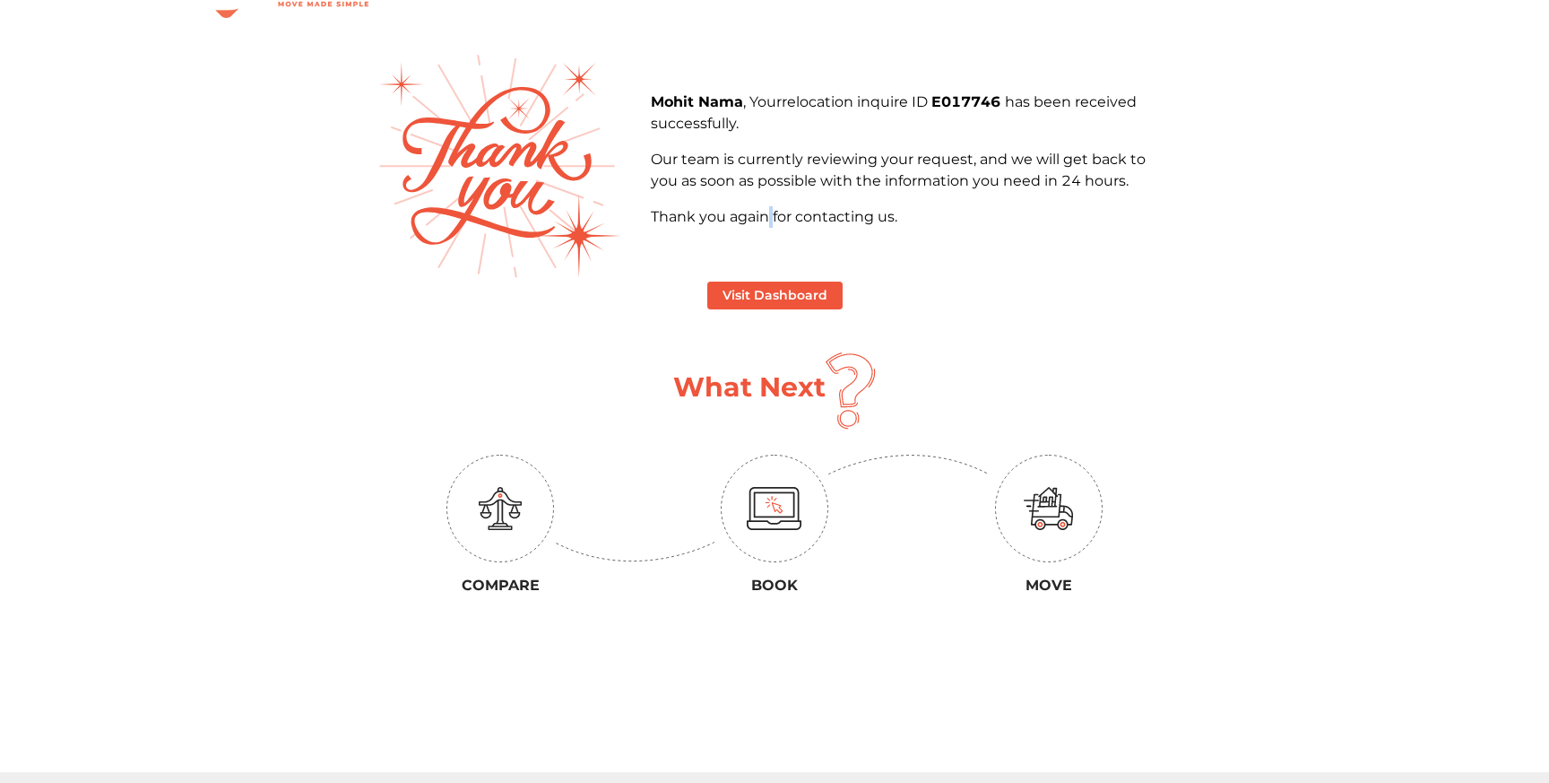
scroll to position [0, 0]
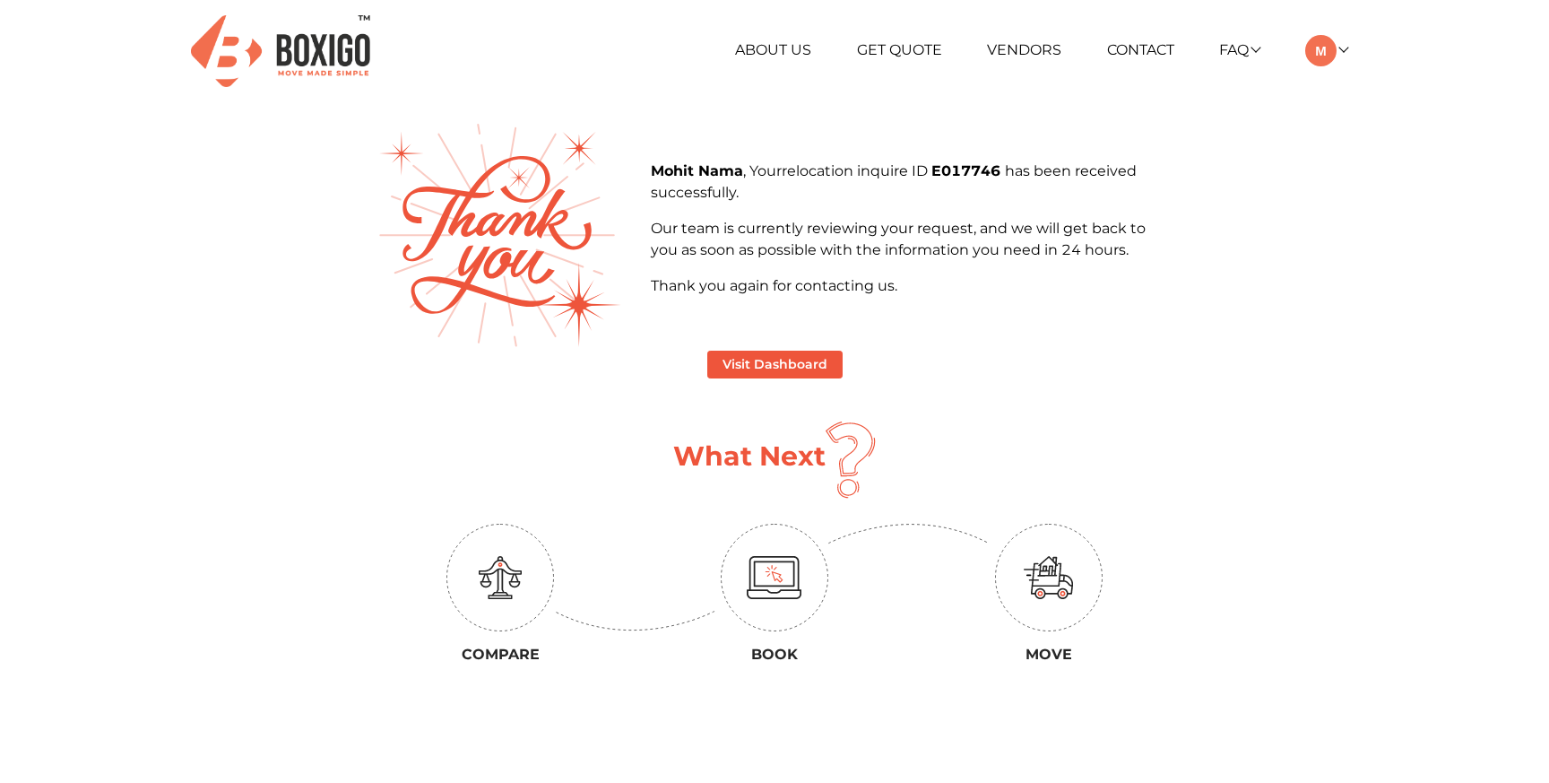
click at [819, 175] on span "relocation" at bounding box center [819, 170] width 75 height 17
click at [931, 165] on p "Mohit Nama , Your relocation inquire ID E017746 has been received successfully." at bounding box center [912, 182] width 522 height 43
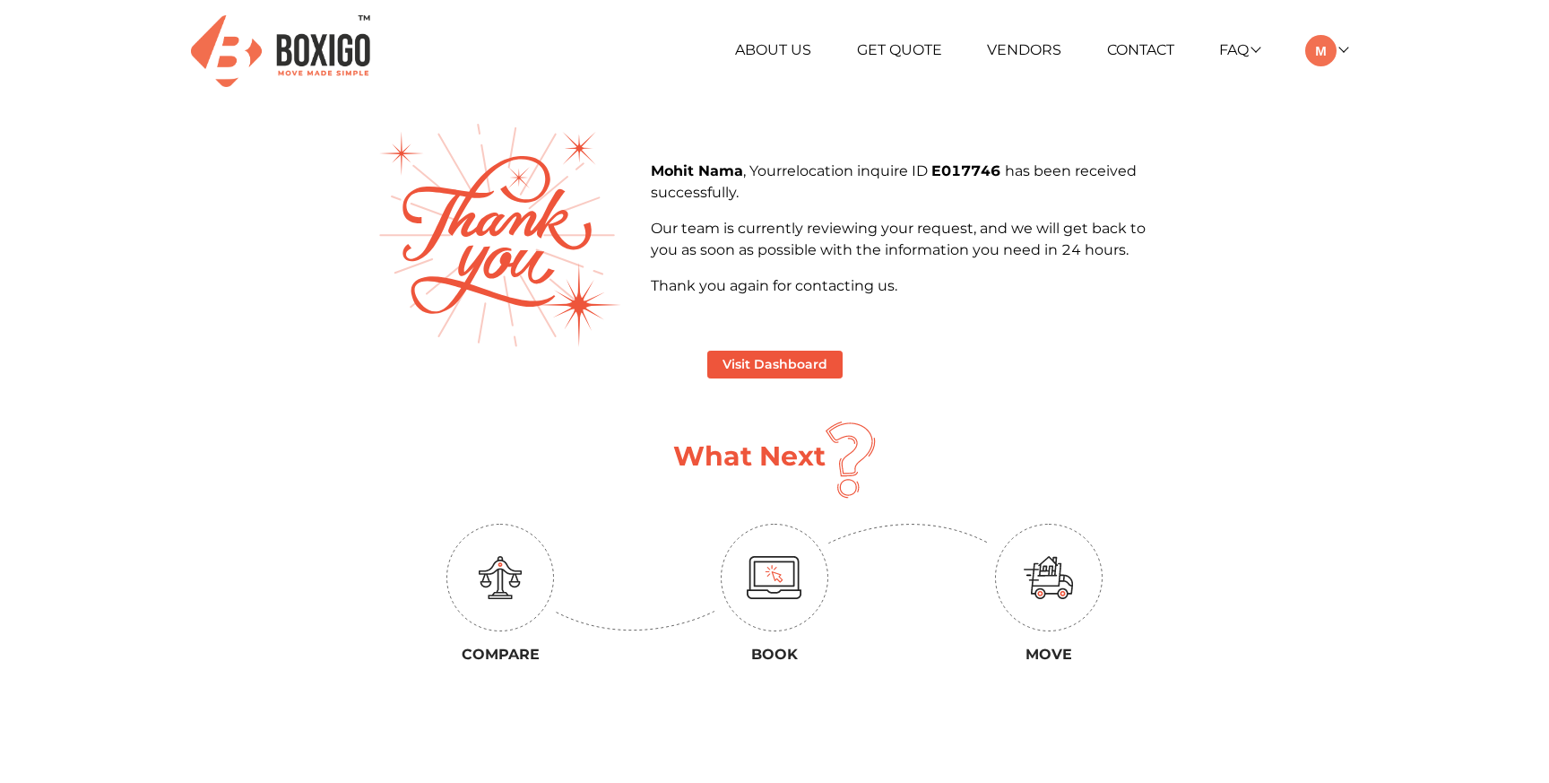
click at [937, 169] on p "Mohit Nama , Your relocation inquire ID E017746 has been received successfully." at bounding box center [912, 182] width 522 height 43
click at [774, 208] on div "Mohit Nama , Your relocation inquire ID E017746 has been received successfully.…" at bounding box center [912, 229] width 522 height 136
click at [837, 226] on p "Our team is currently reviewing your request, and we will get back to you as so…" at bounding box center [912, 239] width 522 height 43
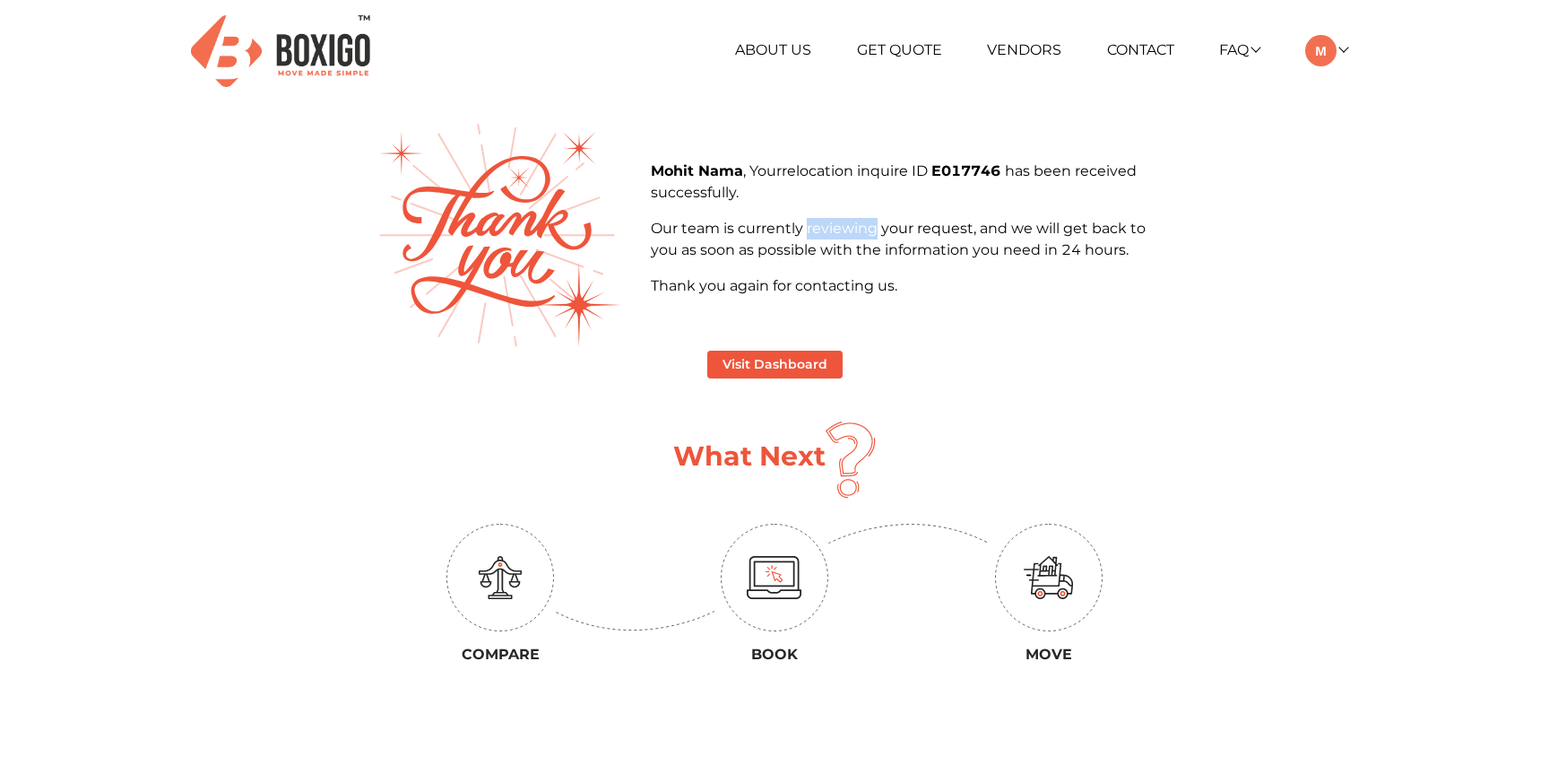
click at [837, 226] on p "Our team is currently reviewing your request, and we will get back to you as so…" at bounding box center [912, 239] width 522 height 43
click at [1047, 223] on p "Our team is currently reviewing your request, and we will get back to you as so…" at bounding box center [912, 239] width 522 height 43
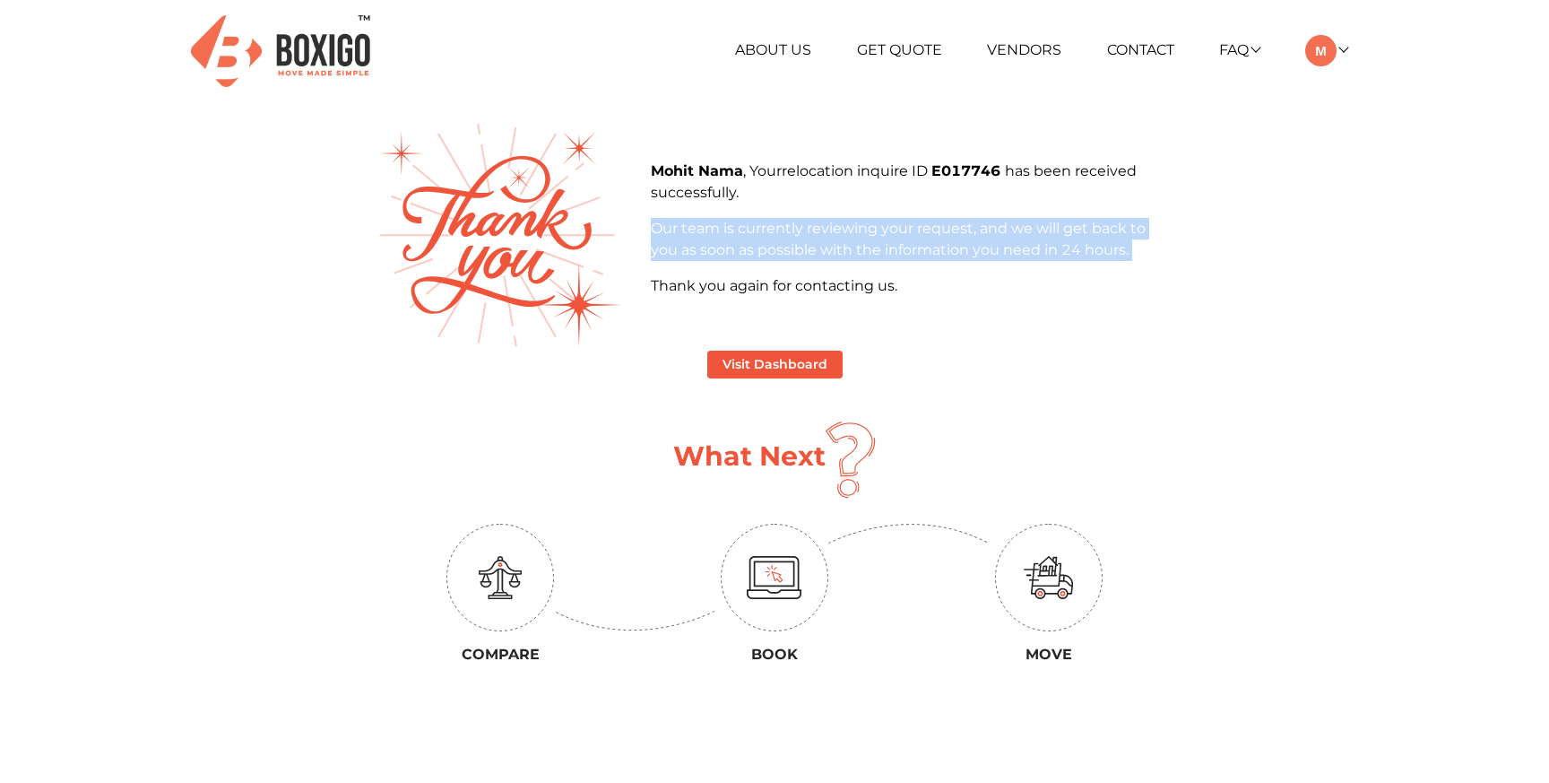
click at [1047, 223] on p "Our team is currently reviewing your request, and we will get back to you as so…" at bounding box center [912, 239] width 522 height 43
